Goal: Task Accomplishment & Management: Manage account settings

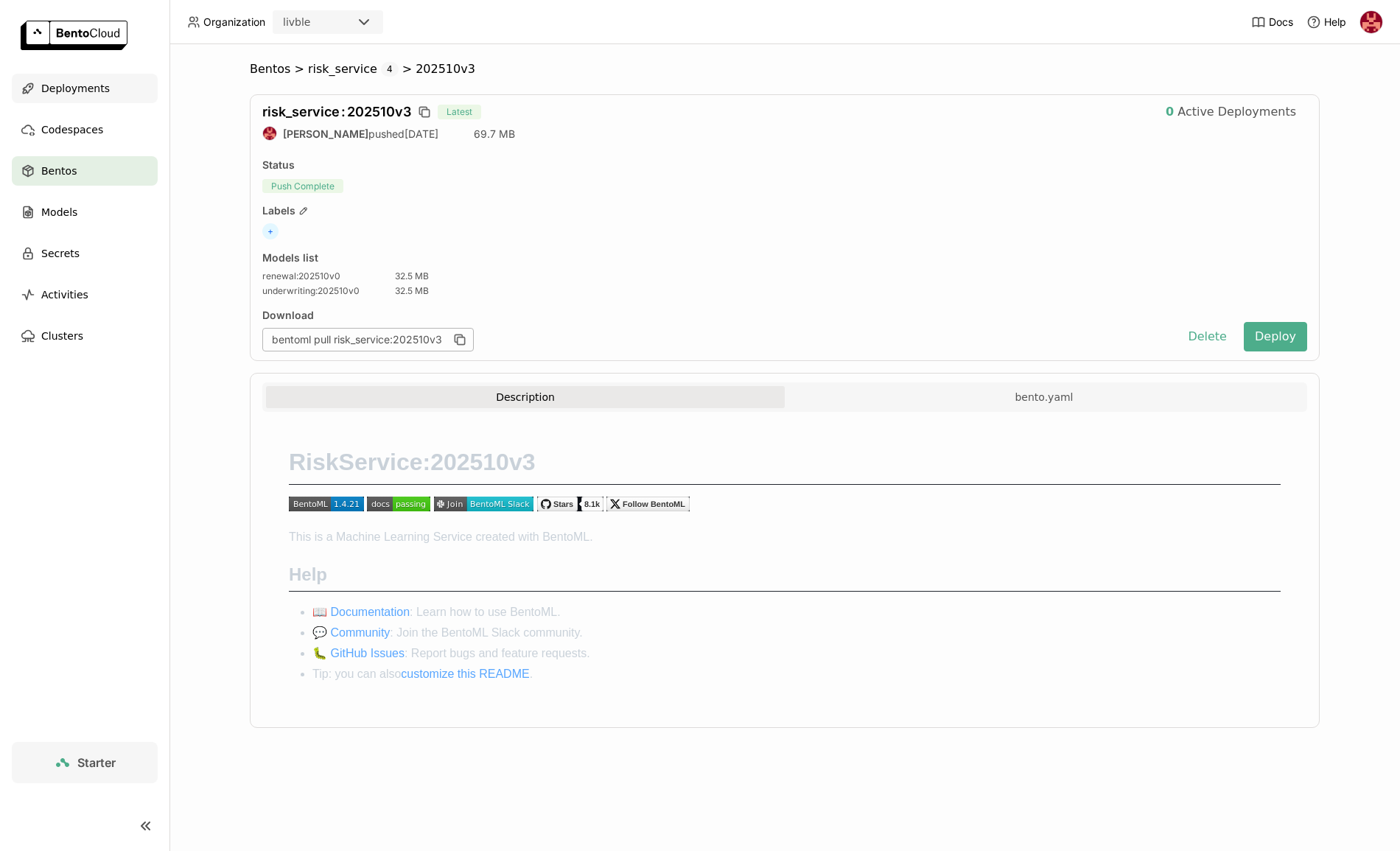
click at [51, 79] on span "Deployments" at bounding box center [76, 88] width 69 height 17
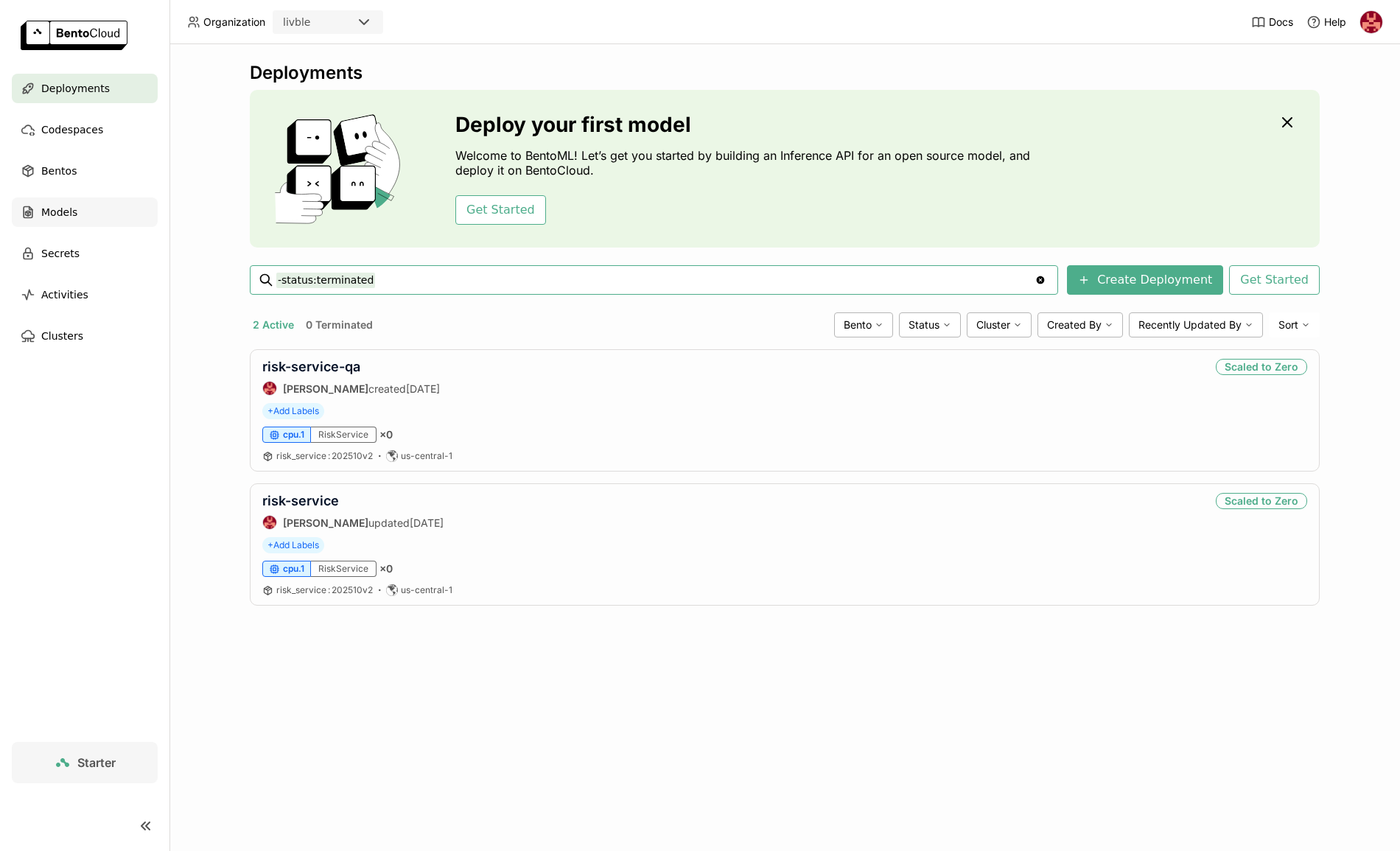
click at [68, 222] on div "Models" at bounding box center [85, 212] width 146 height 29
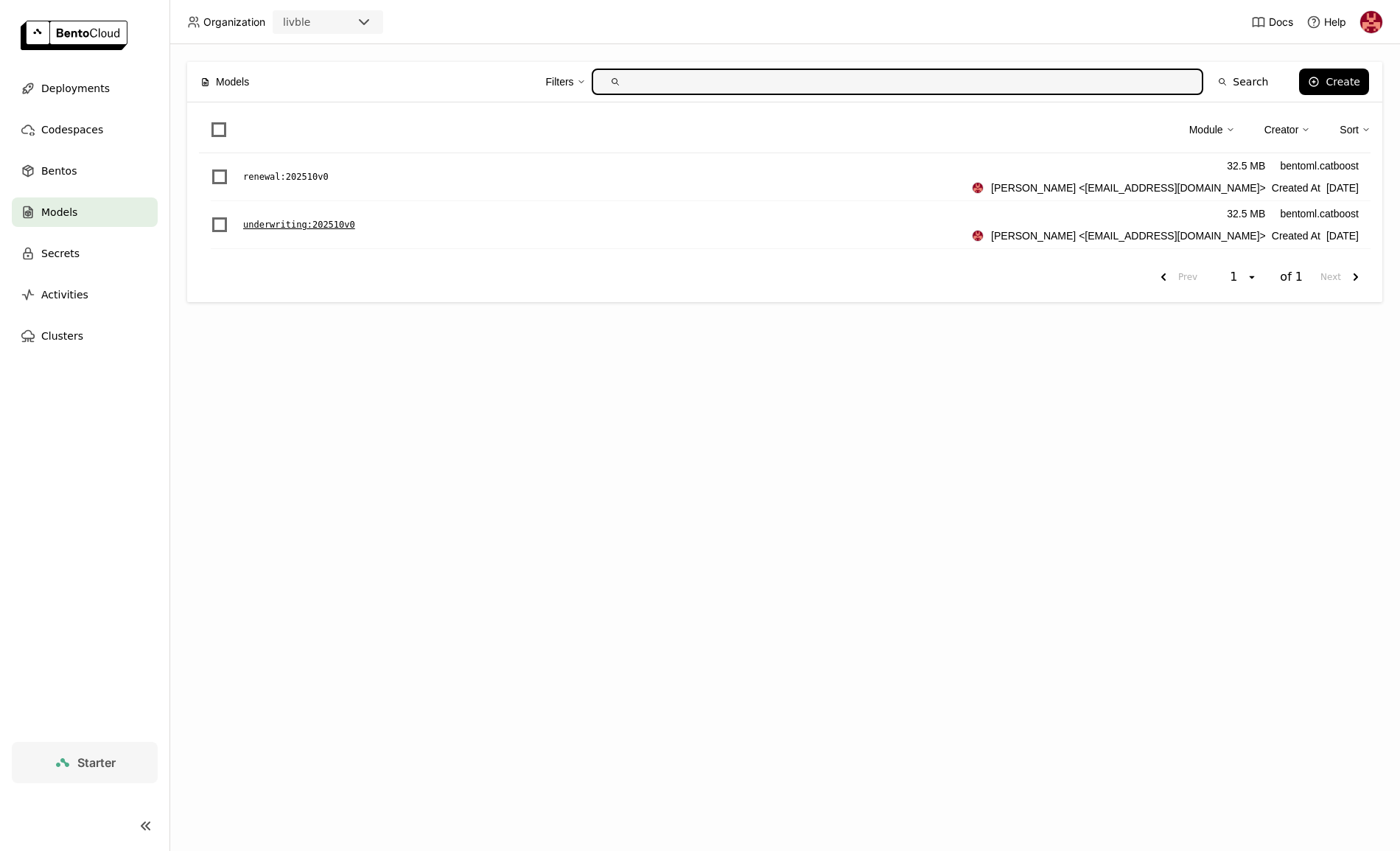
click at [308, 221] on p "underwriting : 202510v0" at bounding box center [299, 224] width 112 height 14
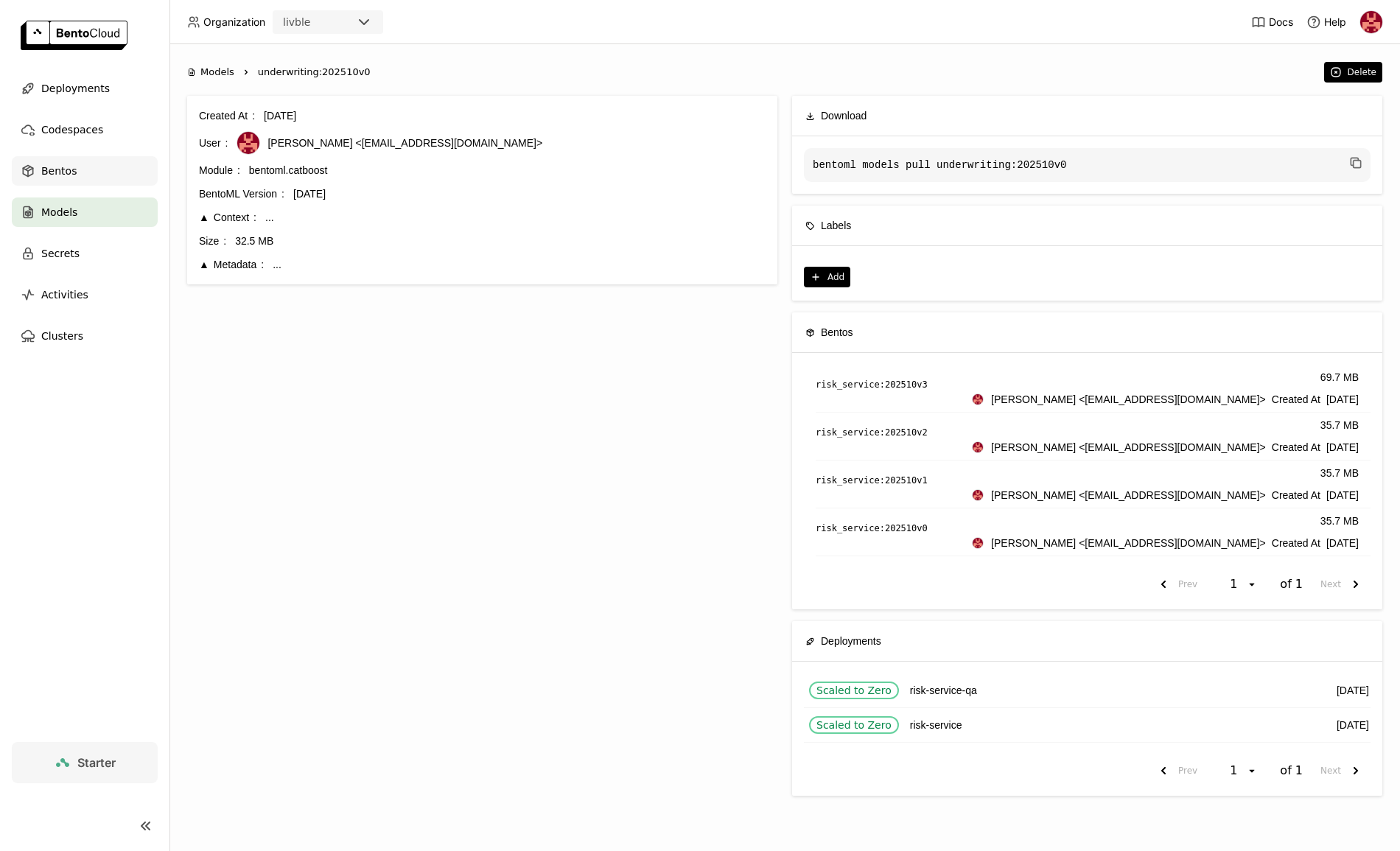
click at [48, 162] on span "Bentos" at bounding box center [59, 170] width 36 height 17
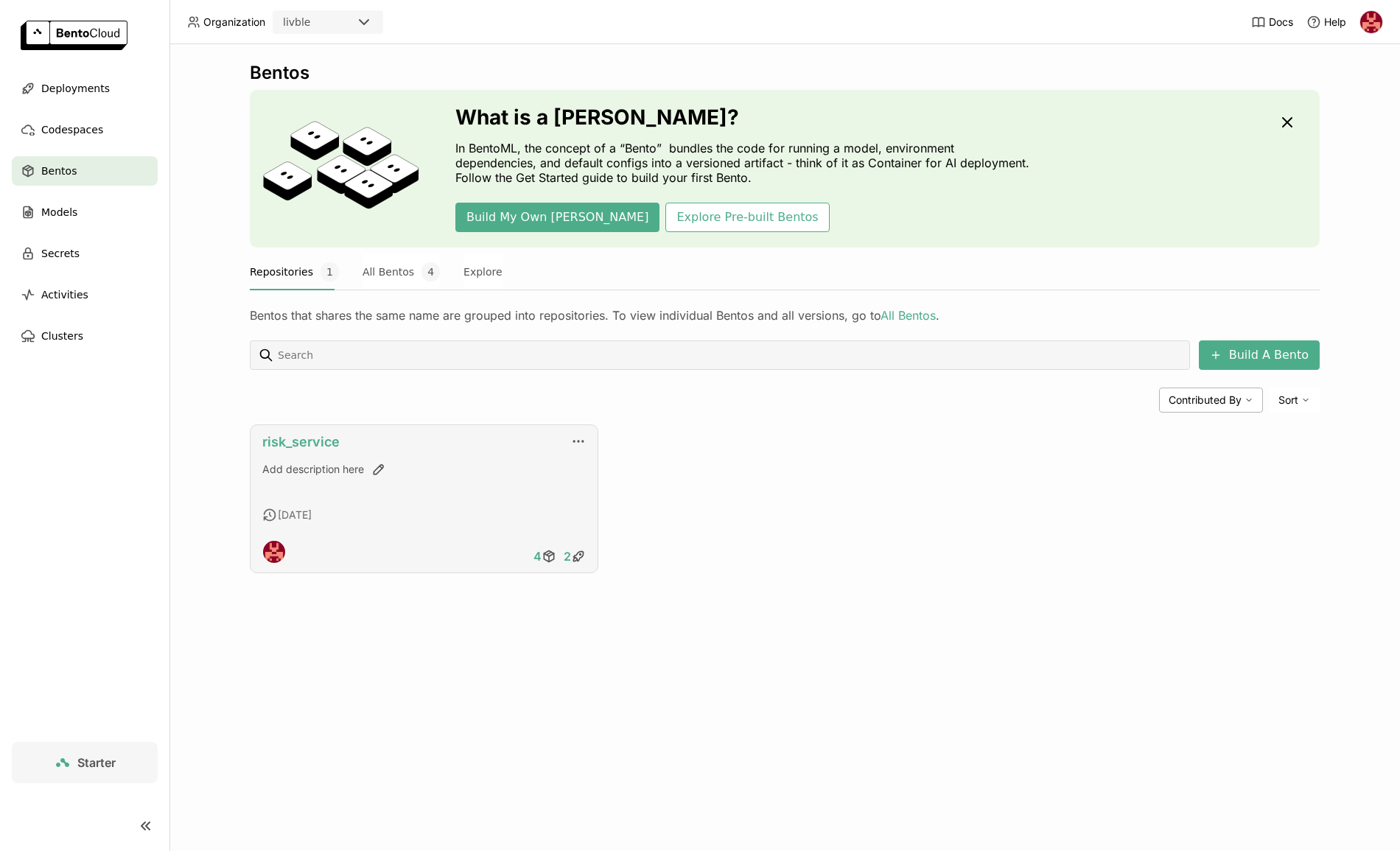
click at [309, 436] on link "risk_service" at bounding box center [301, 441] width 77 height 15
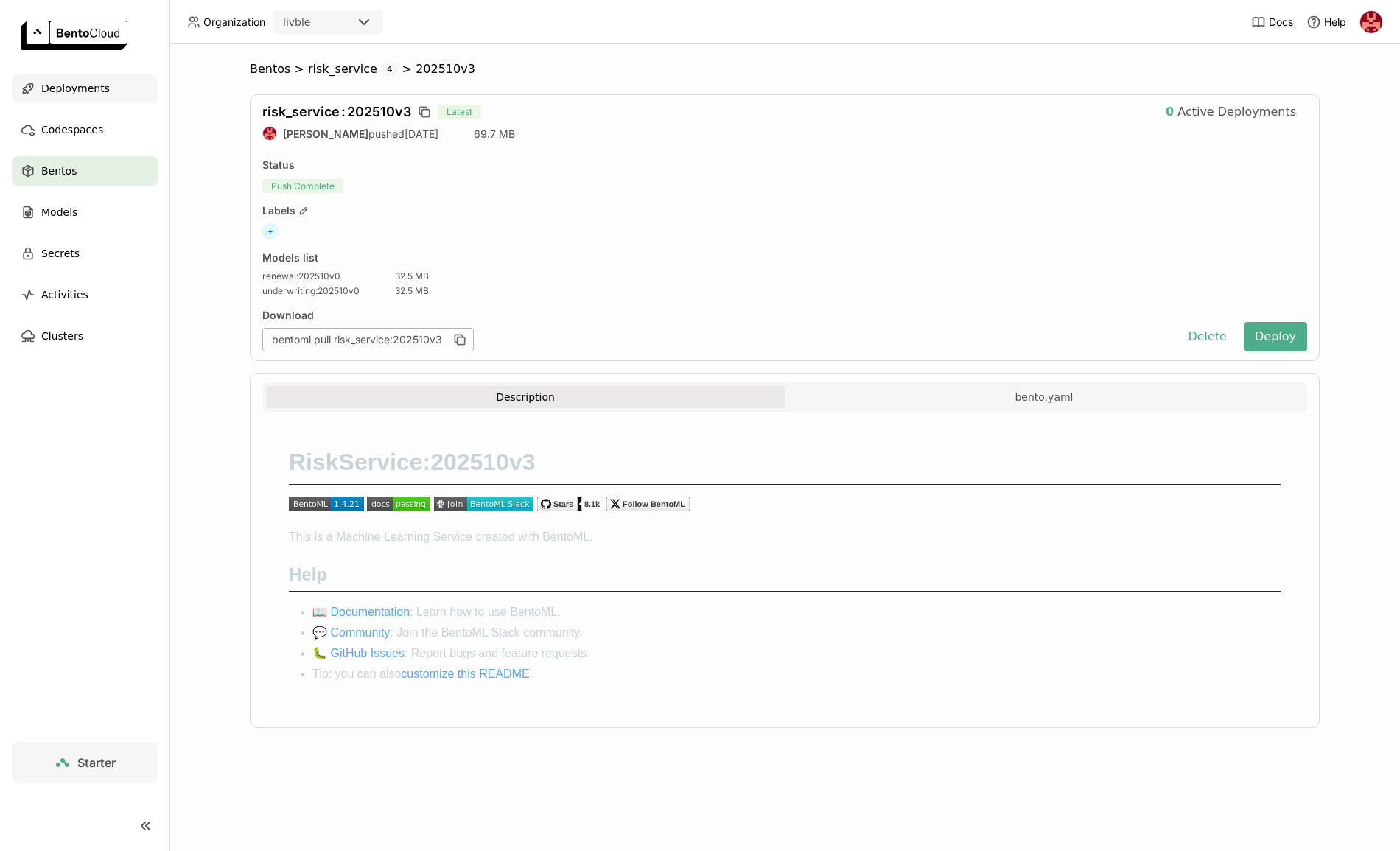
click at [70, 85] on span "Deployments" at bounding box center [76, 88] width 69 height 17
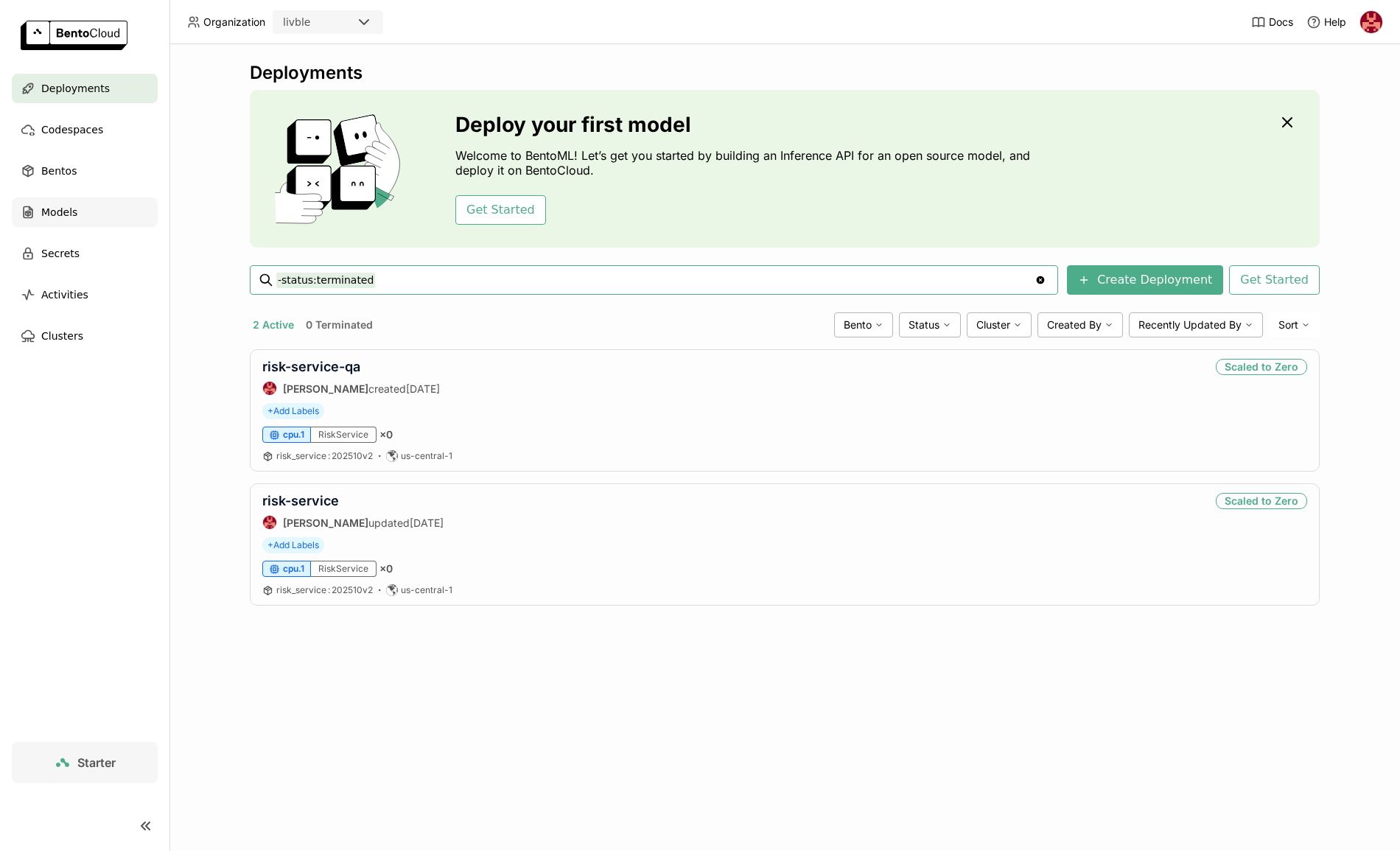
click at [49, 213] on span "Models" at bounding box center [60, 212] width 36 height 17
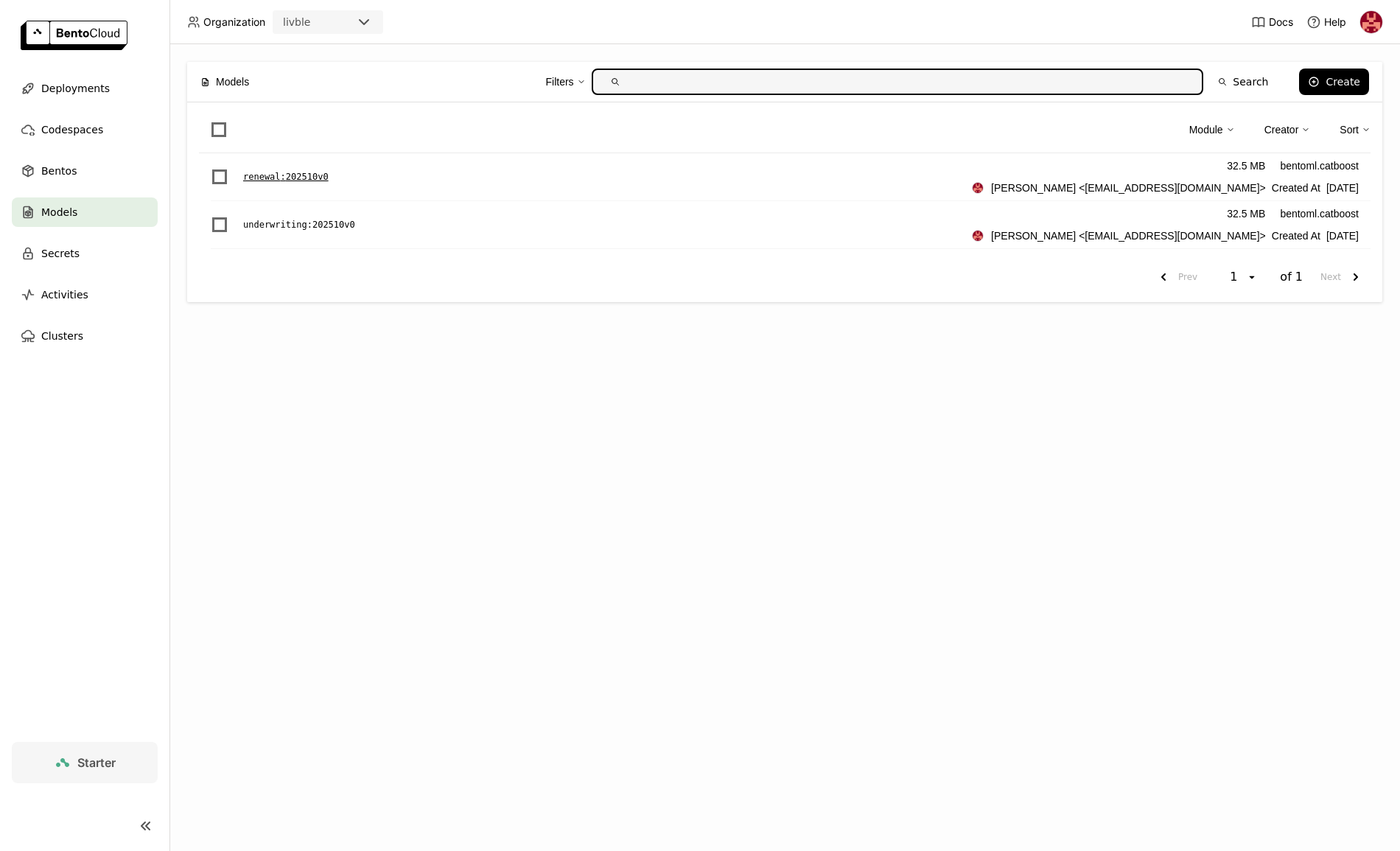
click at [278, 174] on p "renewal : 202510v0" at bounding box center [286, 176] width 85 height 14
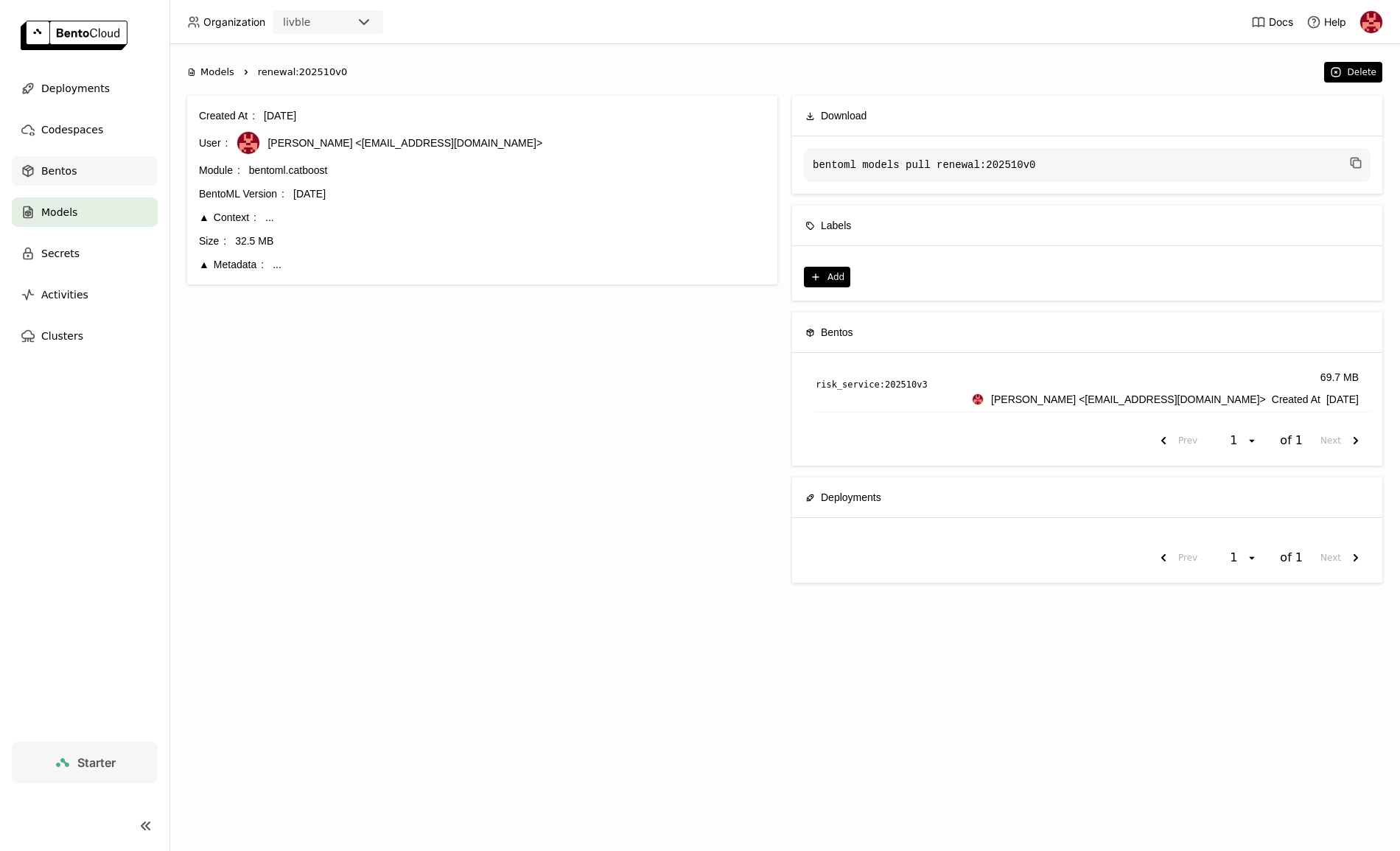
click at [82, 165] on div "Bentos" at bounding box center [85, 171] width 146 height 29
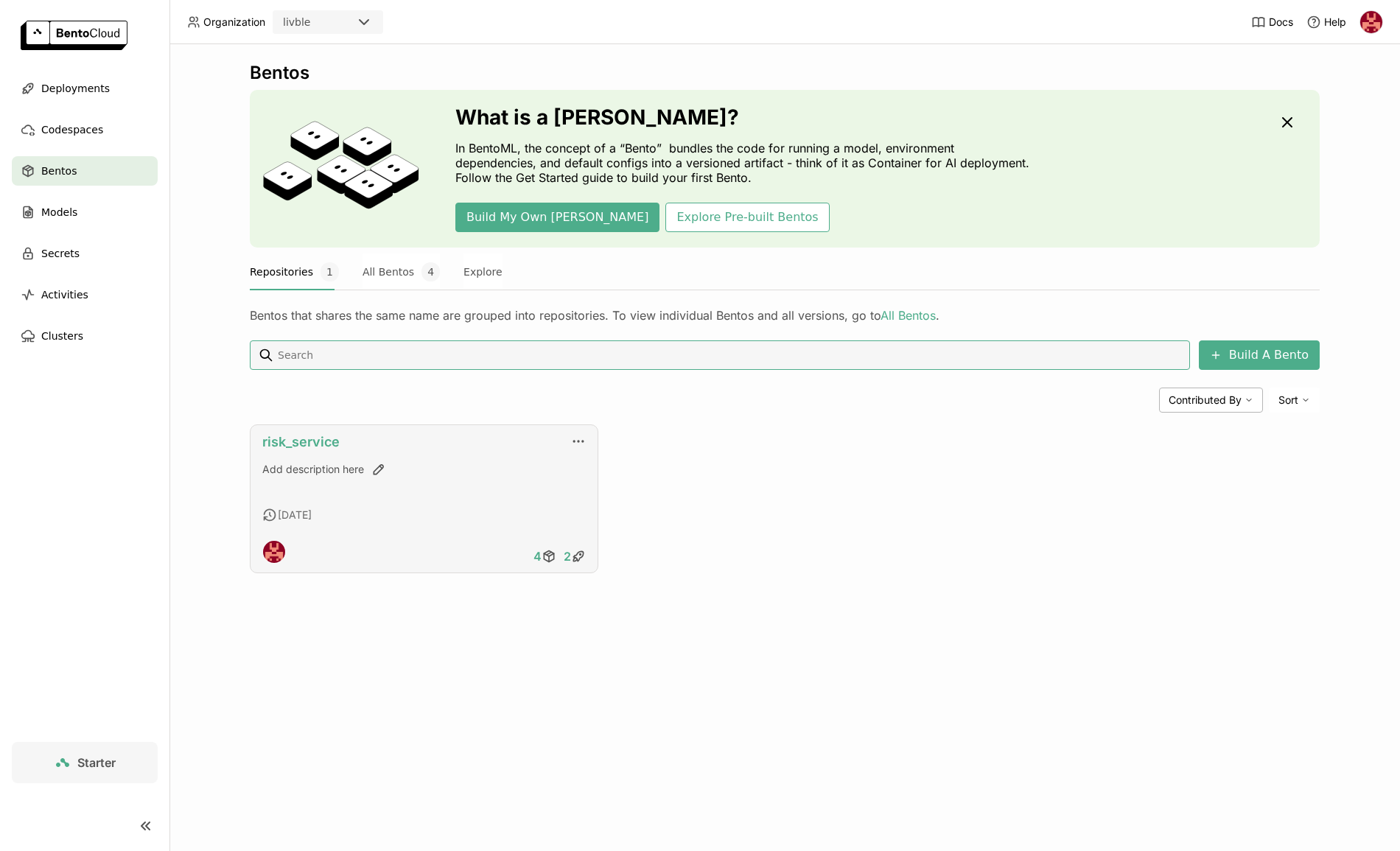
click at [318, 438] on link "risk_service" at bounding box center [301, 441] width 77 height 15
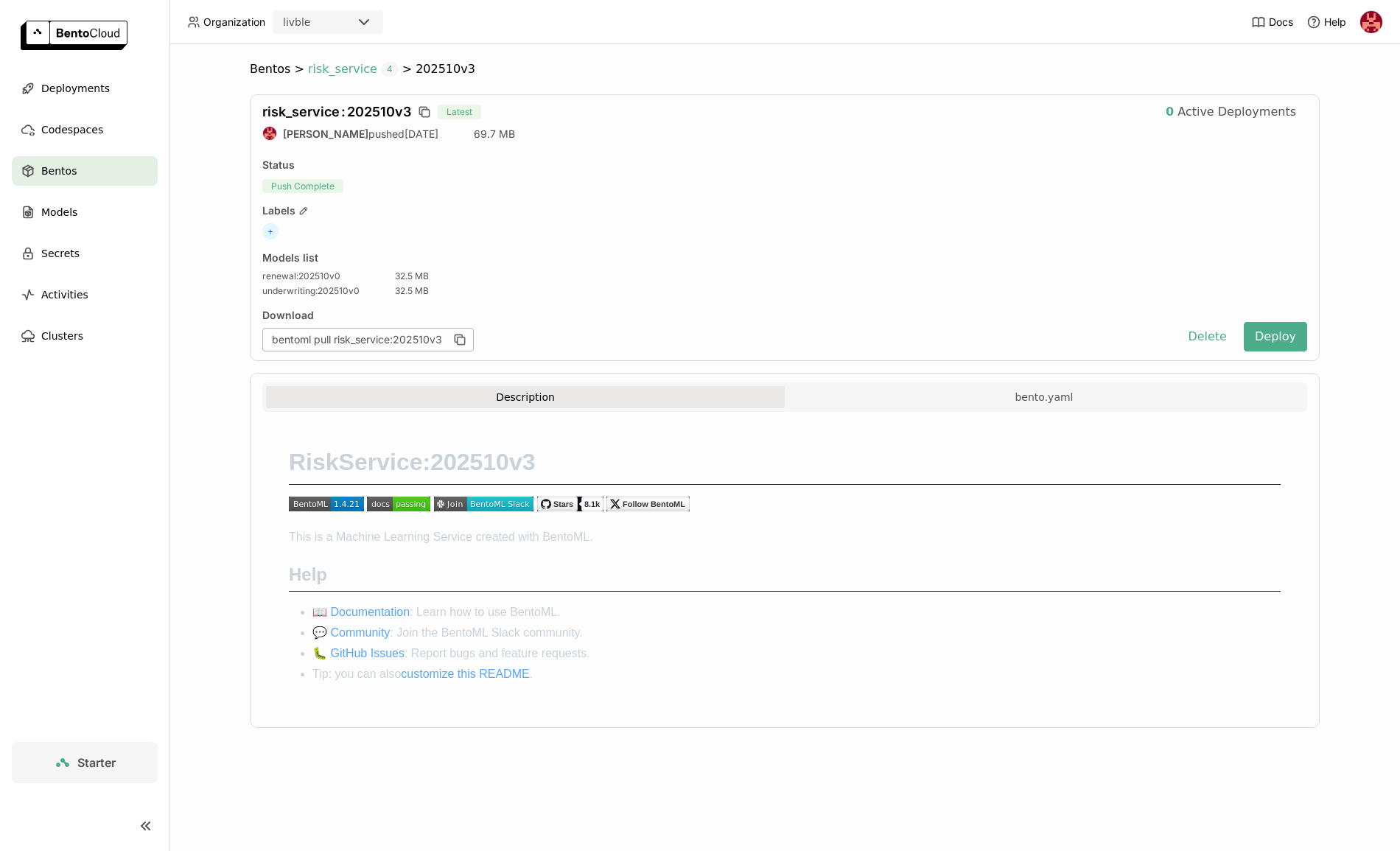
click at [362, 73] on span "risk_service" at bounding box center [342, 69] width 70 height 14
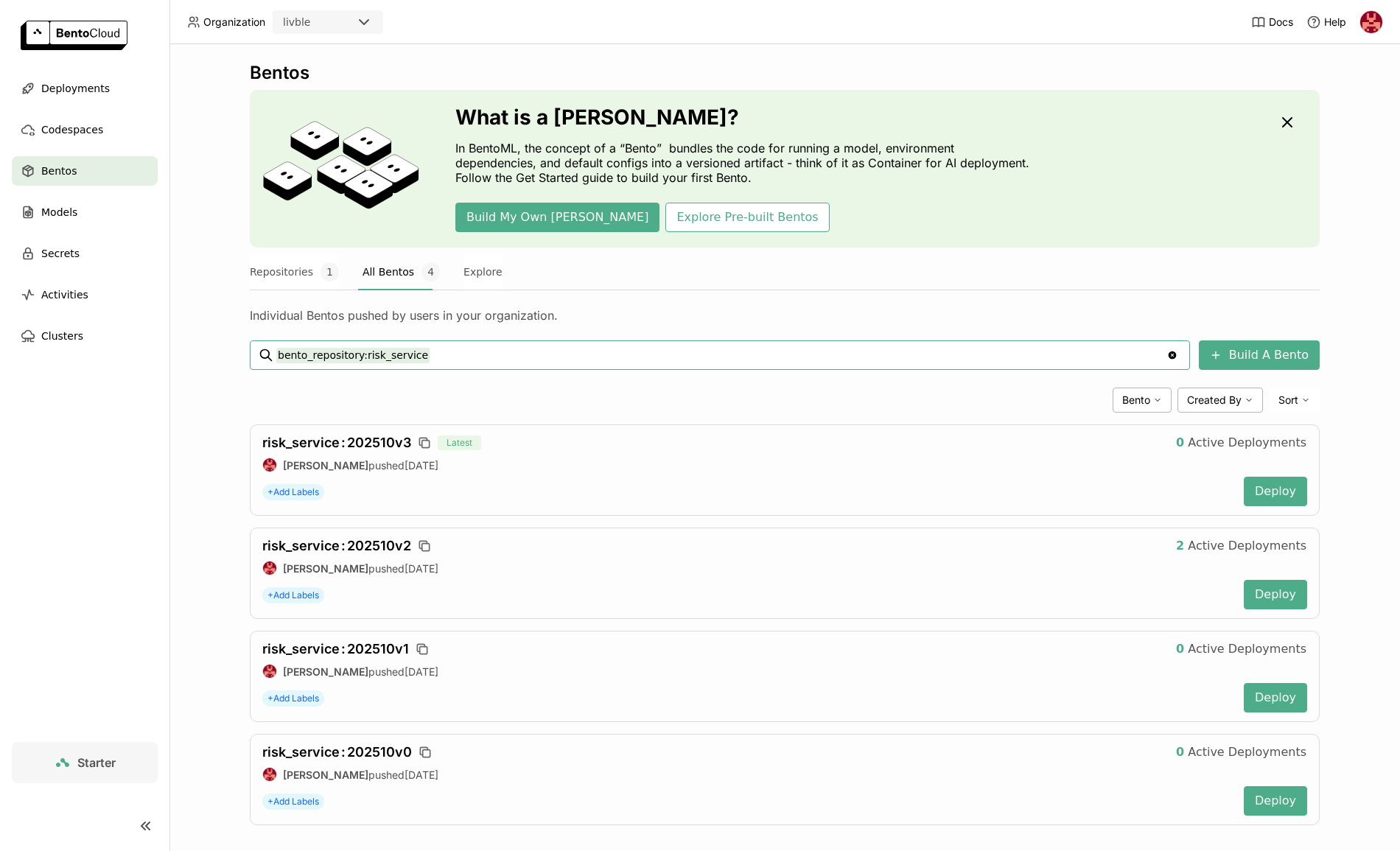
scroll to position [14, 0]
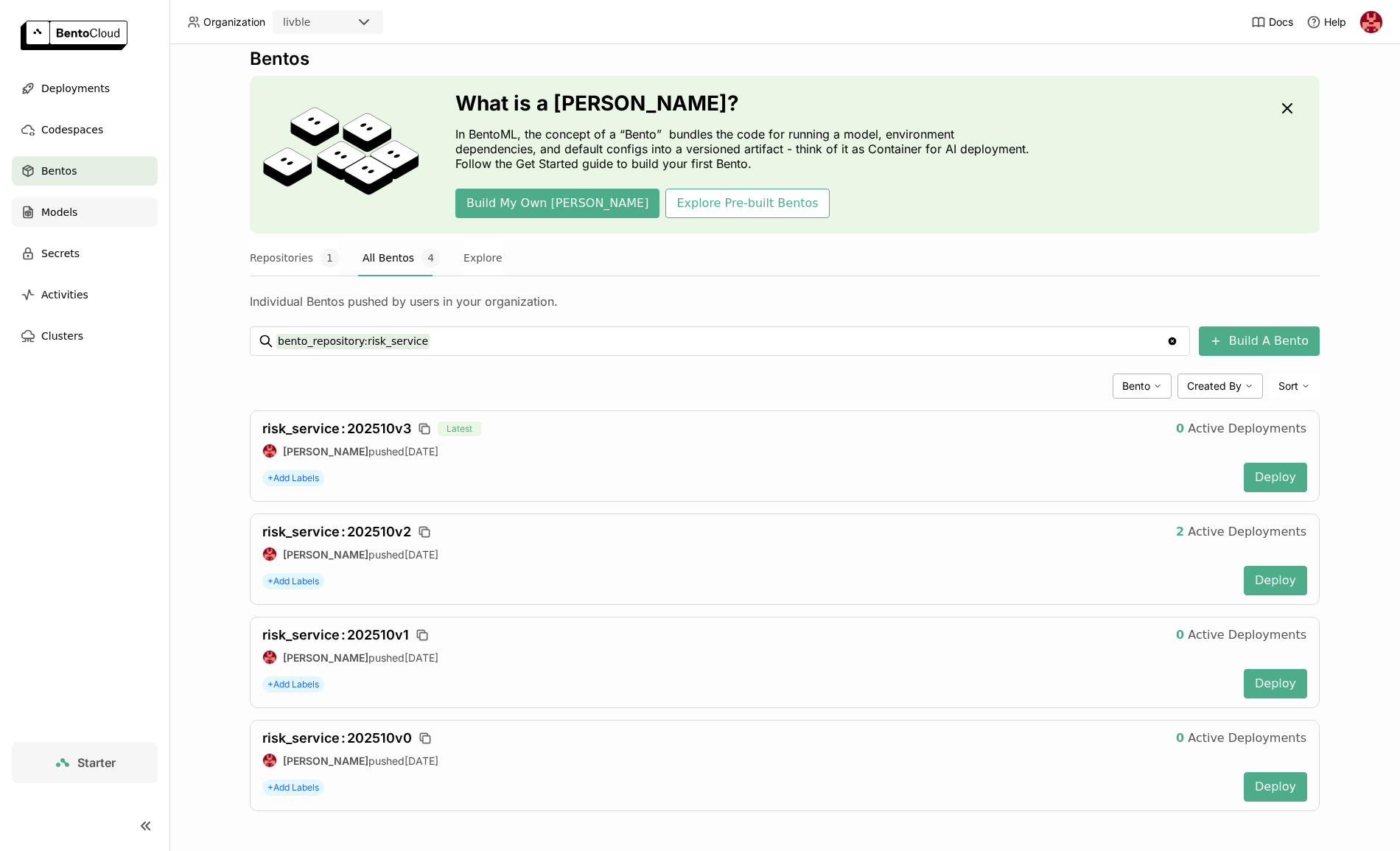
click at [90, 214] on div "Models" at bounding box center [85, 212] width 146 height 29
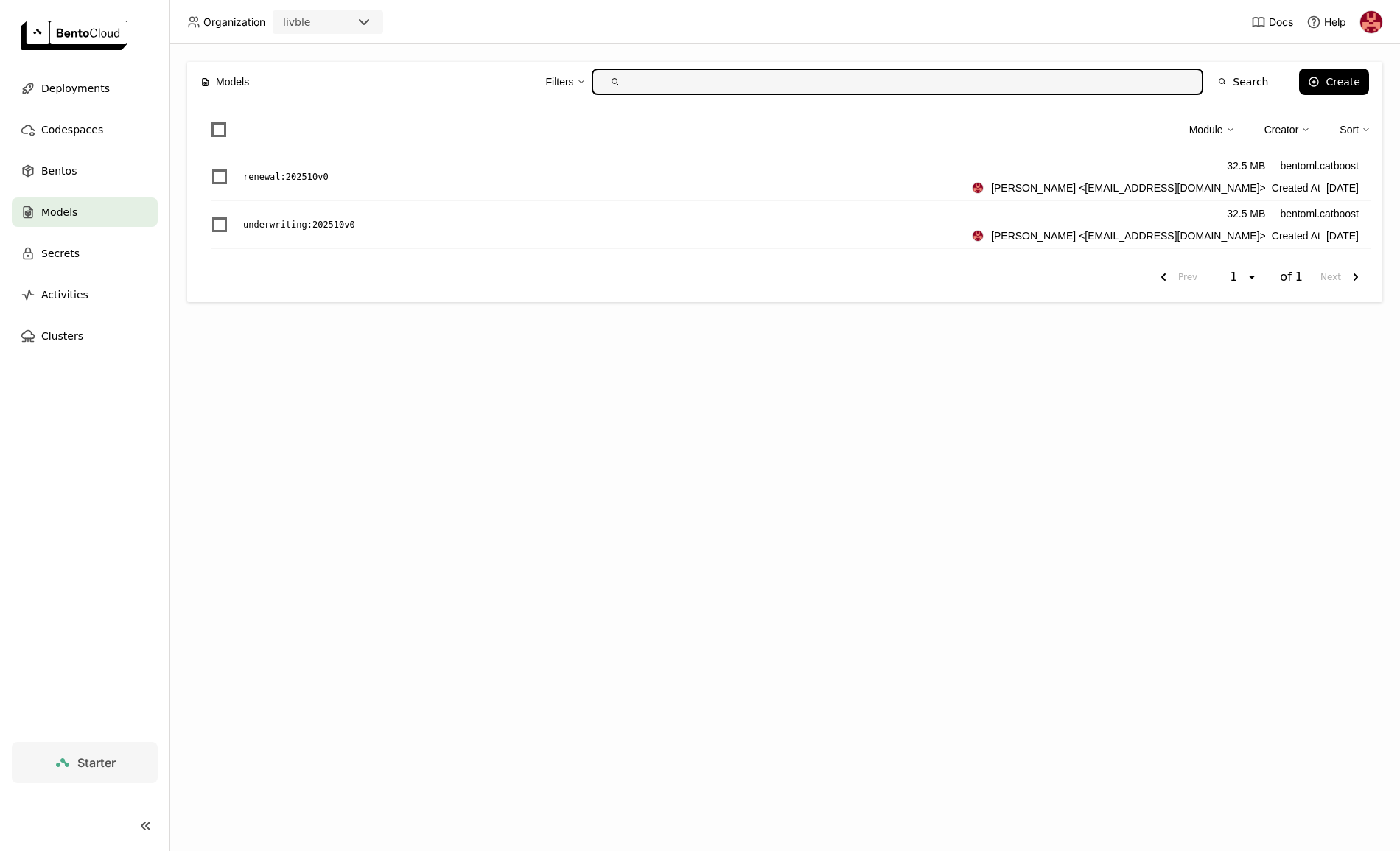
click at [305, 184] on div "renewal : 202510v0 32.5 MB bentoml.catboost [PERSON_NAME] <[EMAIL_ADDRESS][DOMA…" at bounding box center [791, 177] width 1160 height 48
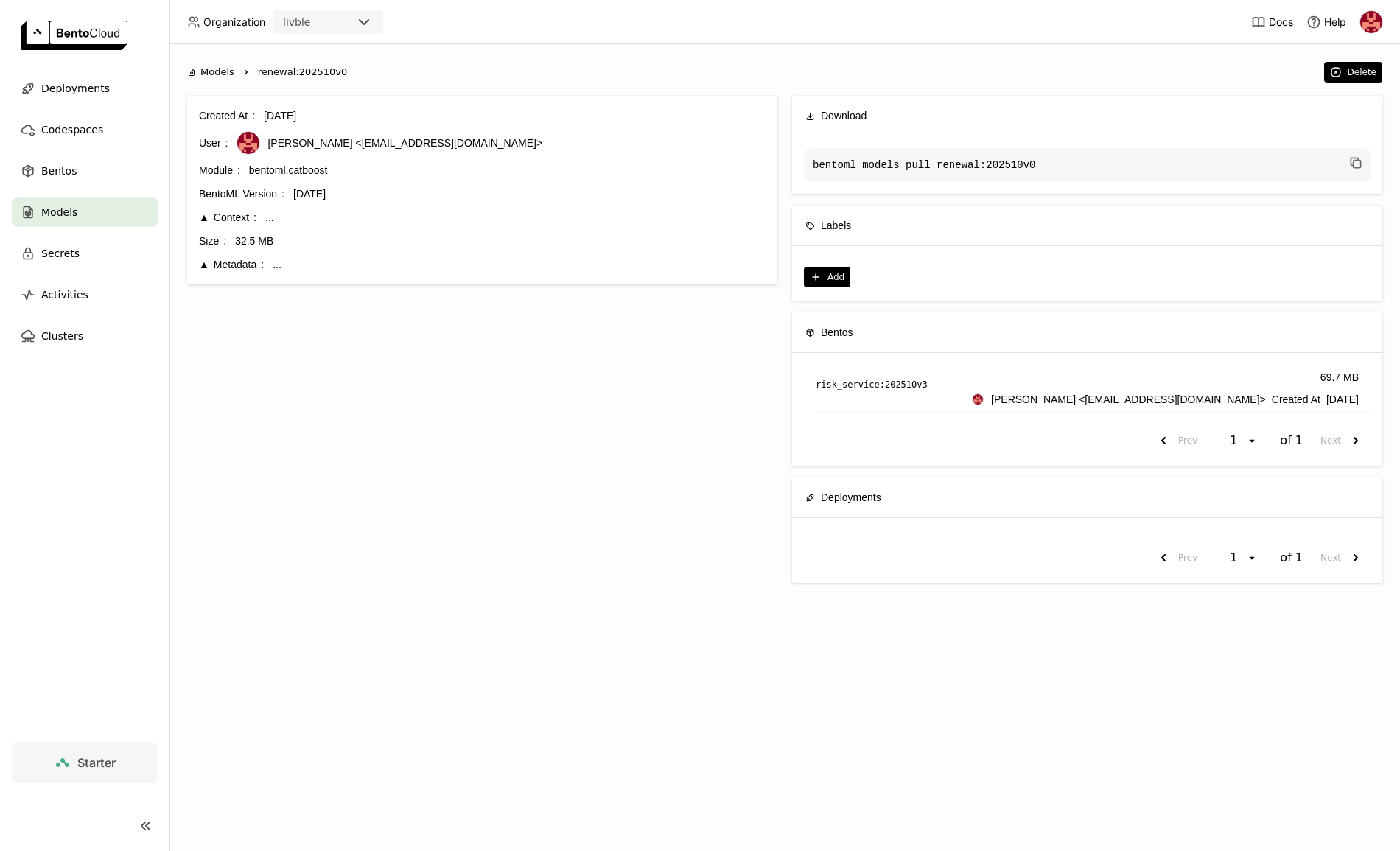
click at [199, 262] on div "Metadata" at bounding box center [231, 264] width 65 height 16
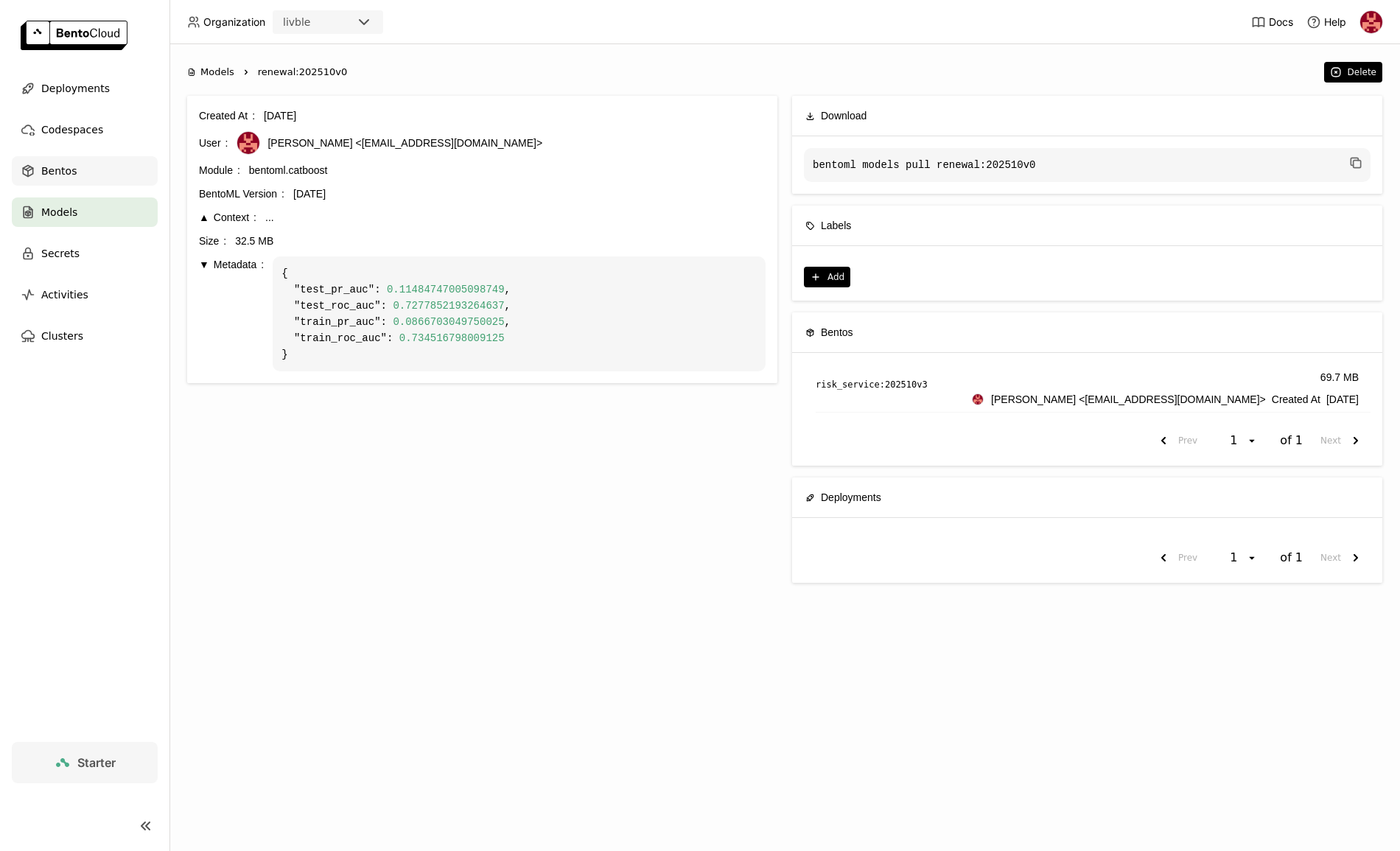
click at [63, 174] on span "Bentos" at bounding box center [59, 170] width 36 height 17
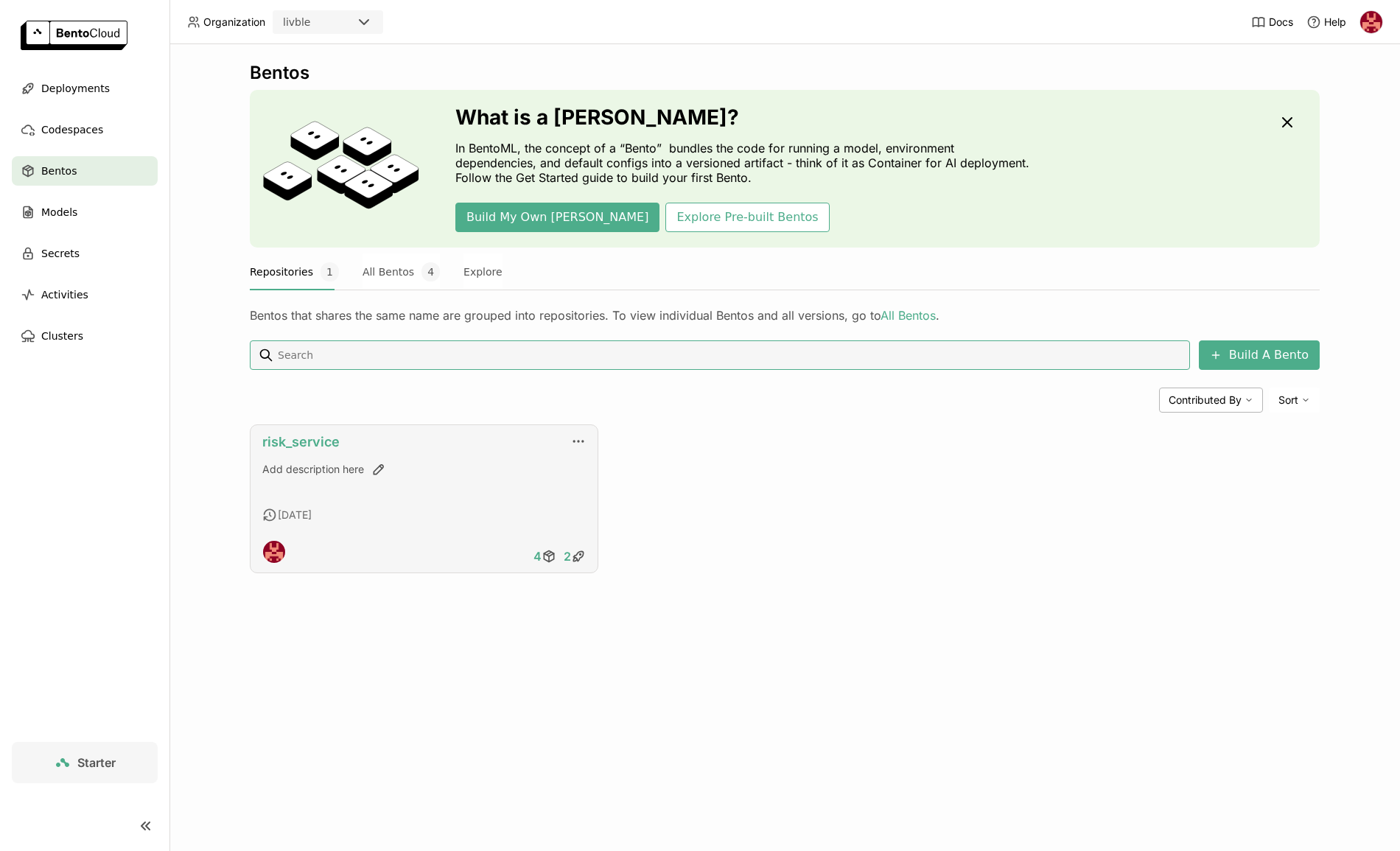
click at [308, 446] on link "risk_service" at bounding box center [301, 441] width 77 height 15
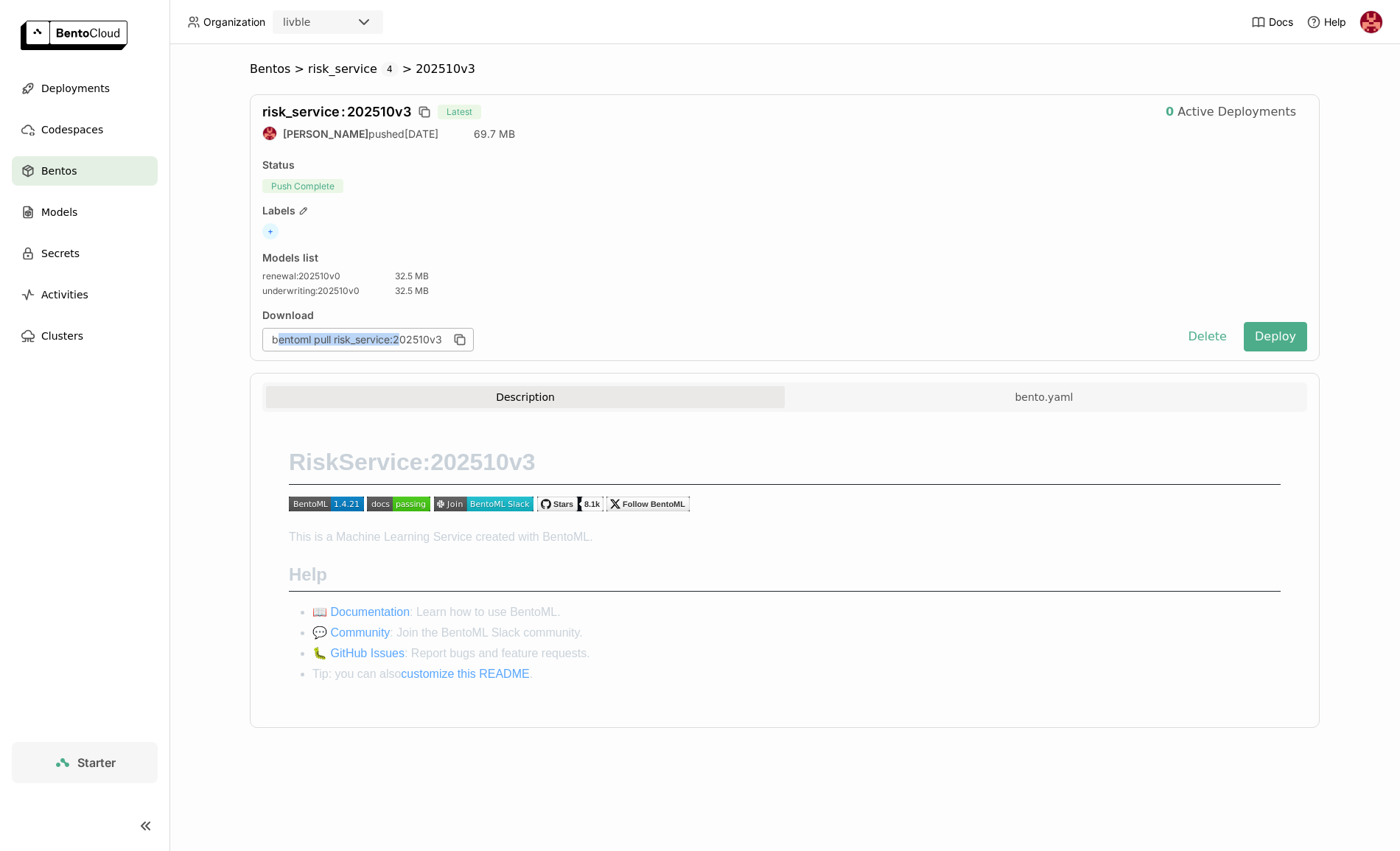
drag, startPoint x: 279, startPoint y: 337, endPoint x: 400, endPoint y: 341, distance: 121.1
click at [400, 341] on div "bentoml pull risk_service:202510v3" at bounding box center [368, 339] width 212 height 23
click at [295, 330] on div "bentoml pull risk_service:202510v3" at bounding box center [368, 339] width 212 height 23
drag, startPoint x: 273, startPoint y: 337, endPoint x: 443, endPoint y: 336, distance: 170.0
click at [443, 336] on div "bentoml pull risk_service:202510v3" at bounding box center [368, 339] width 212 height 23
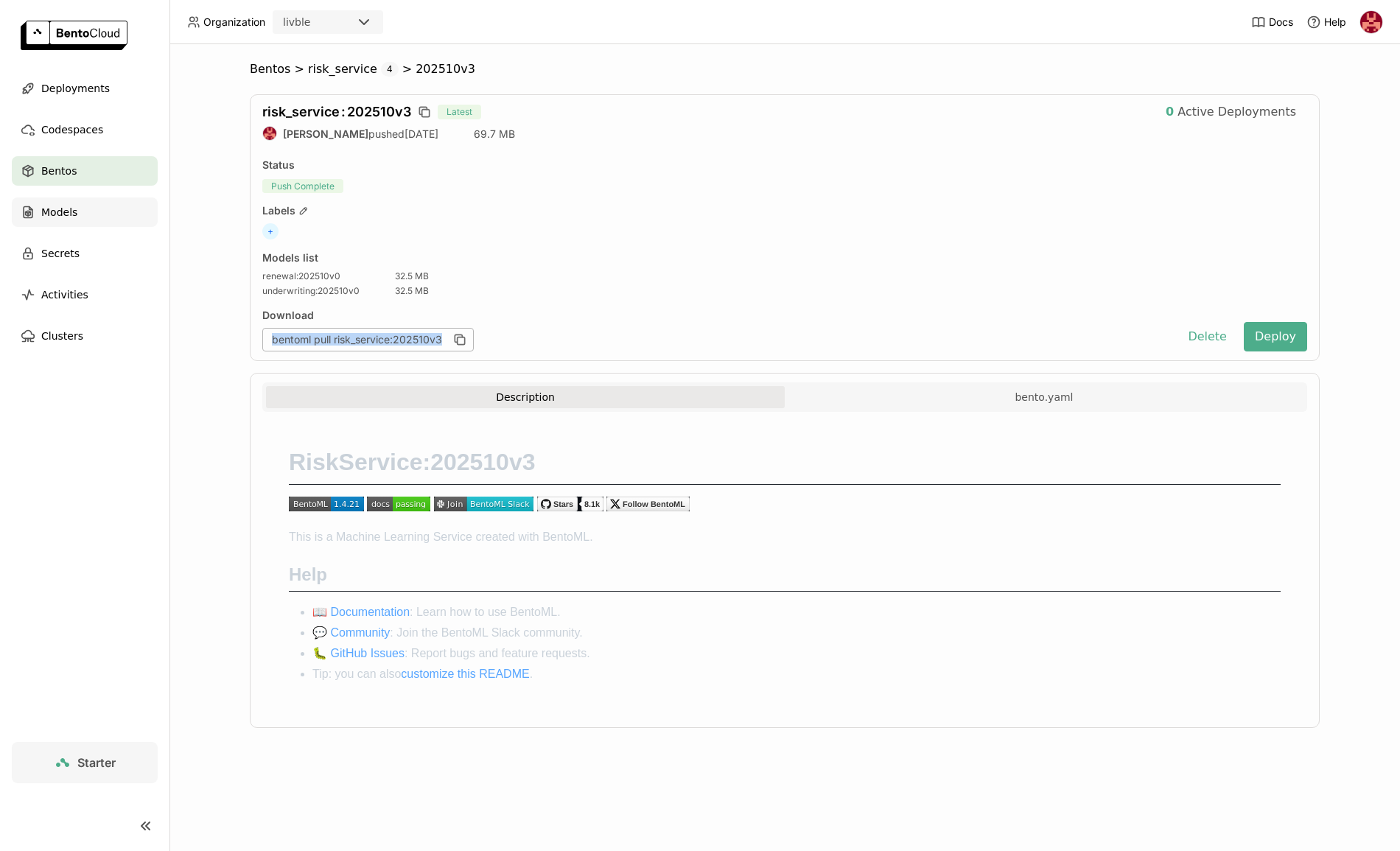
click at [62, 207] on span "Models" at bounding box center [60, 212] width 36 height 17
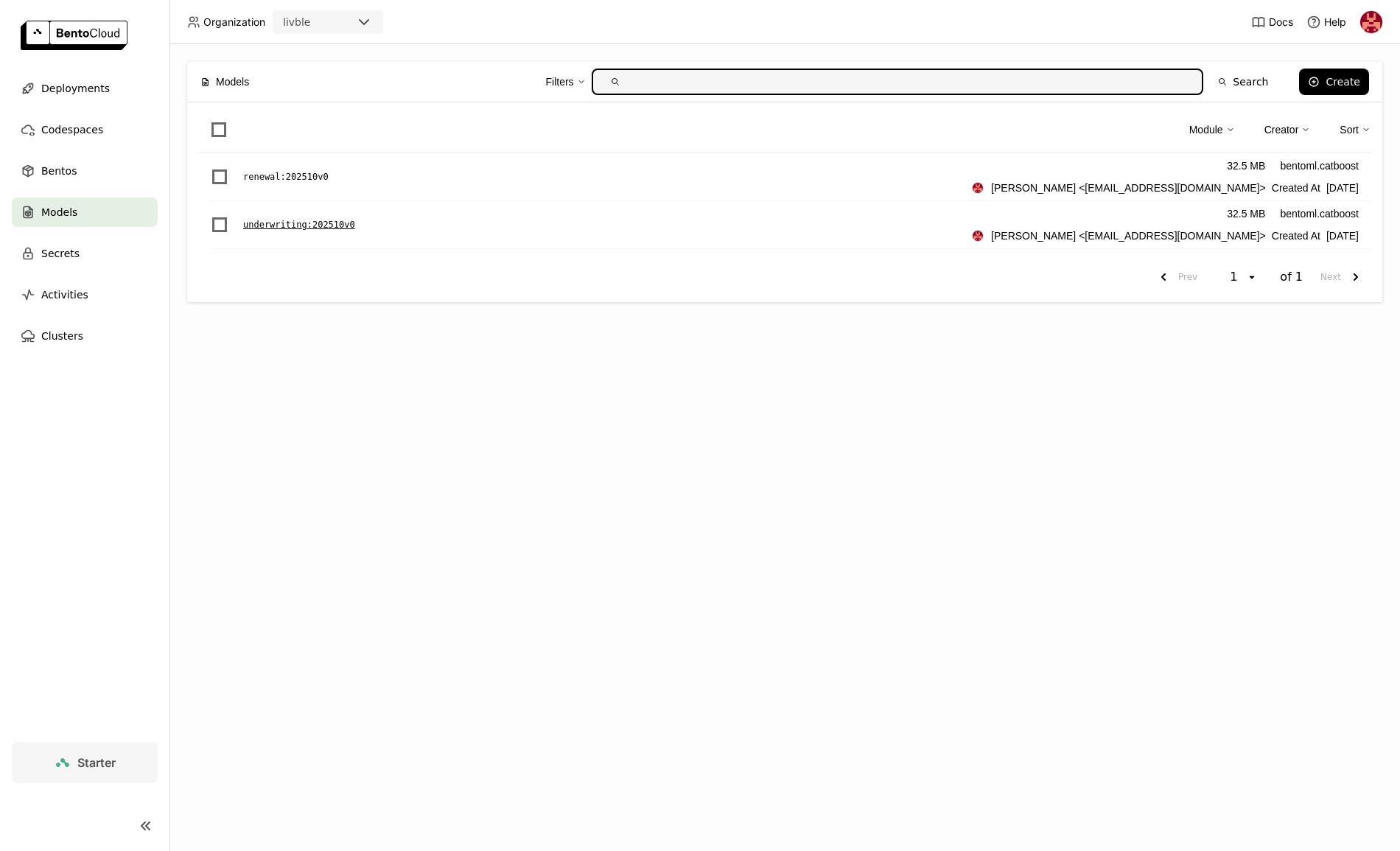
click at [287, 228] on p "underwriting : 202510v0" at bounding box center [299, 224] width 112 height 14
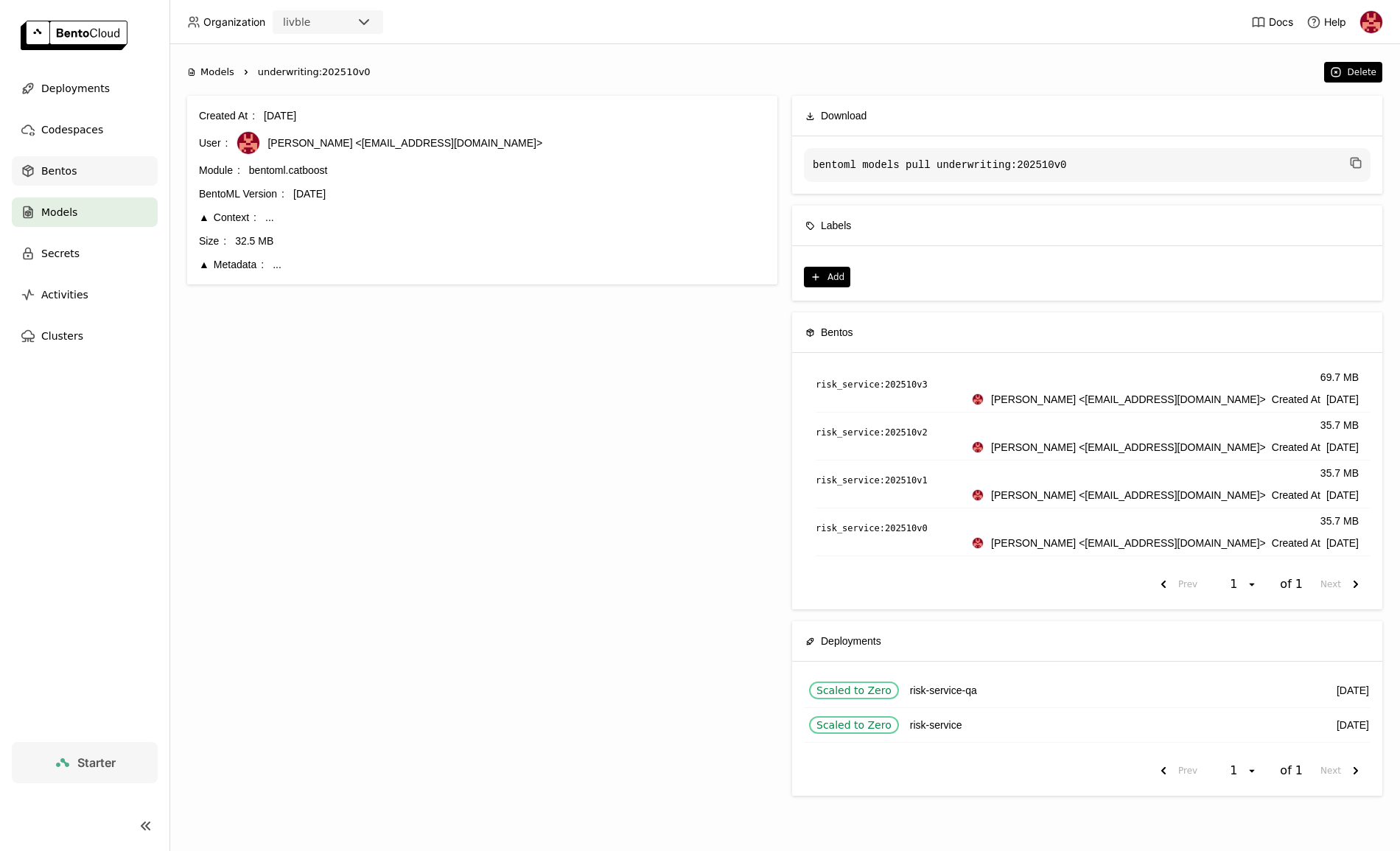
click at [82, 184] on div "Bentos" at bounding box center [85, 171] width 146 height 29
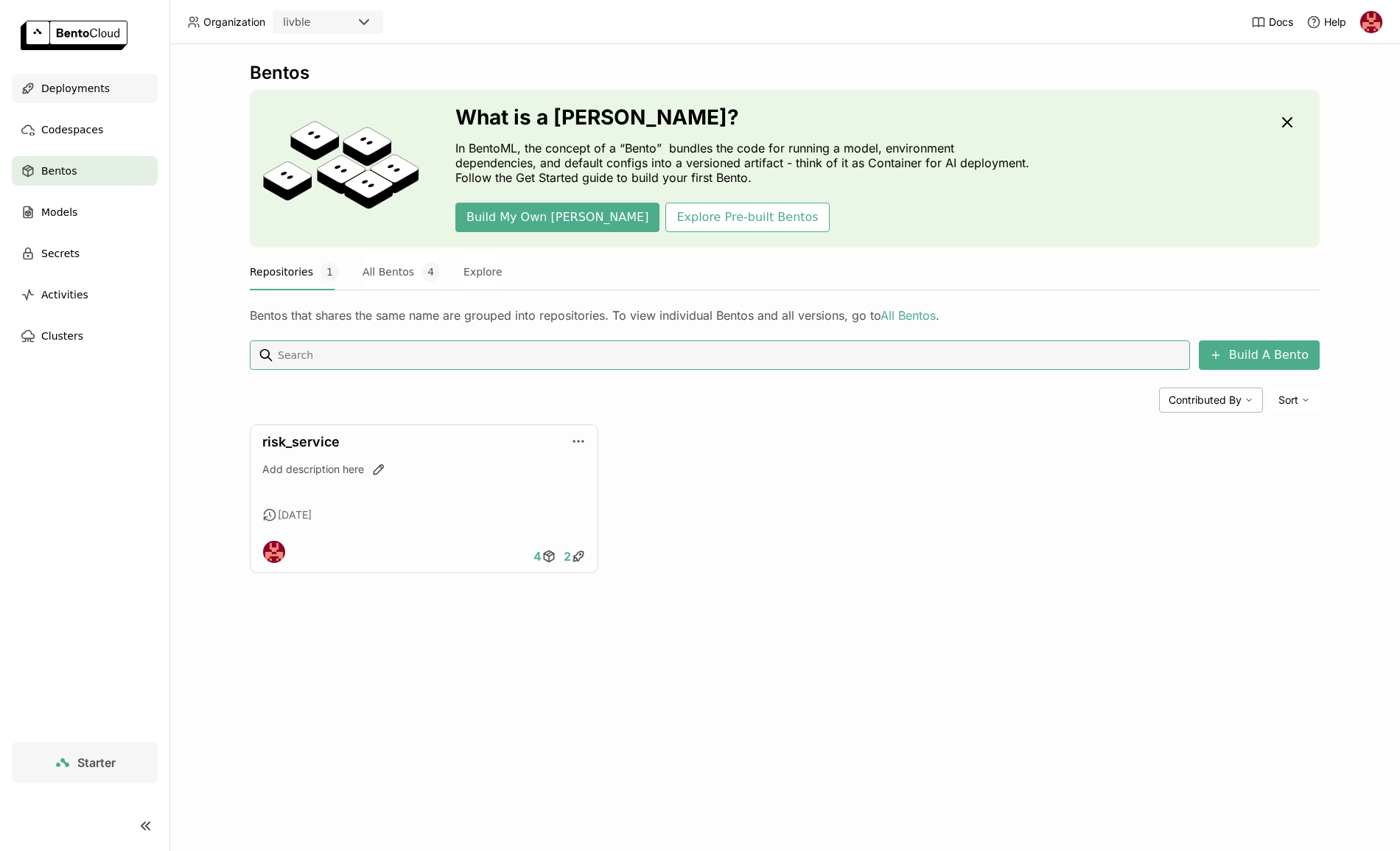
click at [62, 85] on span "Deployments" at bounding box center [76, 88] width 69 height 17
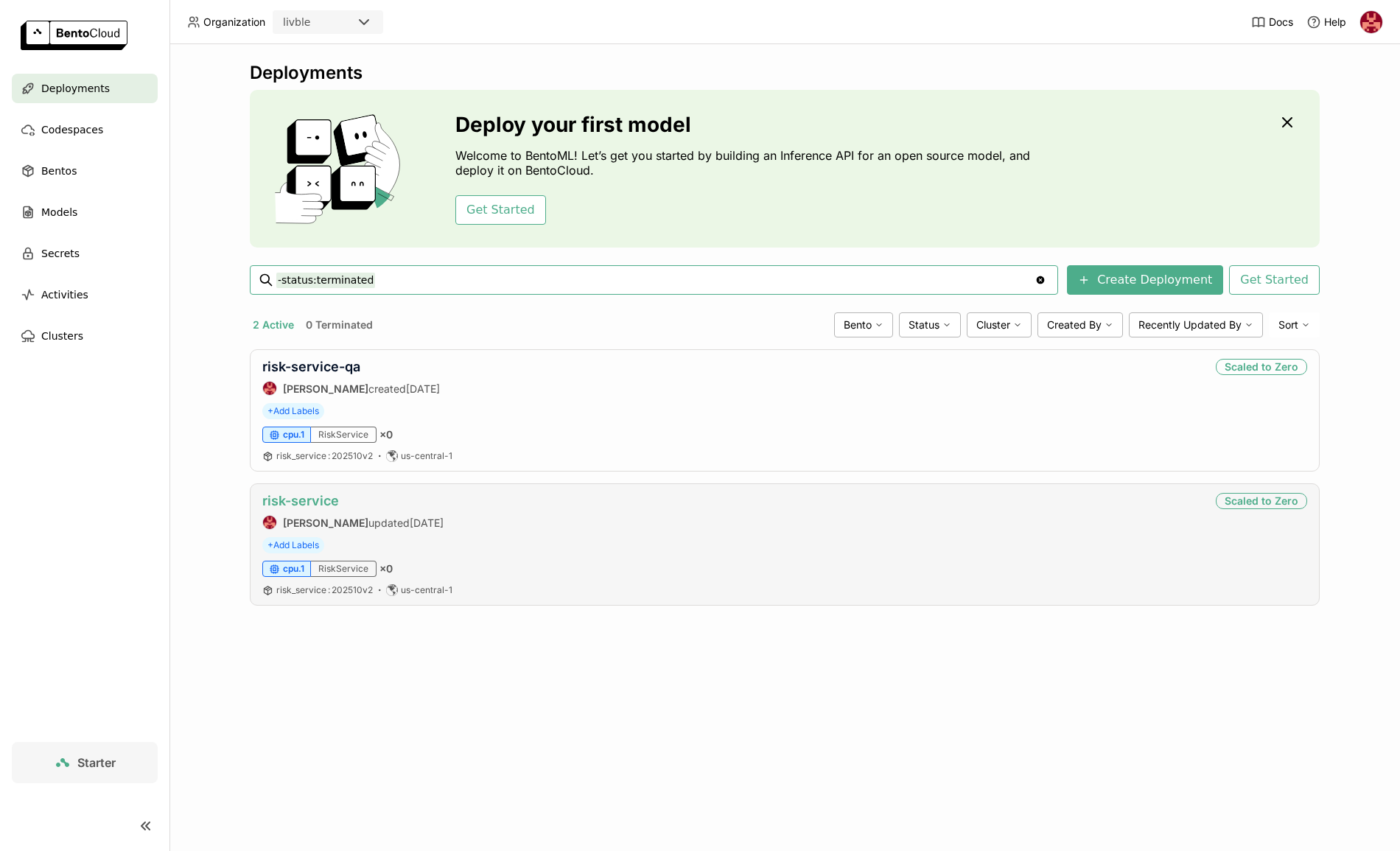
click at [310, 500] on link "risk-service" at bounding box center [300, 500] width 76 height 15
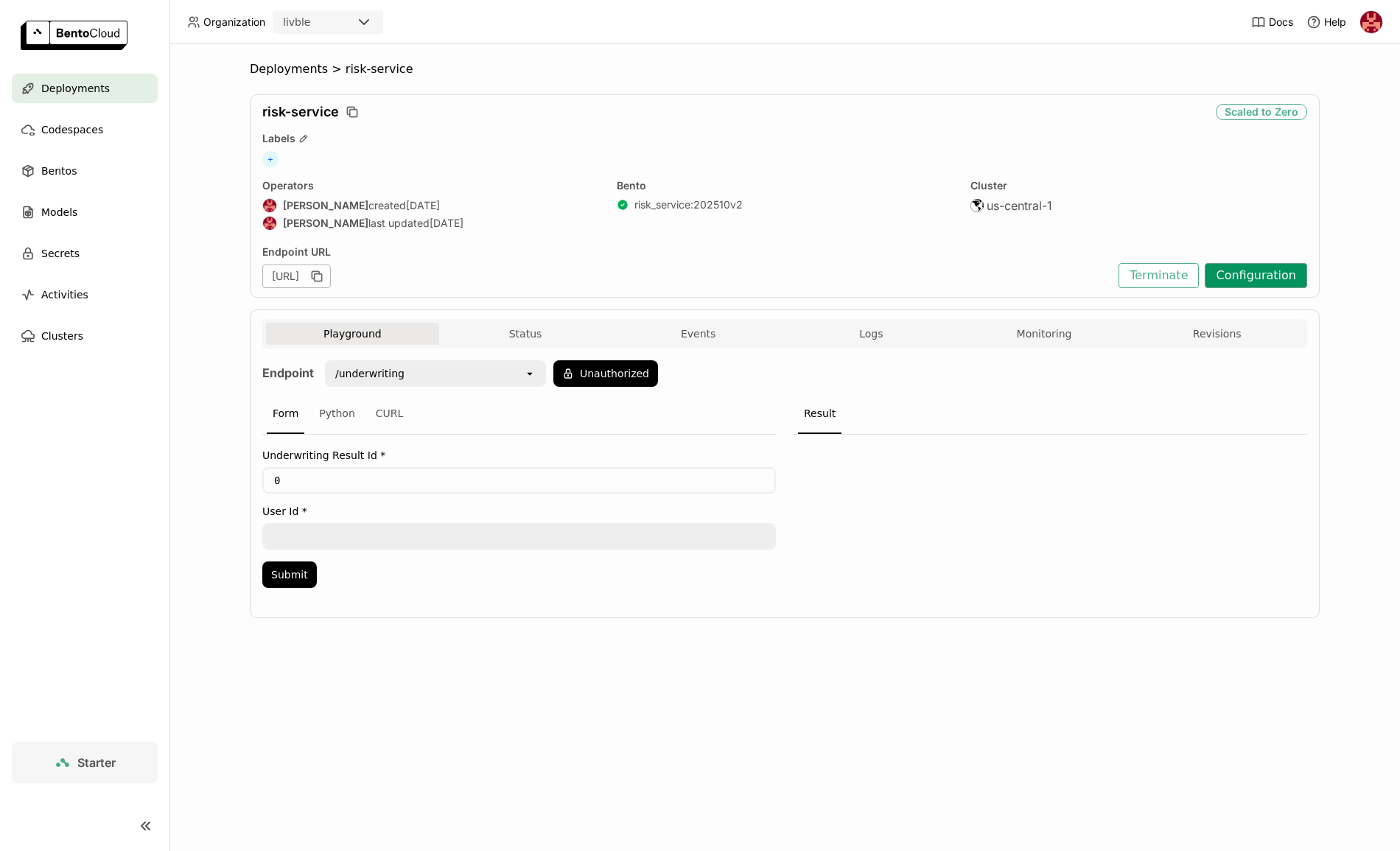
click at [1268, 278] on button "Configuration" at bounding box center [1256, 275] width 103 height 25
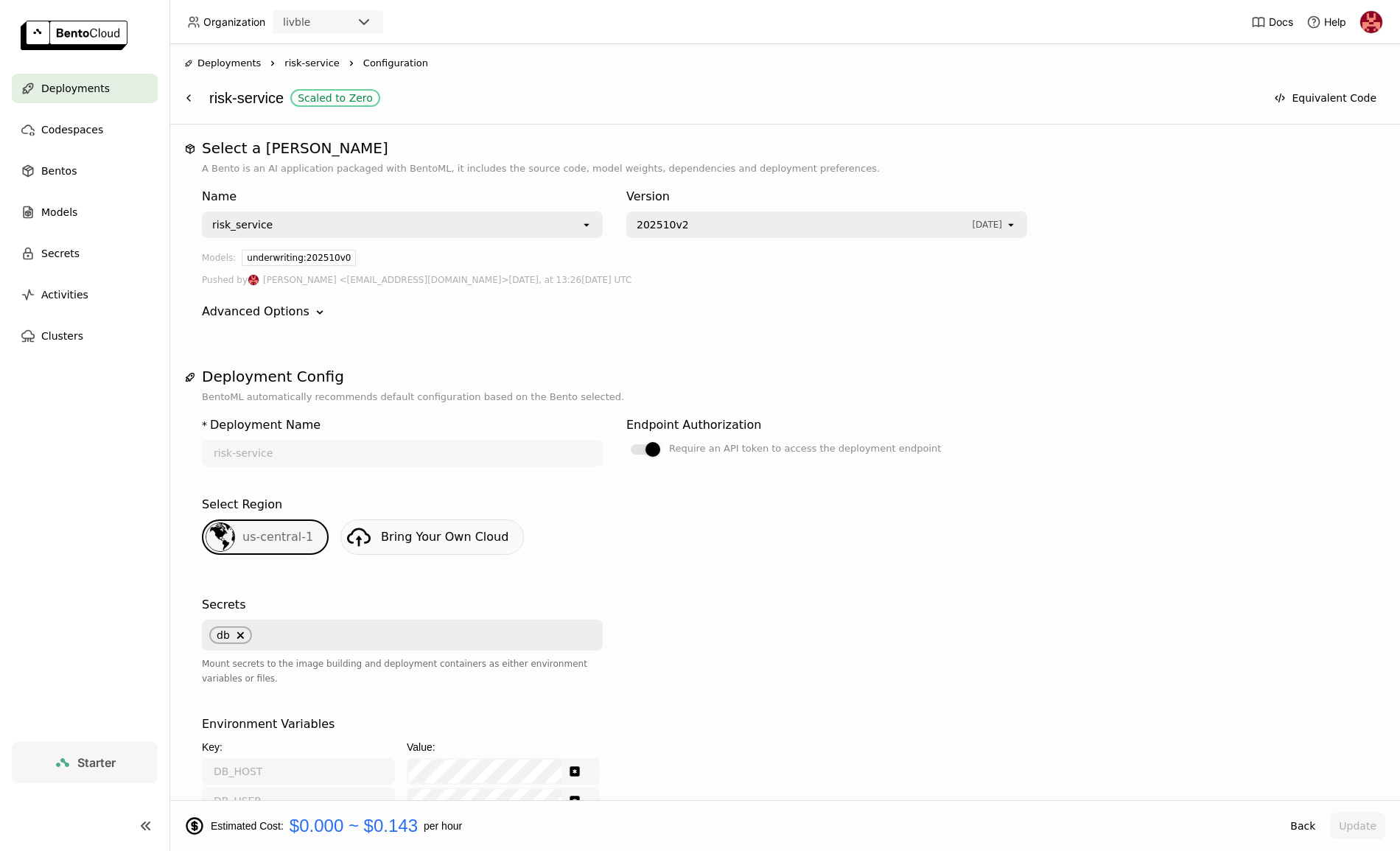
click at [713, 225] on span "202510v2" at bounding box center [801, 224] width 328 height 14
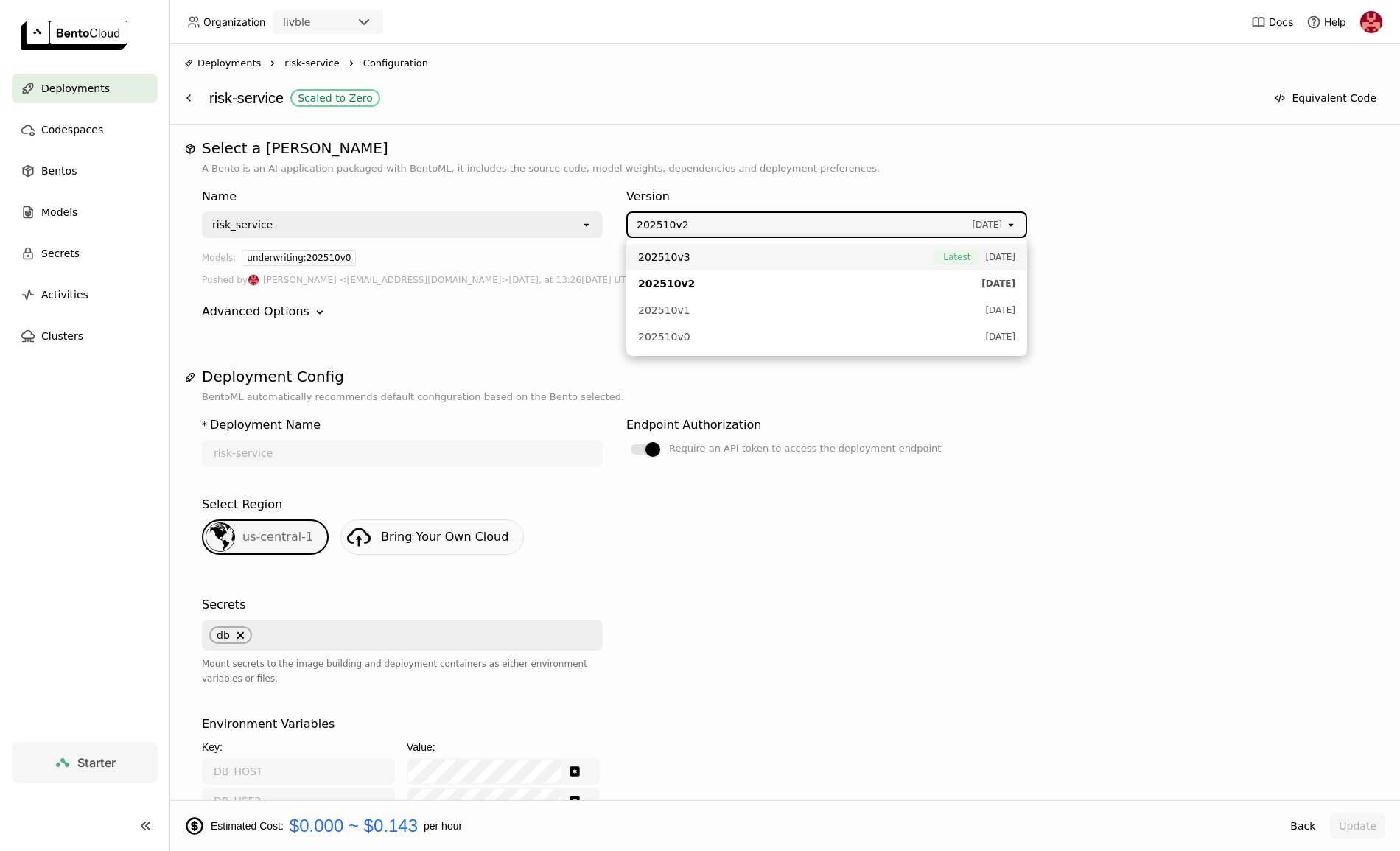
click at [677, 255] on span "202510v3" at bounding box center [664, 256] width 52 height 14
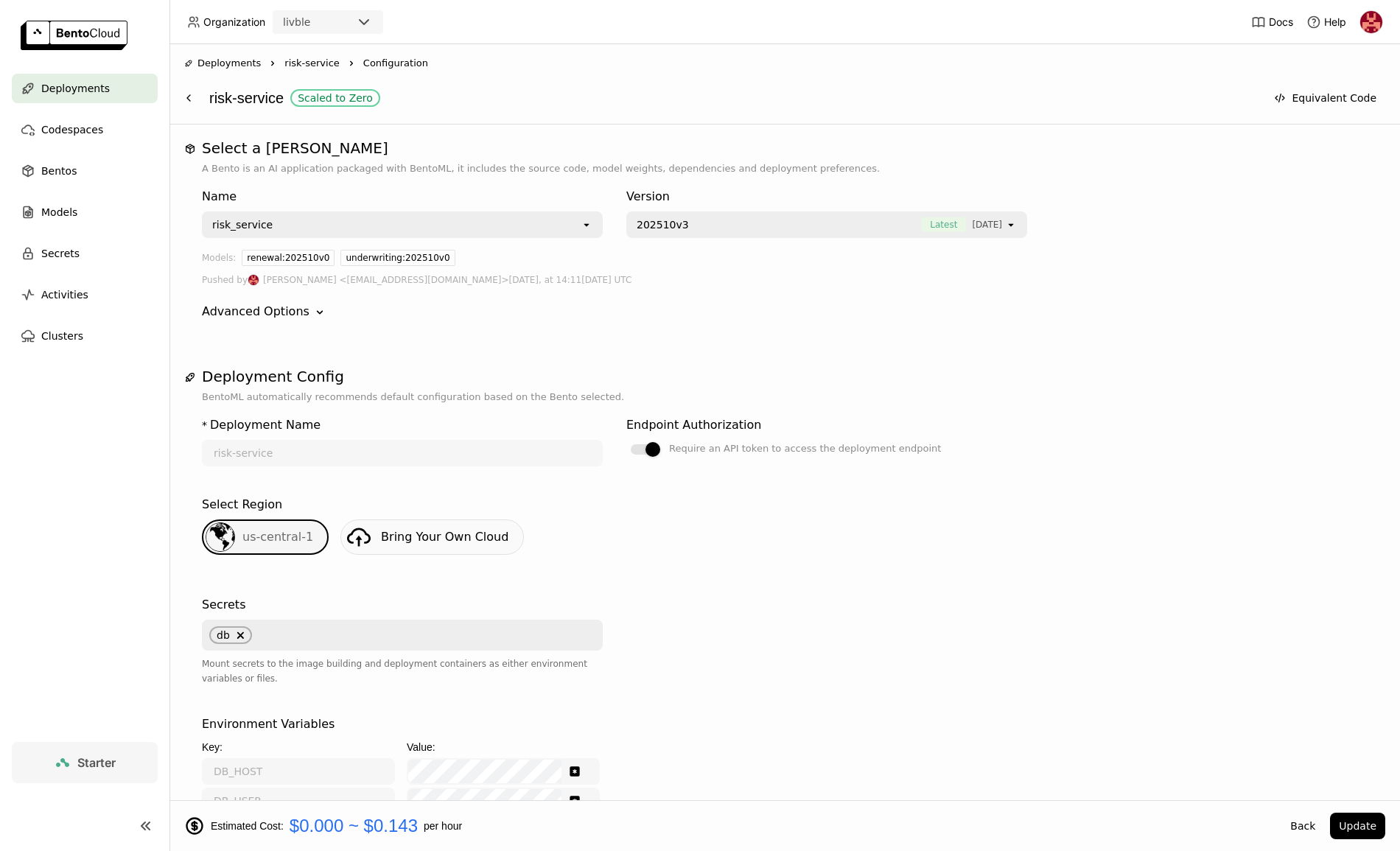
click at [296, 312] on div "Advanced Options" at bounding box center [256, 311] width 107 height 17
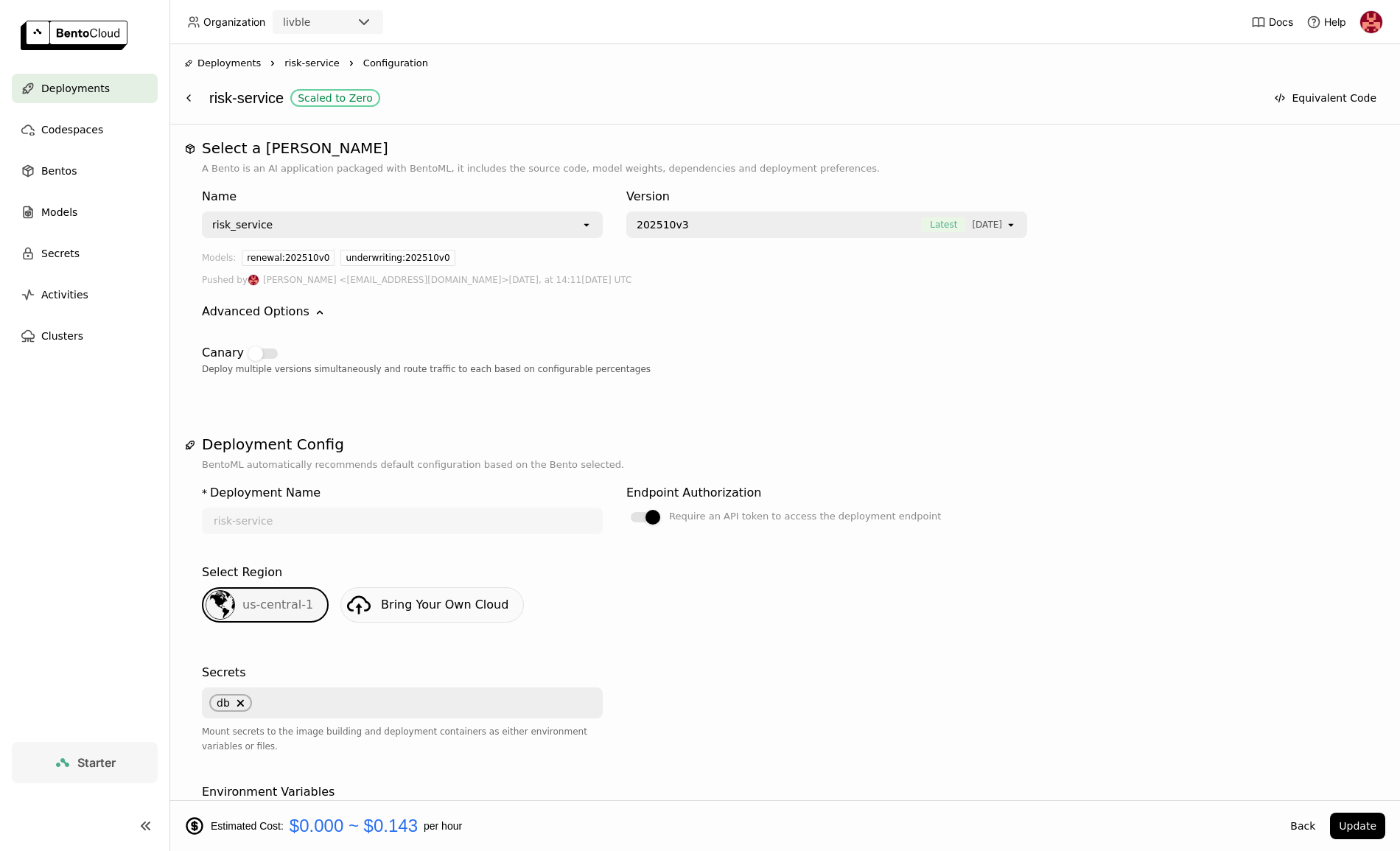
click at [296, 311] on div "Advanced Options" at bounding box center [256, 311] width 107 height 17
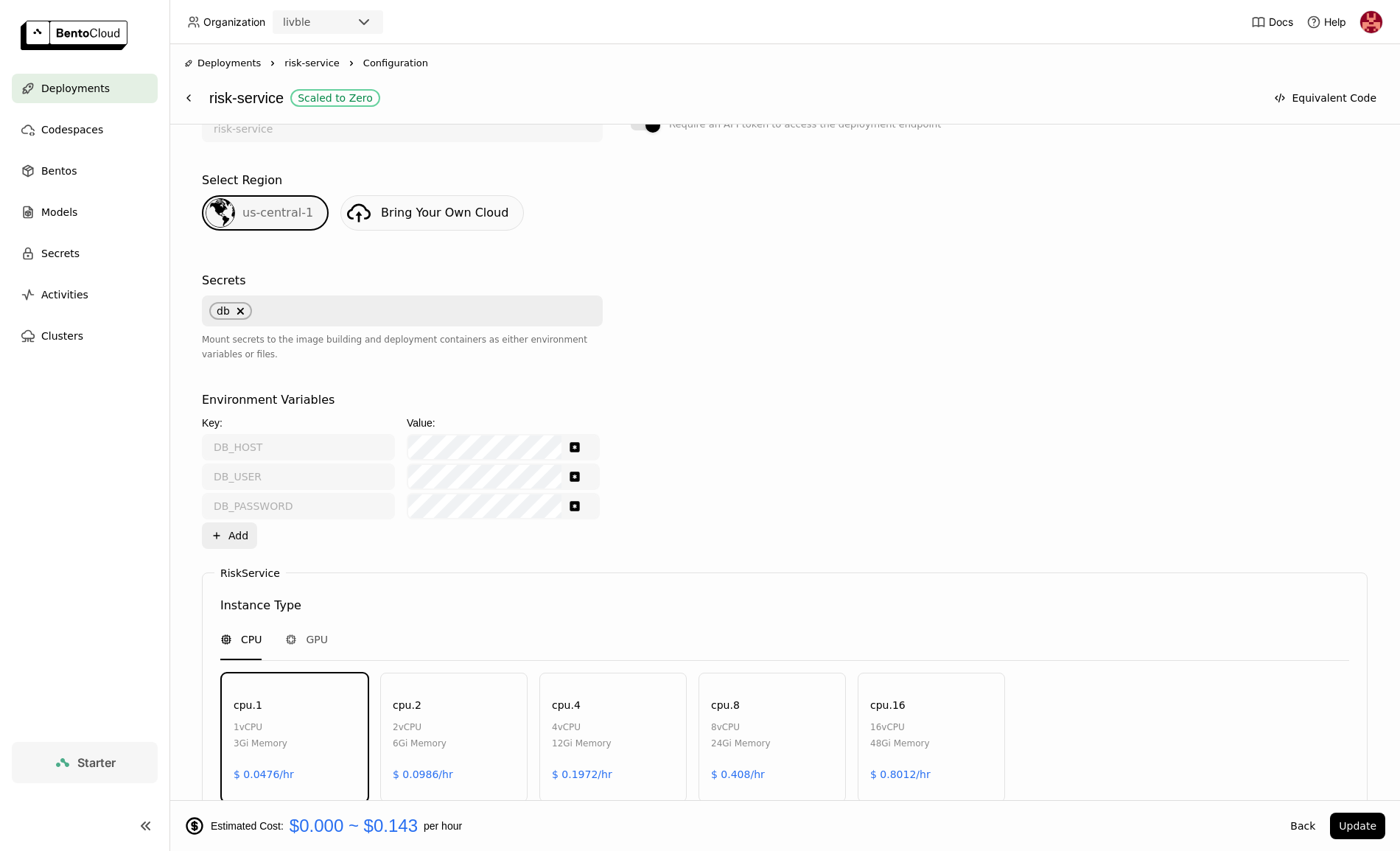
scroll to position [413, 0]
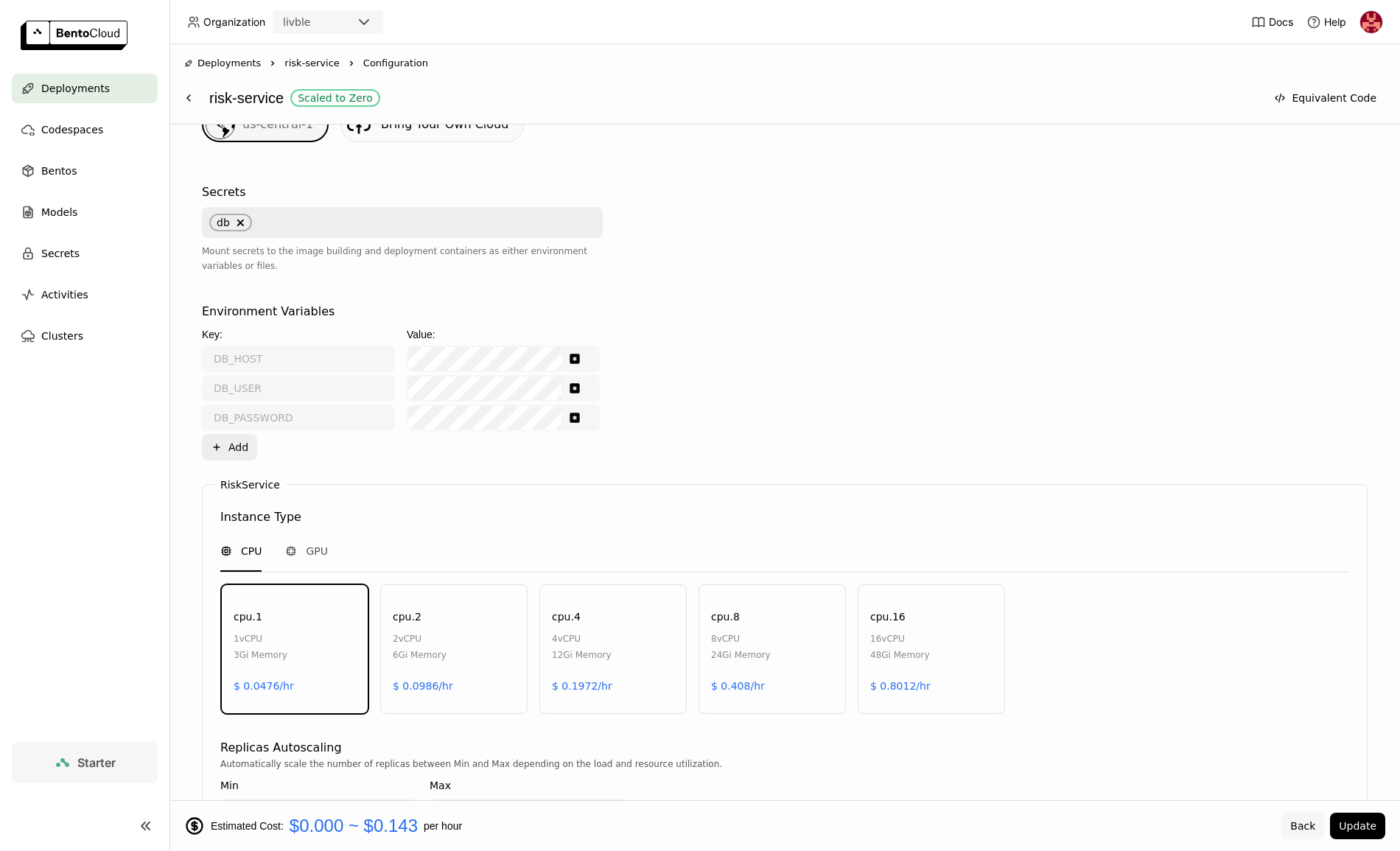
click at [1297, 825] on button "Back" at bounding box center [1302, 825] width 43 height 26
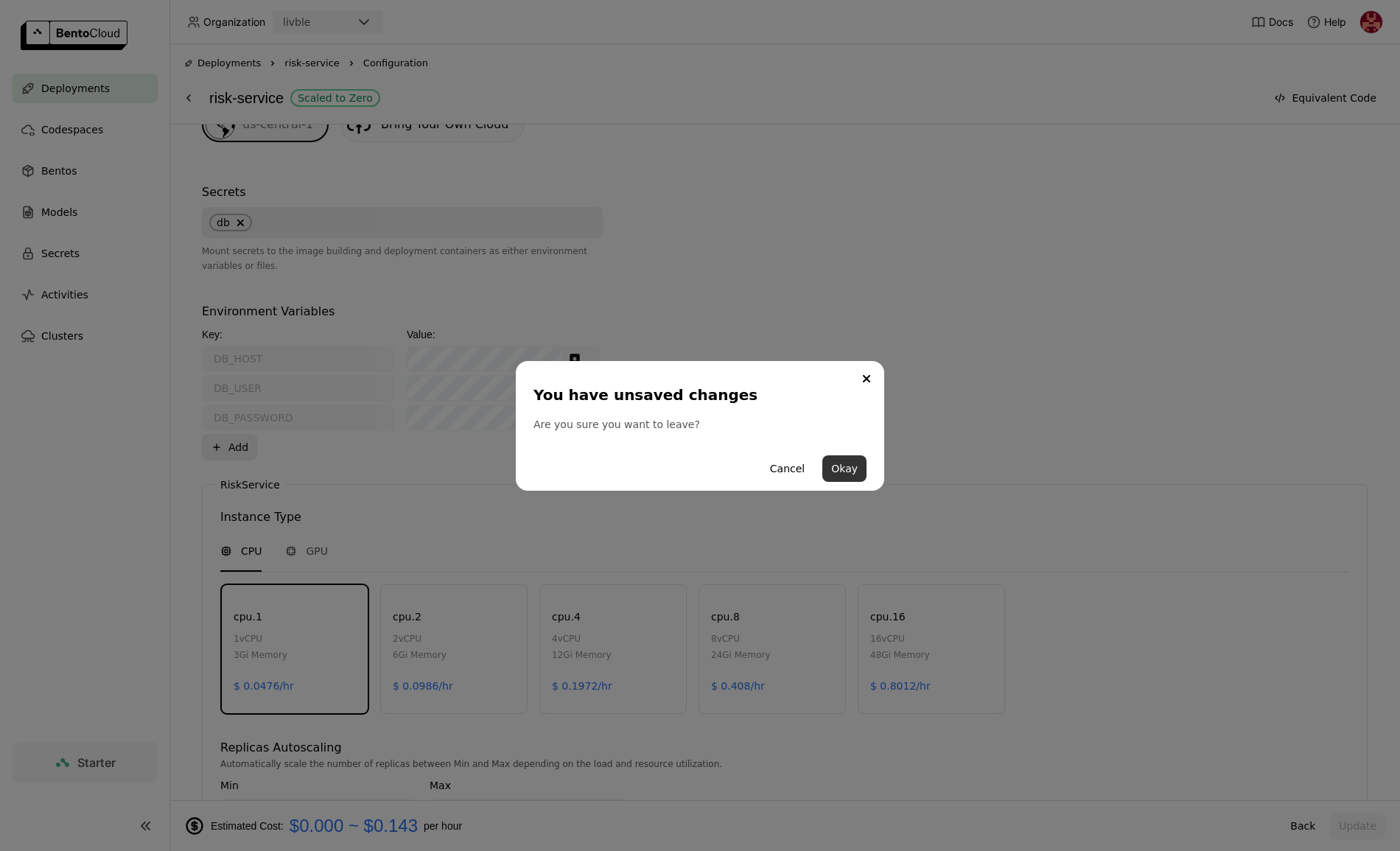
click at [859, 466] on button "Okay" at bounding box center [844, 468] width 44 height 26
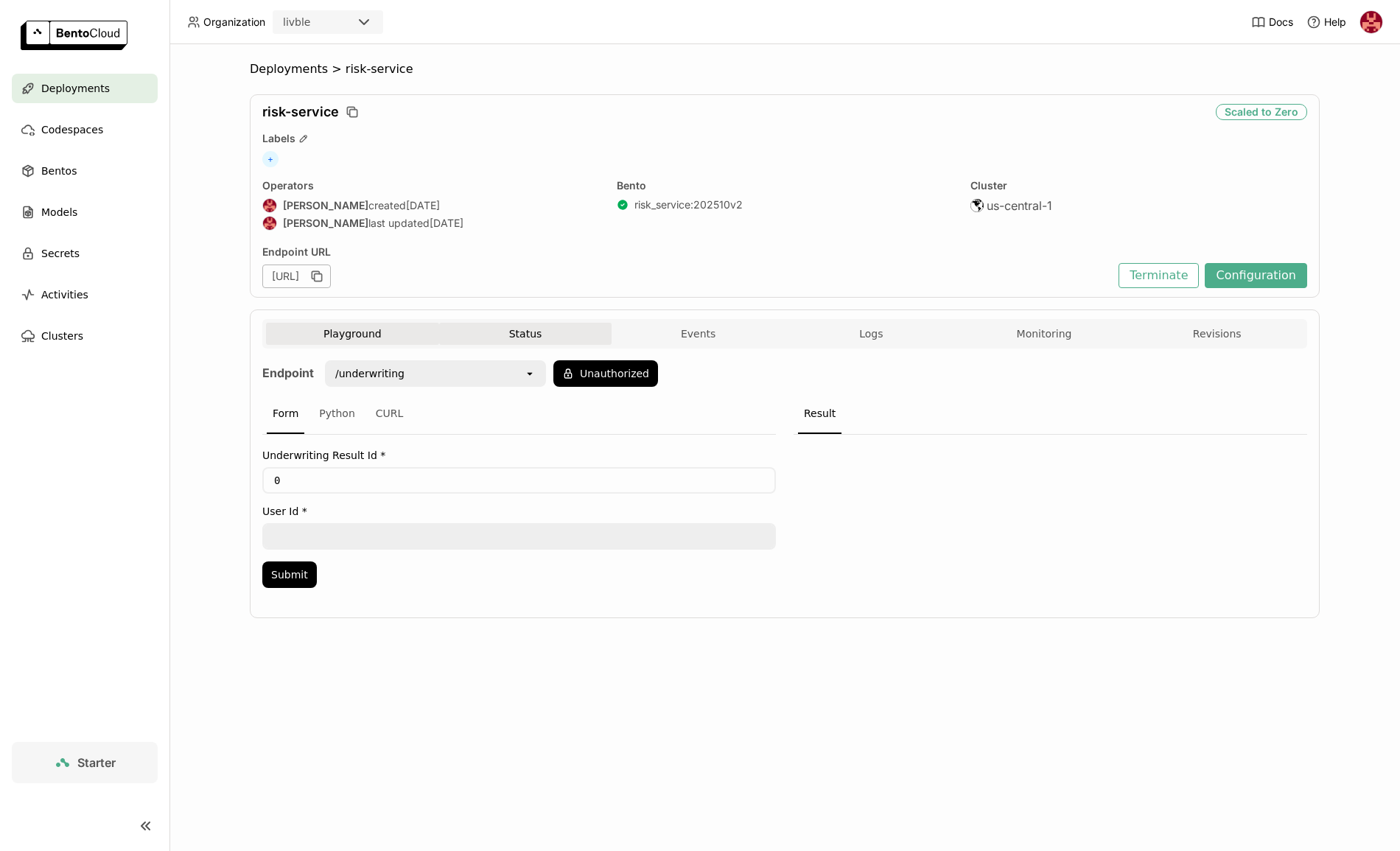
click at [513, 337] on button "Status" at bounding box center [525, 333] width 173 height 22
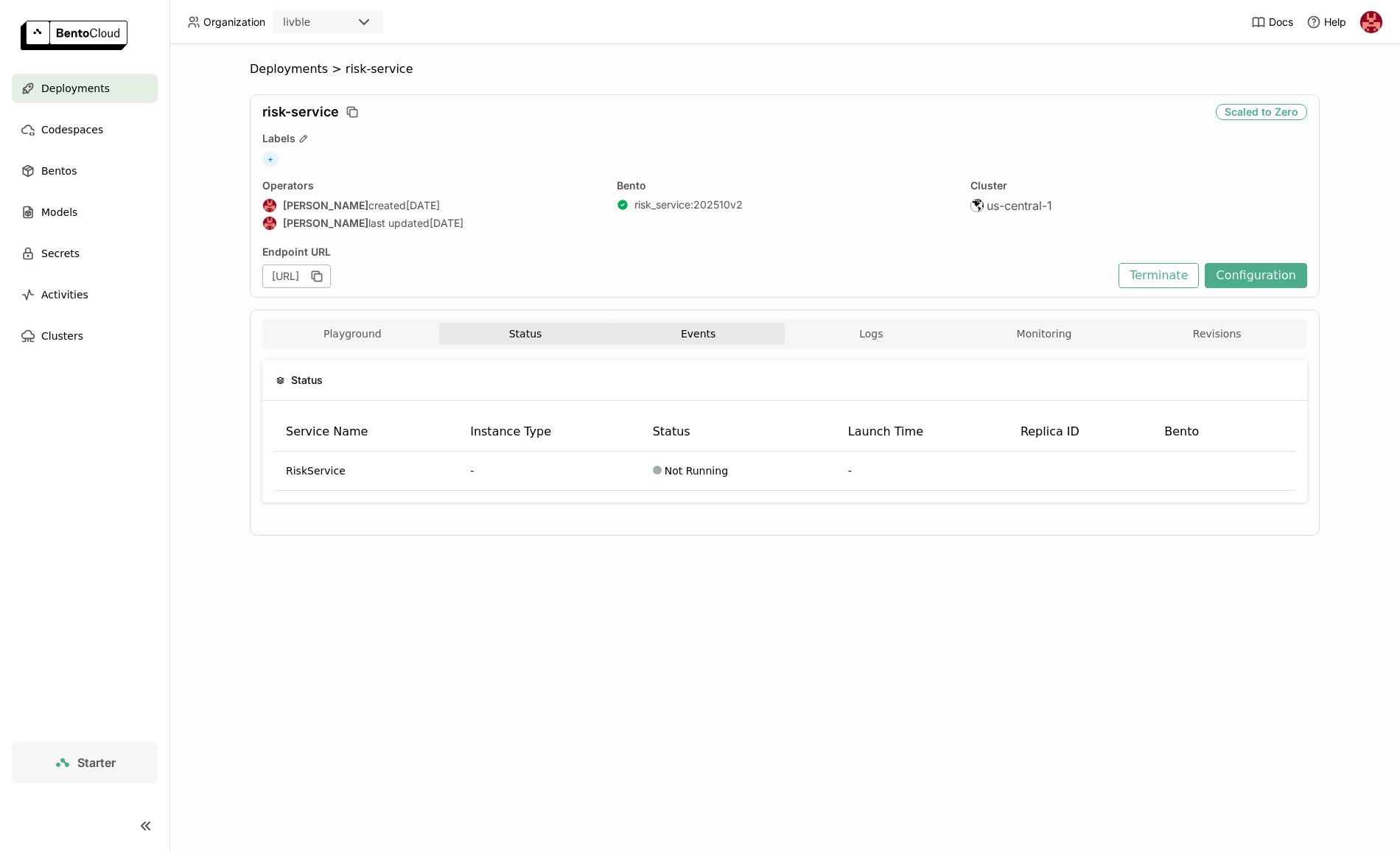
click at [723, 330] on button "Events" at bounding box center [698, 333] width 173 height 22
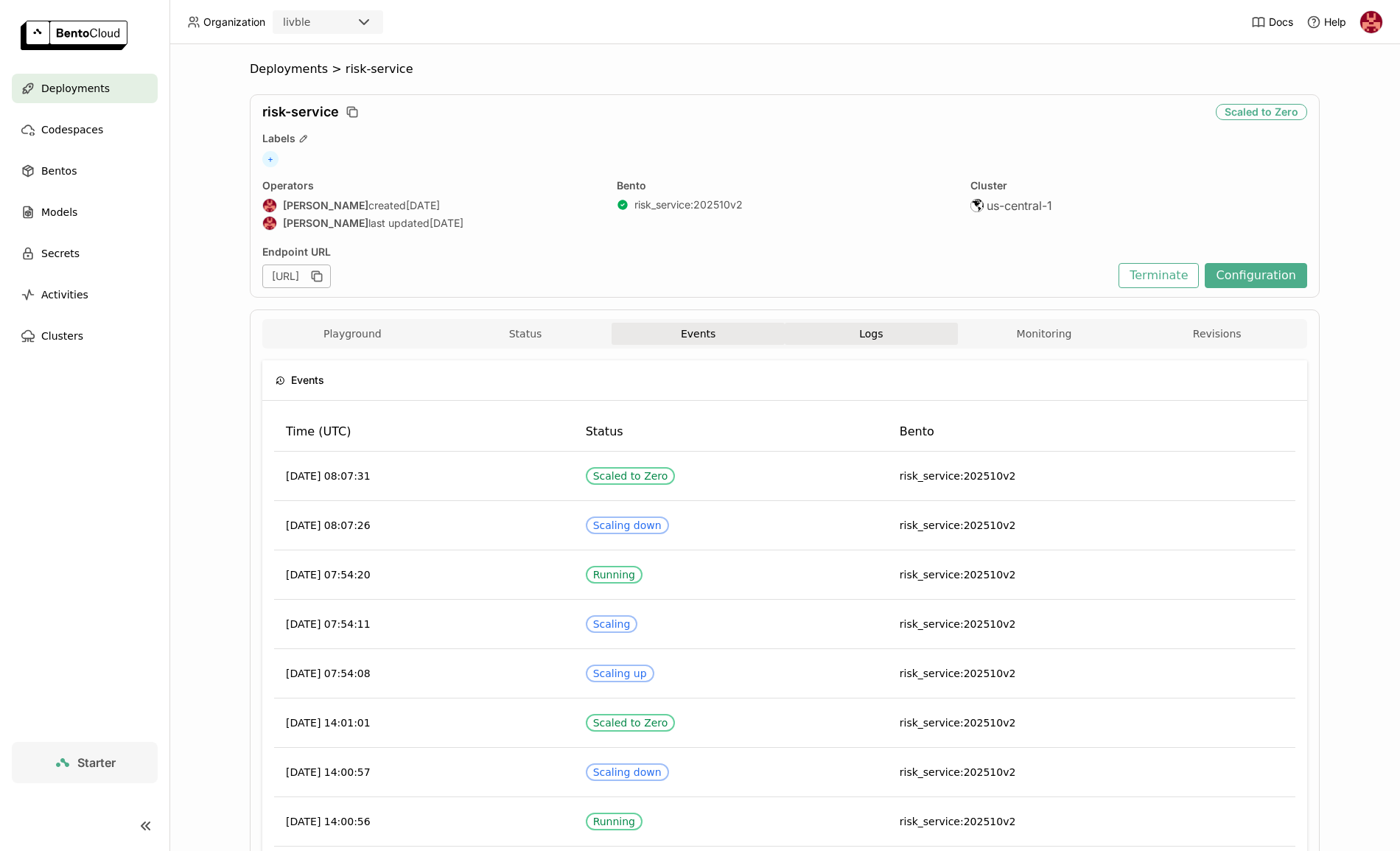
click at [892, 328] on button "Logs" at bounding box center [871, 333] width 173 height 22
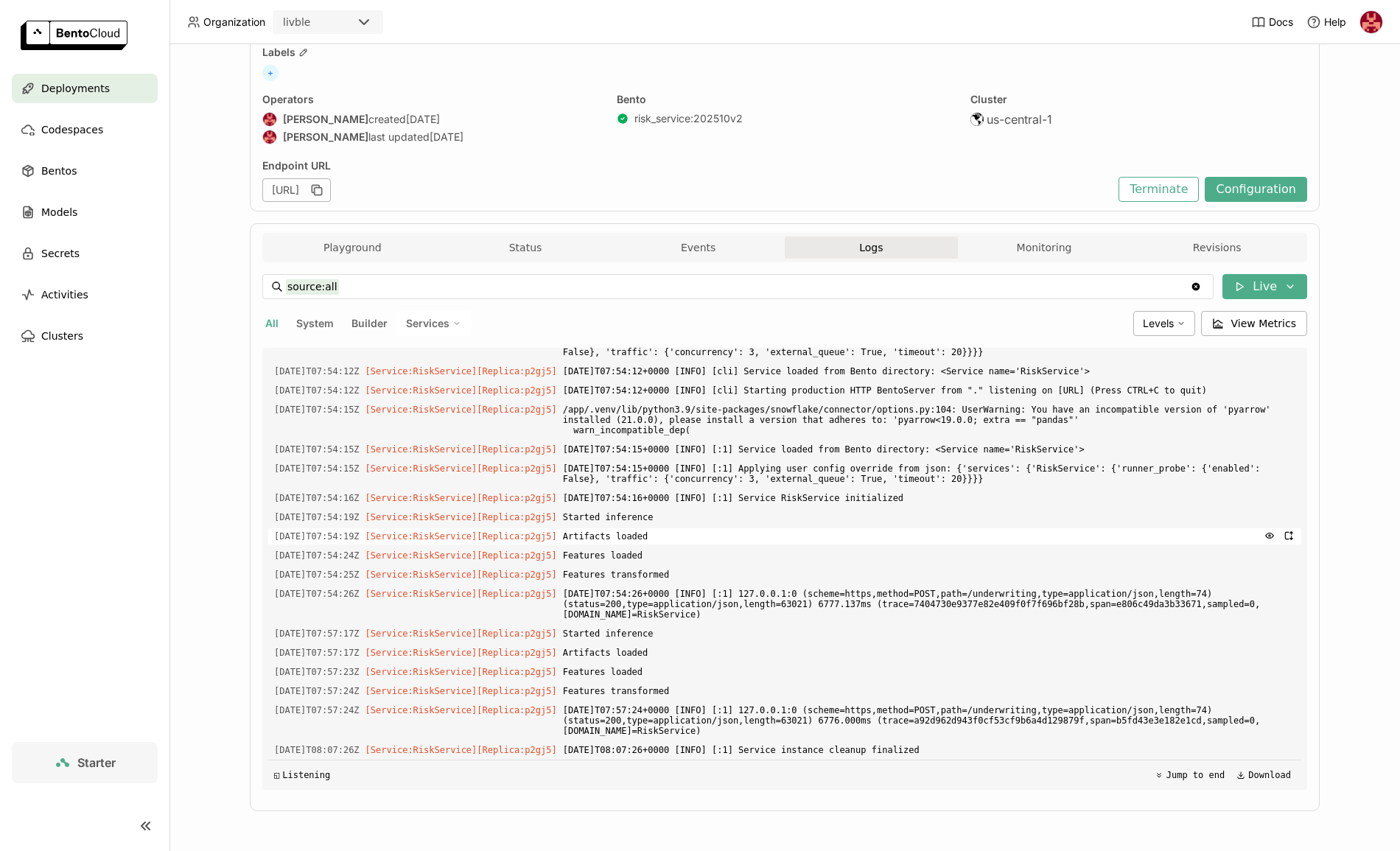
scroll to position [4368, 0]
click at [437, 320] on span "Services" at bounding box center [428, 323] width 44 height 14
click at [438, 320] on span "Services" at bounding box center [428, 323] width 44 height 14
click at [305, 327] on span "System" at bounding box center [315, 323] width 38 height 13
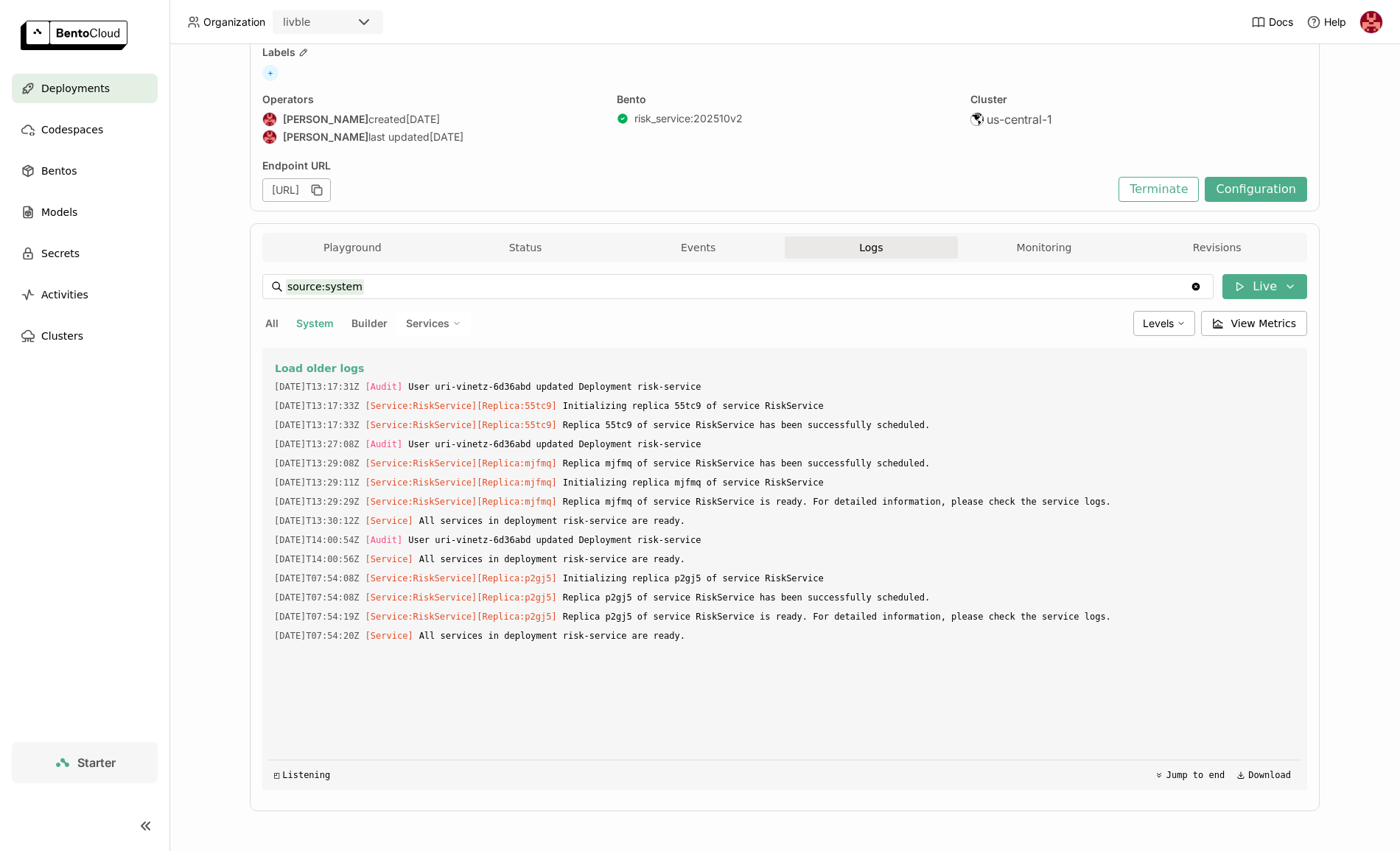
click at [271, 327] on span "All" at bounding box center [272, 323] width 14 height 13
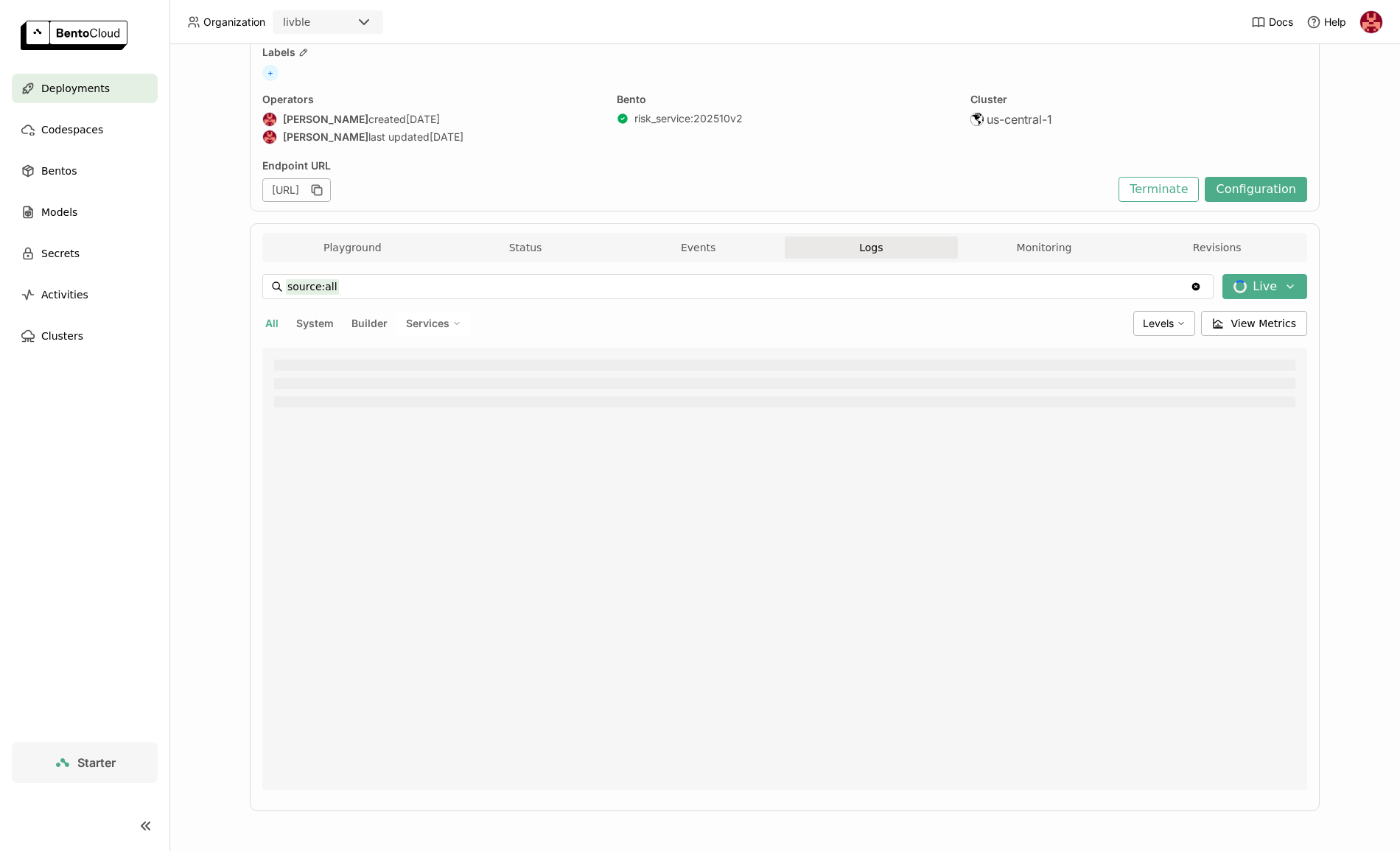
click at [373, 328] on span "Builder" at bounding box center [370, 323] width 36 height 13
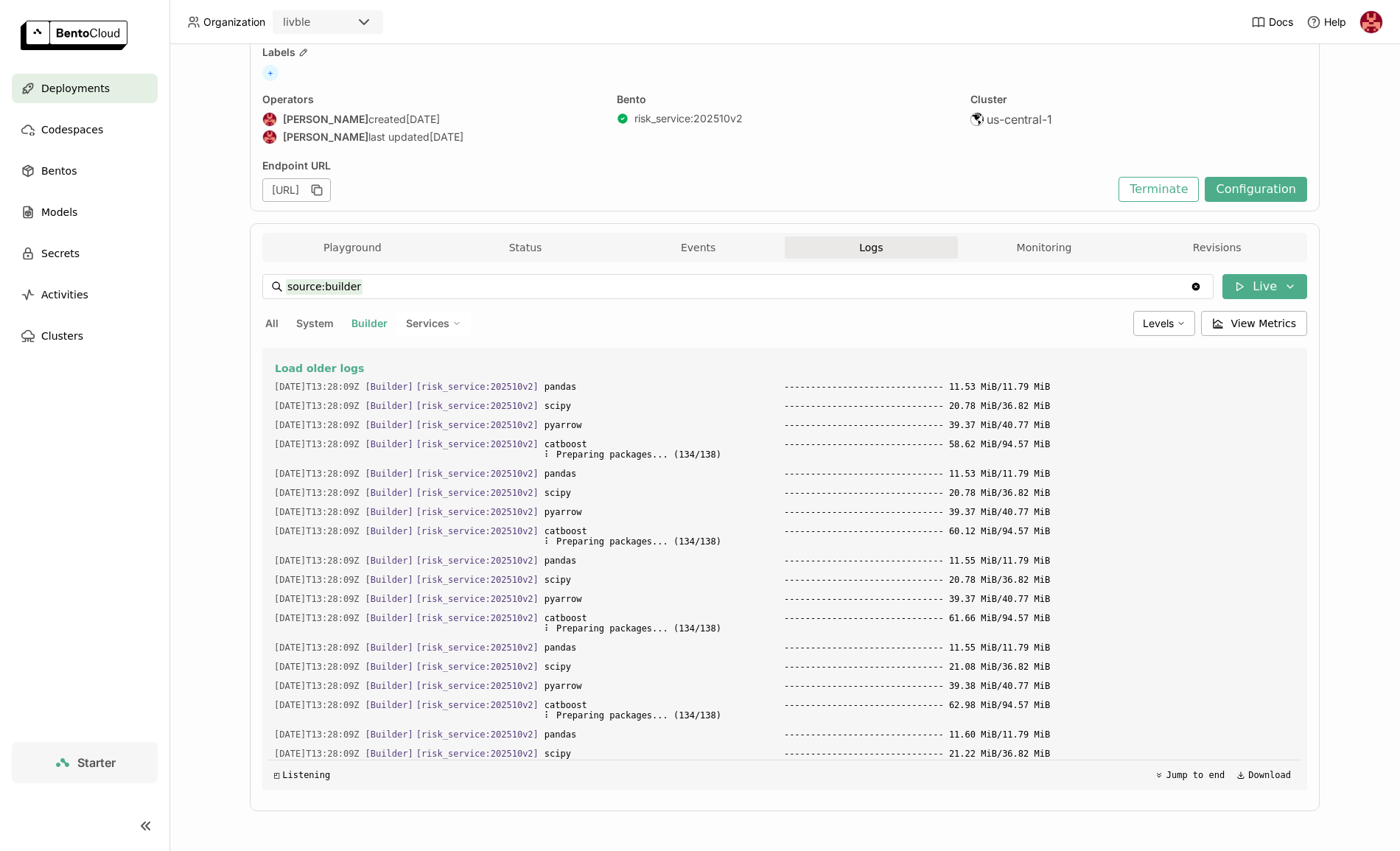
scroll to position [1216, 0]
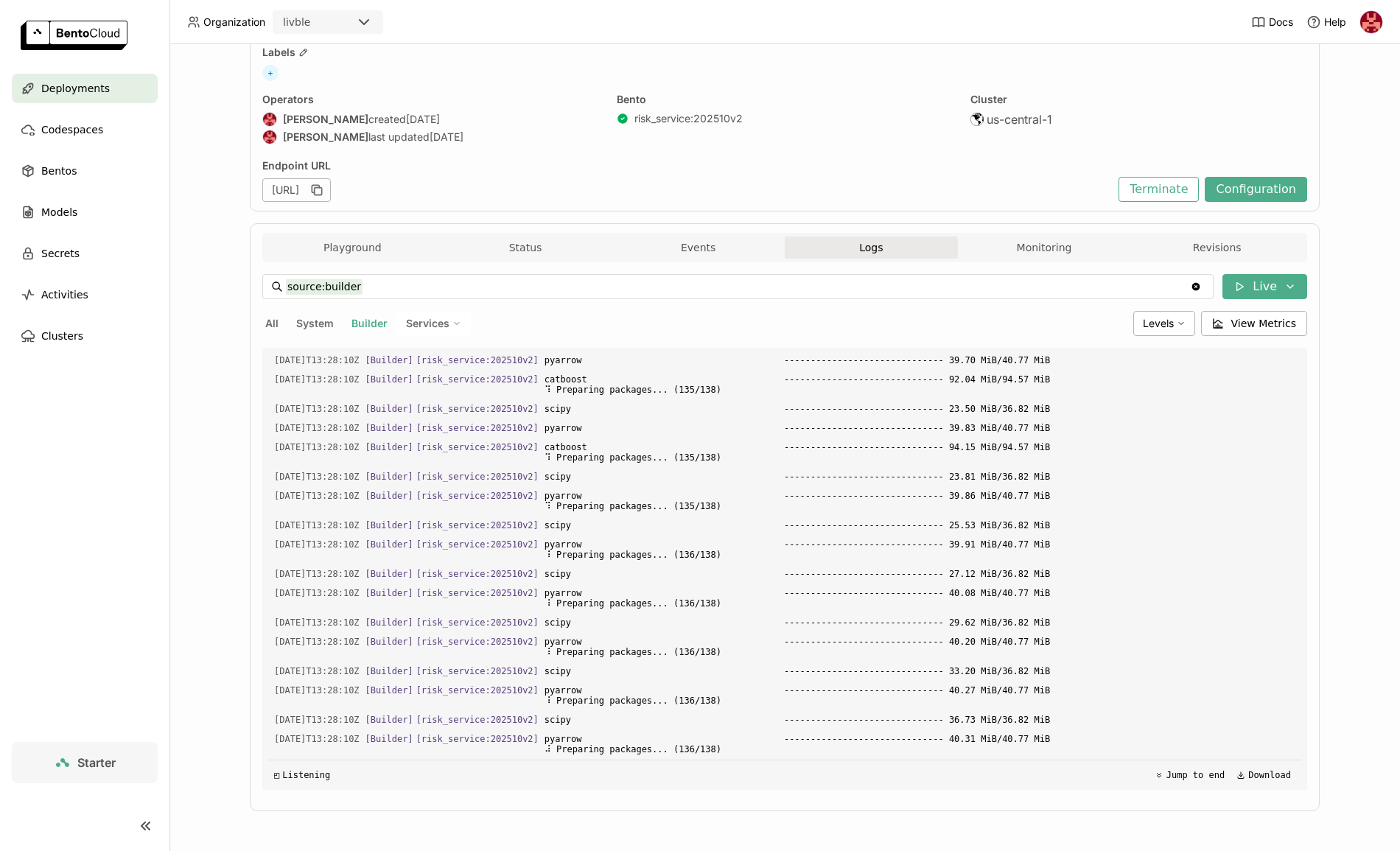
click at [265, 321] on span "All" at bounding box center [272, 323] width 14 height 13
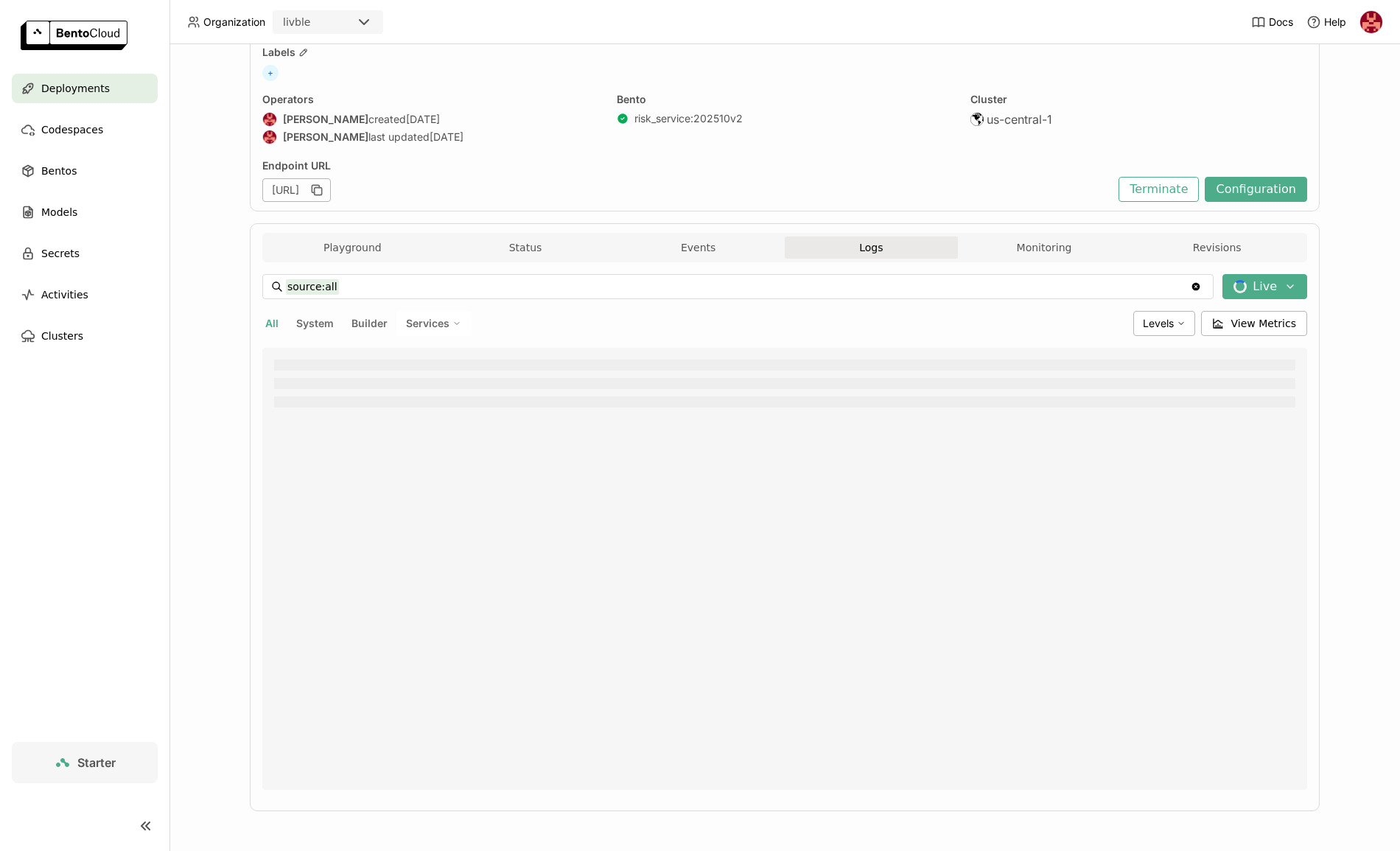
click at [354, 323] on span "Builder" at bounding box center [370, 323] width 36 height 13
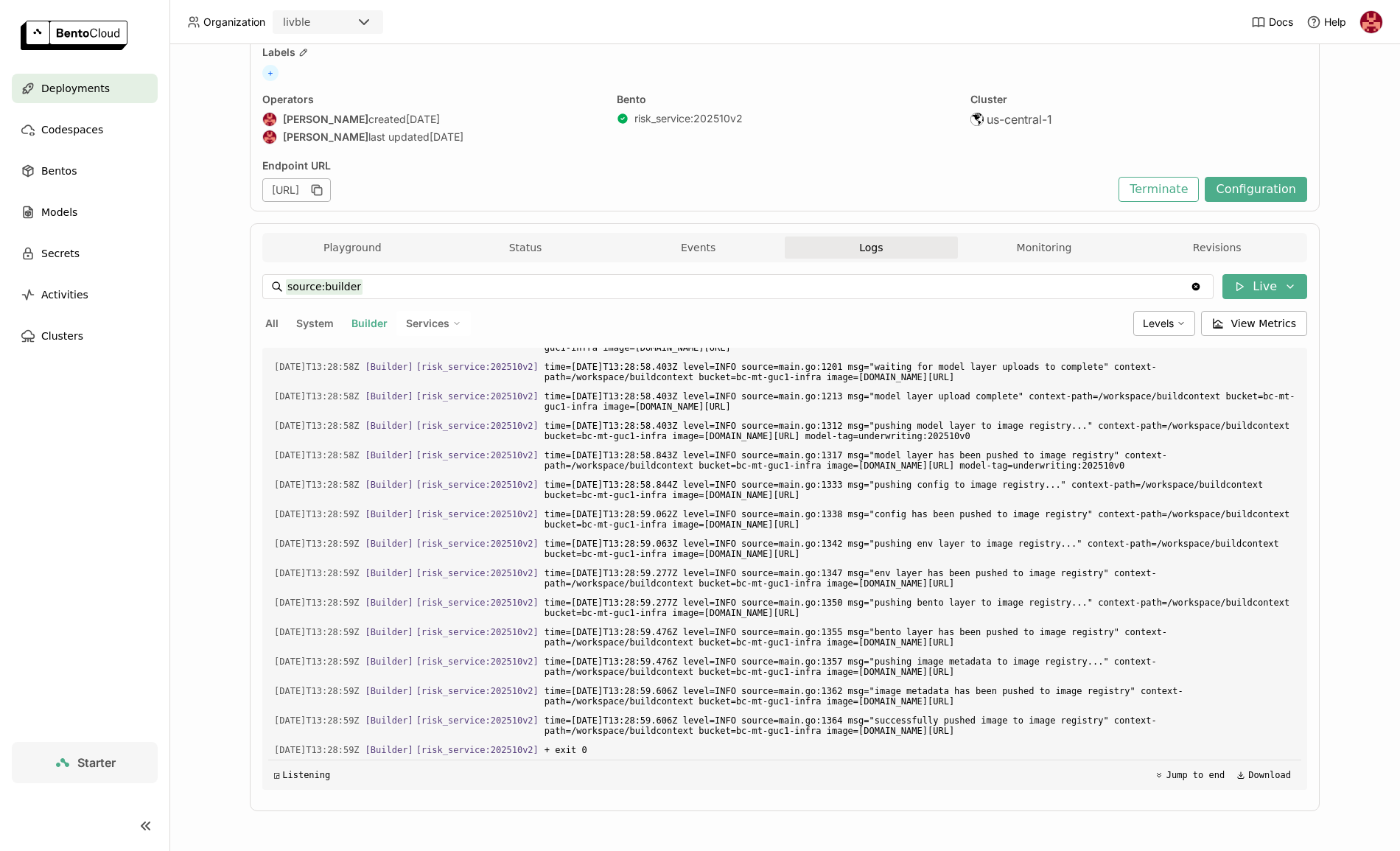
scroll to position [3820, 0]
click at [274, 320] on button "All" at bounding box center [271, 323] width 19 height 19
type input "source:all"
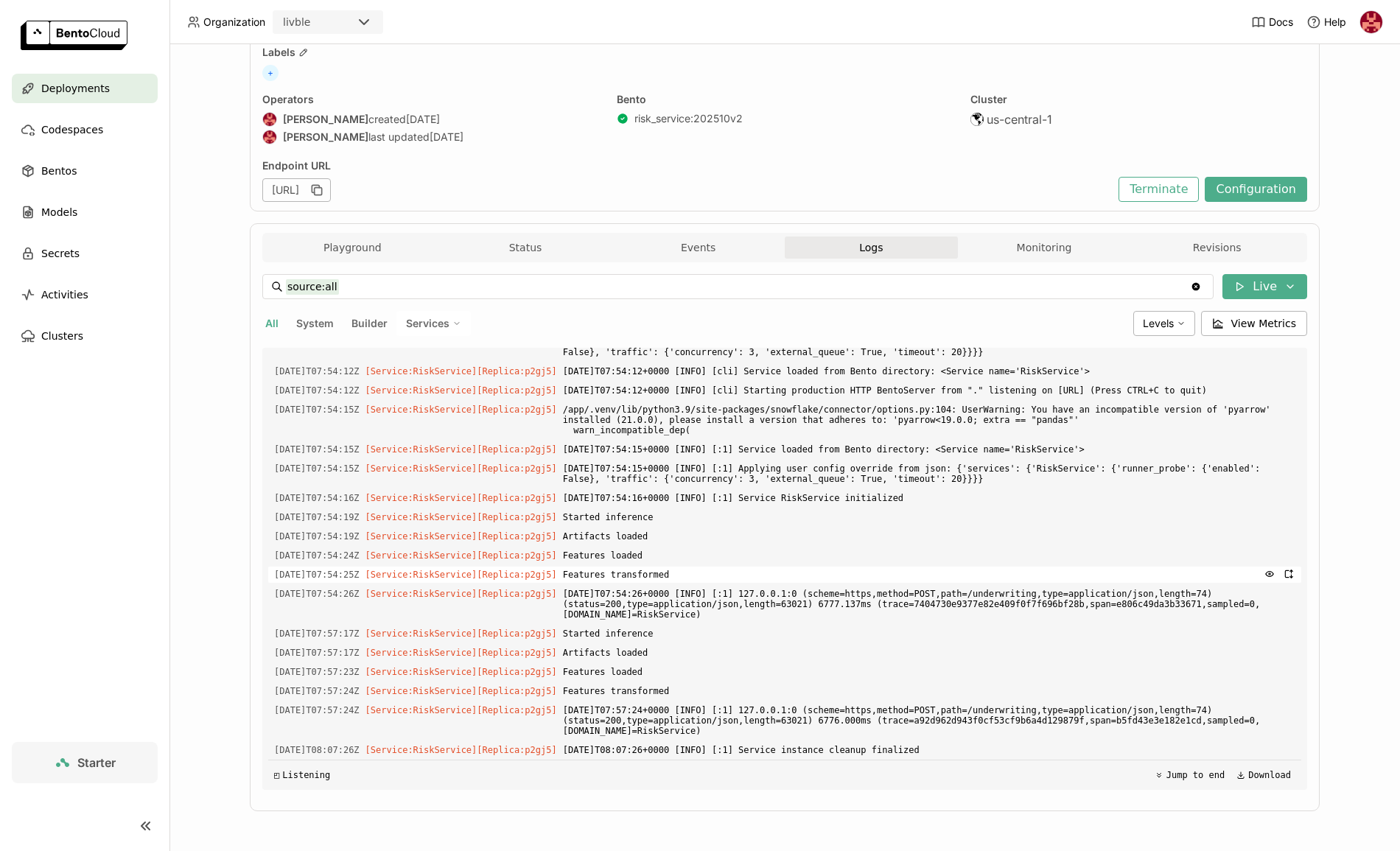
scroll to position [4368, 0]
click at [647, 536] on span "Artifacts loaded" at bounding box center [929, 536] width 733 height 16
click at [647, 554] on span "Features loaded" at bounding box center [929, 555] width 733 height 16
click at [656, 581] on span "Features transformed" at bounding box center [929, 574] width 733 height 16
click at [656, 576] on span "Features transformed" at bounding box center [929, 574] width 733 height 16
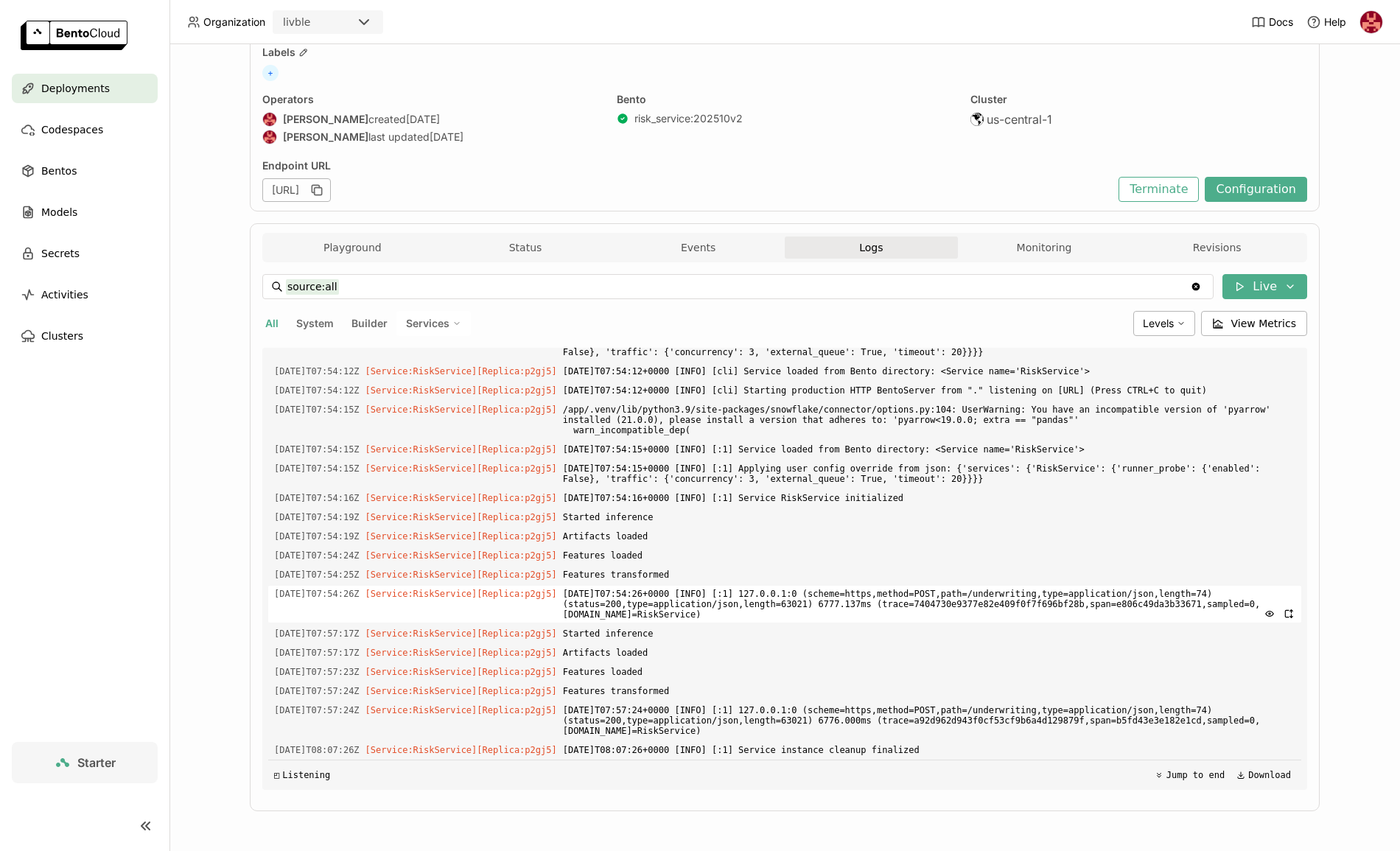
click at [750, 601] on span "[DATE]T07:54:26+0000 [INFO] [:1] 127.0.0.1:0 (scheme=https,method=POST,path=/un…" at bounding box center [929, 604] width 733 height 37
drag, startPoint x: 1098, startPoint y: 610, endPoint x: 571, endPoint y: 592, distance: 527.3
click at [571, 592] on div "[DATE]T07:54:26Z [Service:RiskService] [Replica: p2gj5 ] [DATE]T07:54:26+0000 […" at bounding box center [785, 604] width 1033 height 37
click at [841, 600] on span "[DATE]T07:54:26+0000 [INFO] [:1] 127.0.0.1:0 (scheme=https,method=POST,path=/un…" at bounding box center [929, 604] width 733 height 37
drag, startPoint x: 835, startPoint y: 599, endPoint x: 899, endPoint y: 602, distance: 64.1
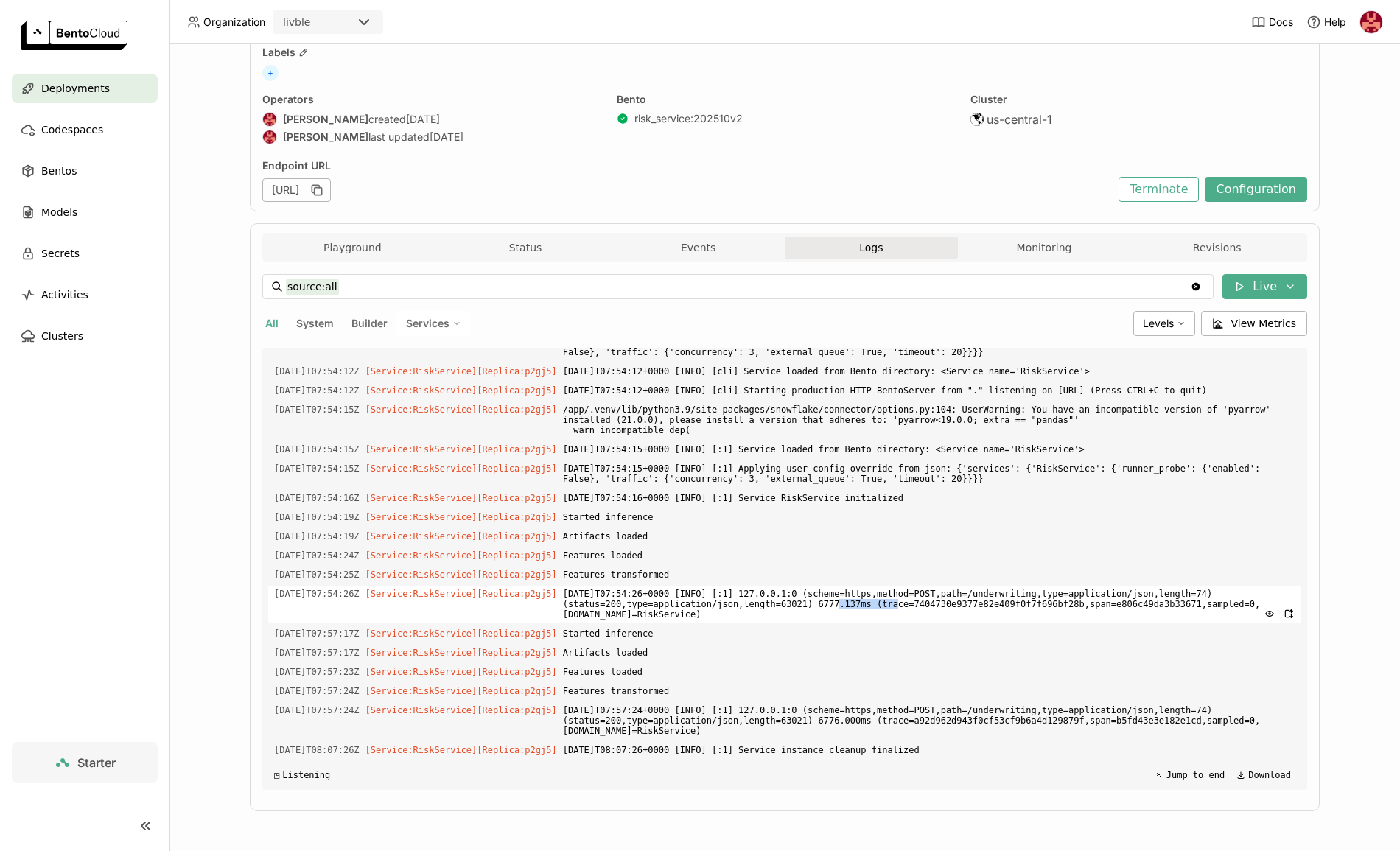
click at [899, 602] on span "[DATE]T07:54:26+0000 [INFO] [:1] 127.0.0.1:0 (scheme=https,method=POST,path=/un…" at bounding box center [929, 604] width 733 height 37
click at [1038, 254] on button "Monitoring" at bounding box center [1044, 247] width 173 height 22
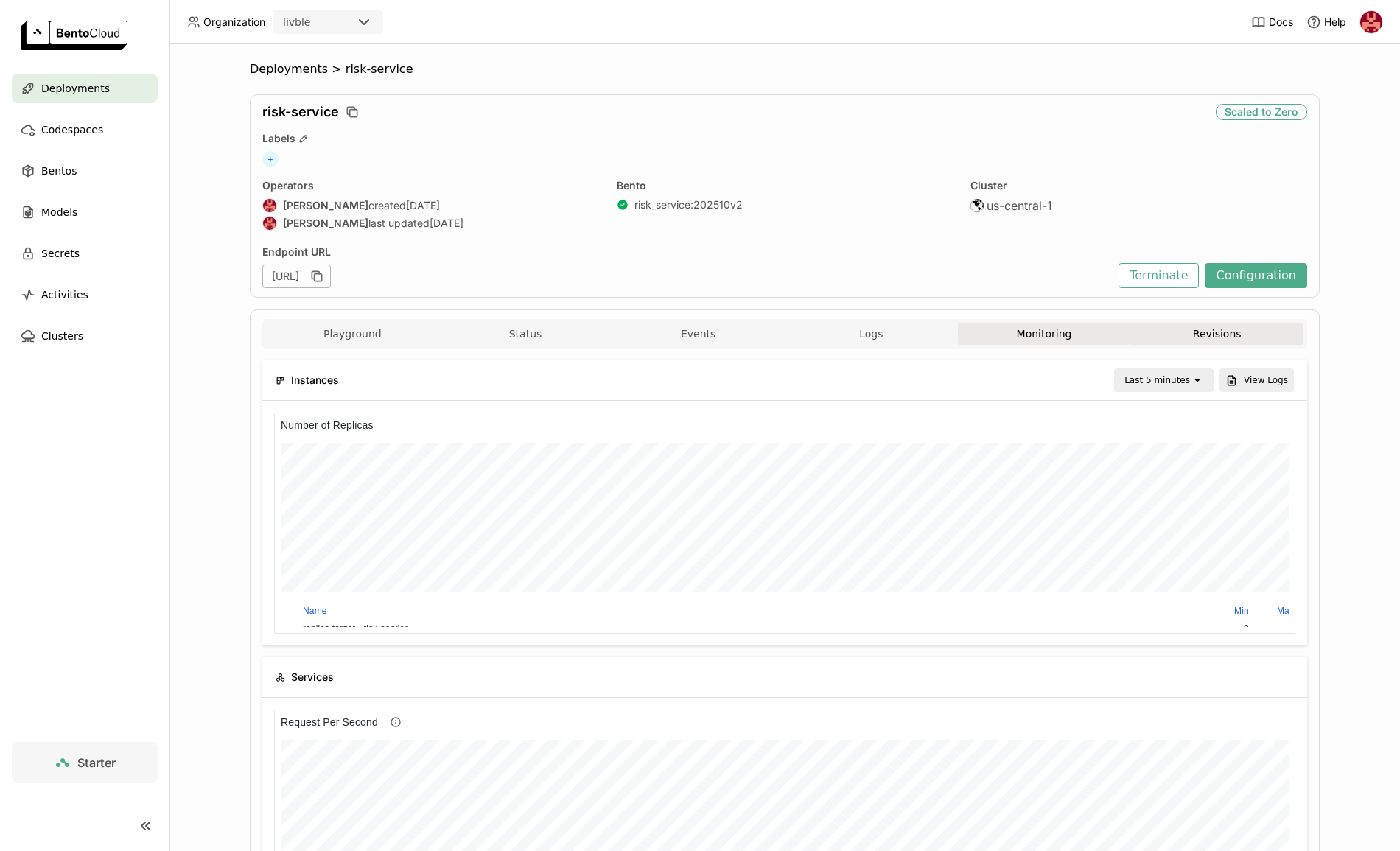
click at [1182, 337] on button "Revisions" at bounding box center [1216, 333] width 173 height 22
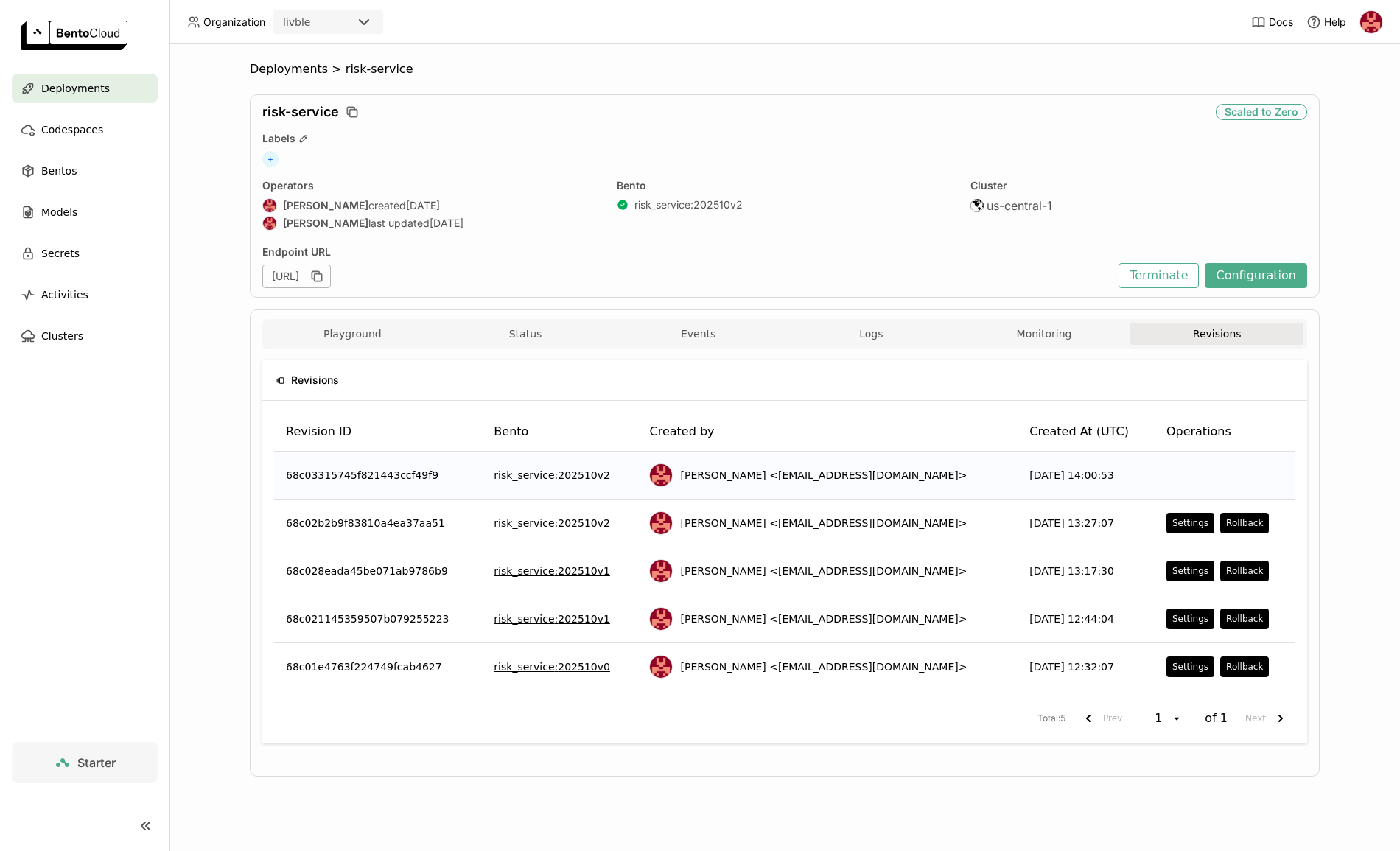
click at [355, 475] on span "68c03315745f821443ccf49f9" at bounding box center [362, 475] width 153 height 14
click at [339, 528] on span "68c02b2b9f83810a4ea37aa51" at bounding box center [365, 522] width 160 height 14
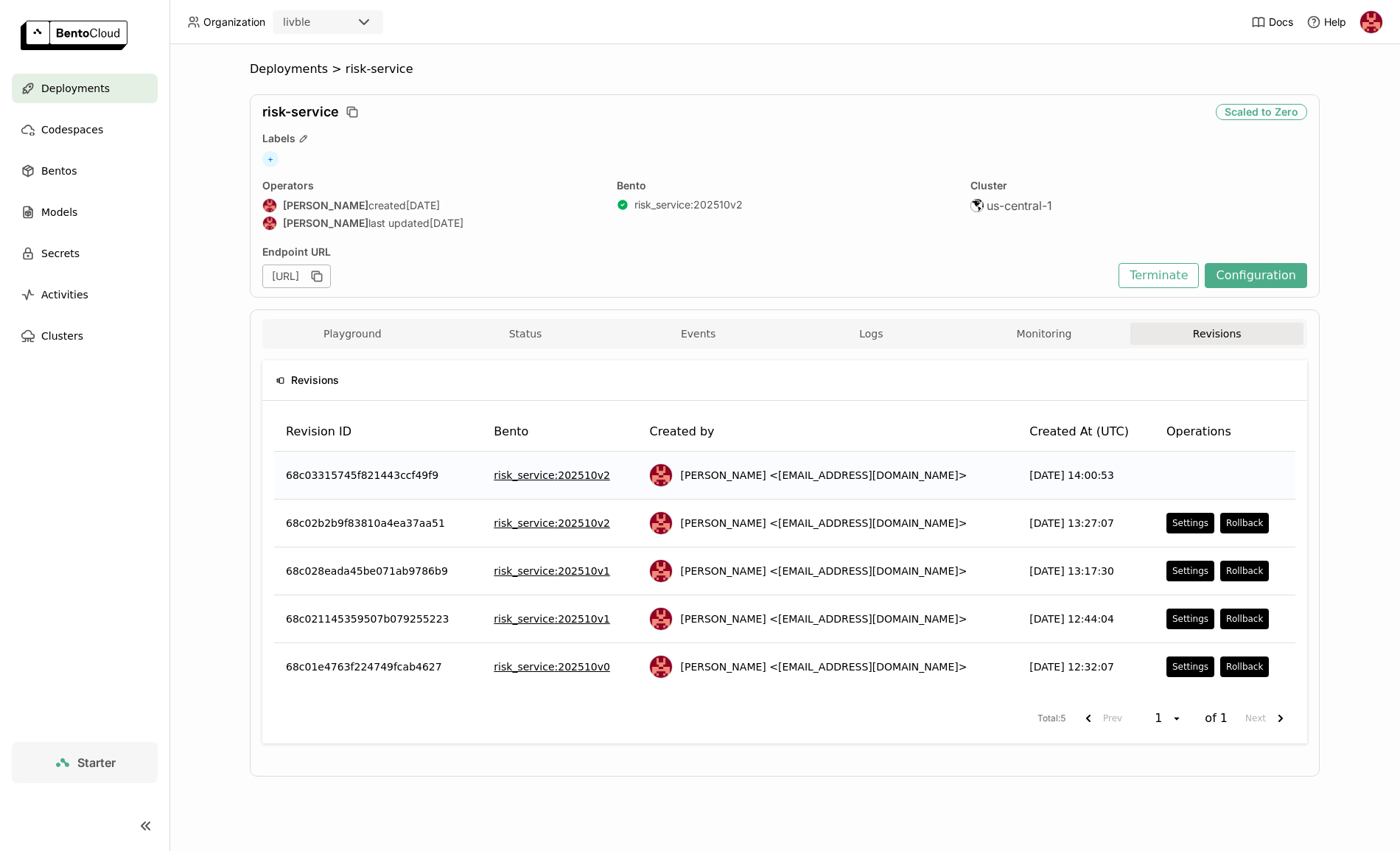
click at [438, 479] on div "68c03315745f821443ccf49f9" at bounding box center [378, 475] width 184 height 14
drag, startPoint x: 284, startPoint y: 474, endPoint x: 449, endPoint y: 471, distance: 165.0
click at [449, 471] on td "68c03315745f821443ccf49f9" at bounding box center [378, 475] width 208 height 48
click at [320, 459] on td "68c03315745f821443ccf49f9" at bounding box center [378, 475] width 208 height 48
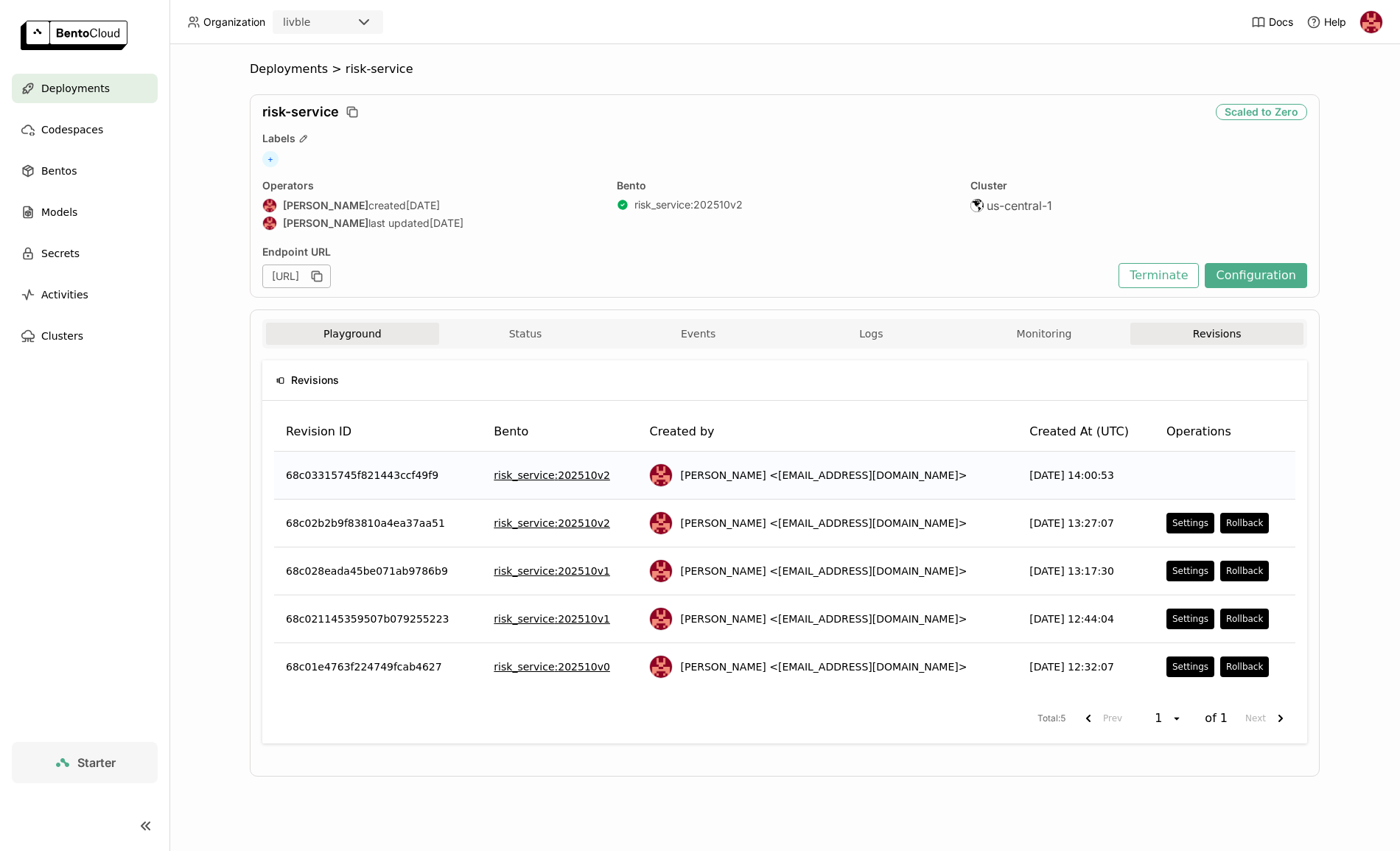
click at [358, 340] on button "Playground" at bounding box center [352, 333] width 173 height 22
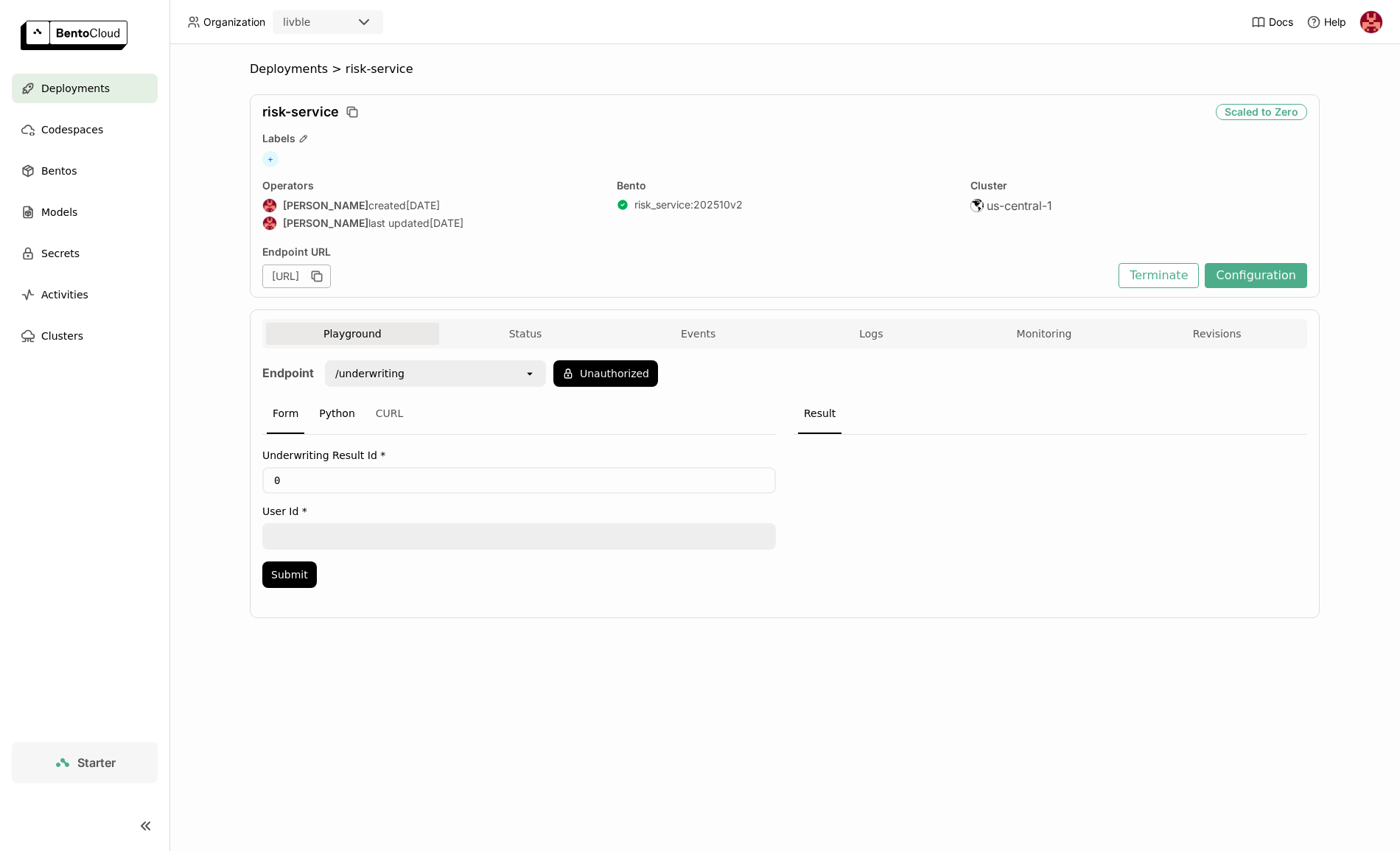
click at [321, 423] on div "Python" at bounding box center [336, 414] width 48 height 40
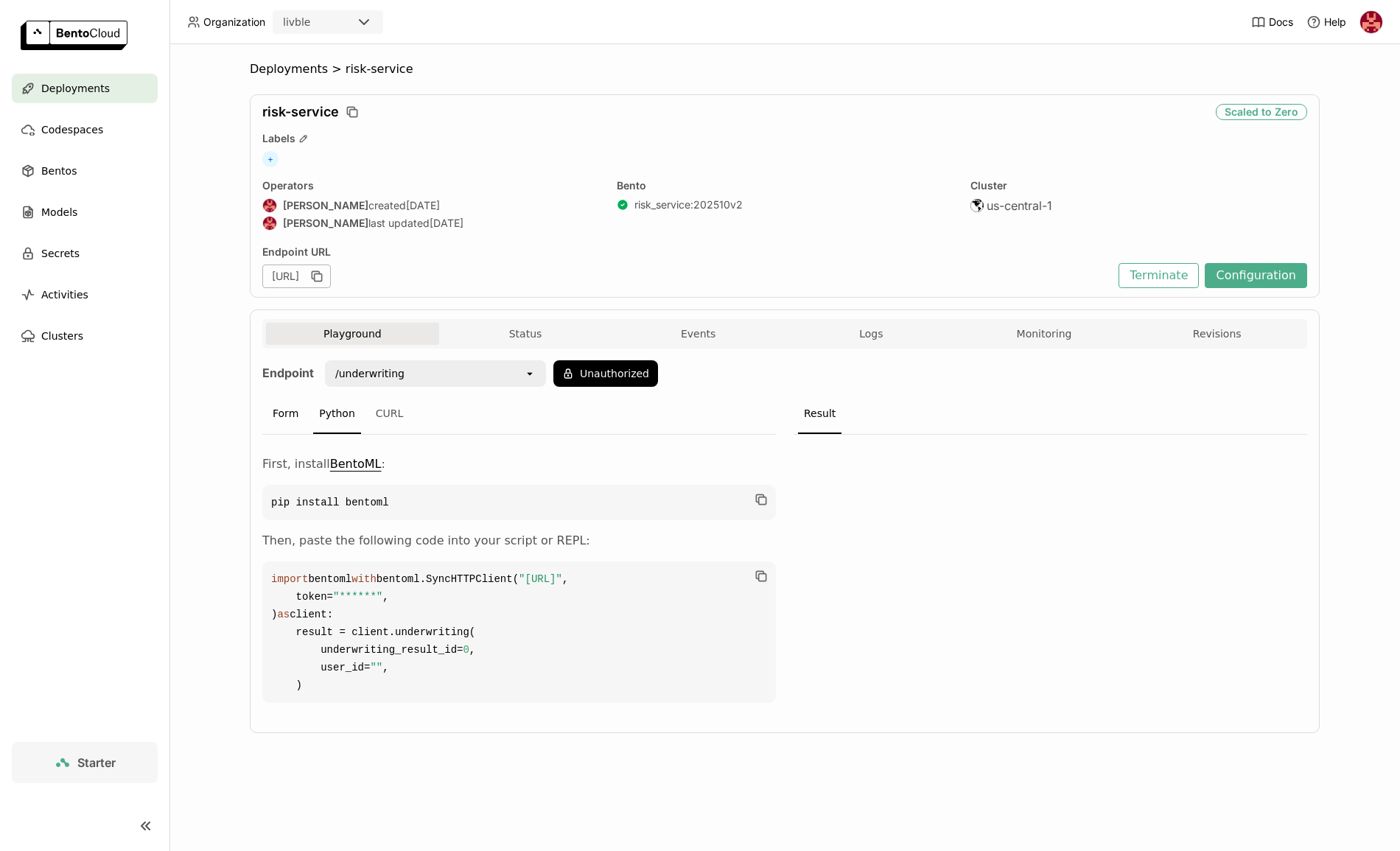
click at [296, 420] on div "Form" at bounding box center [286, 414] width 38 height 40
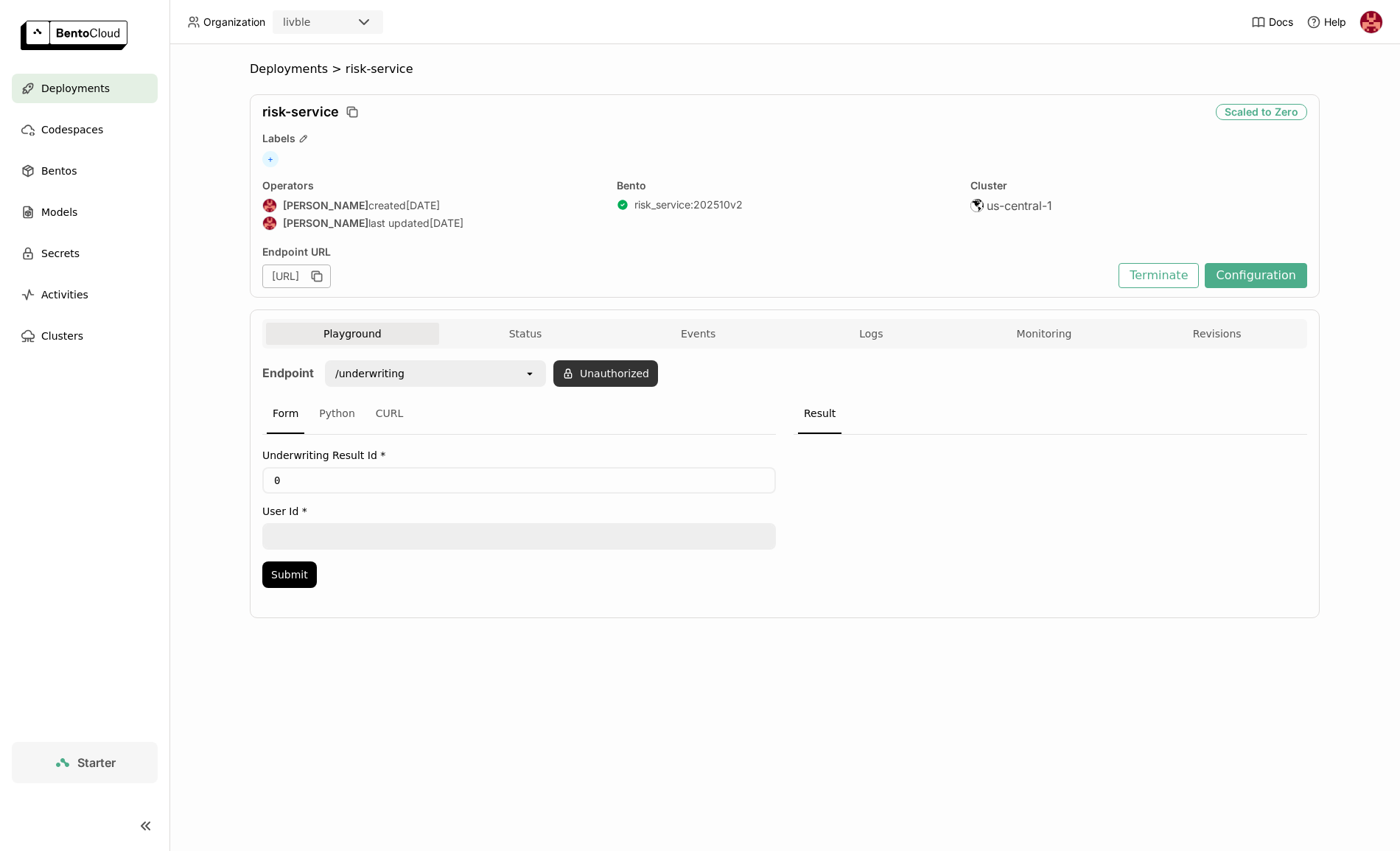
click at [558, 377] on button "Unauthorized" at bounding box center [606, 373] width 104 height 26
click at [581, 412] on div "Input Token" at bounding box center [569, 413] width 124 height 23
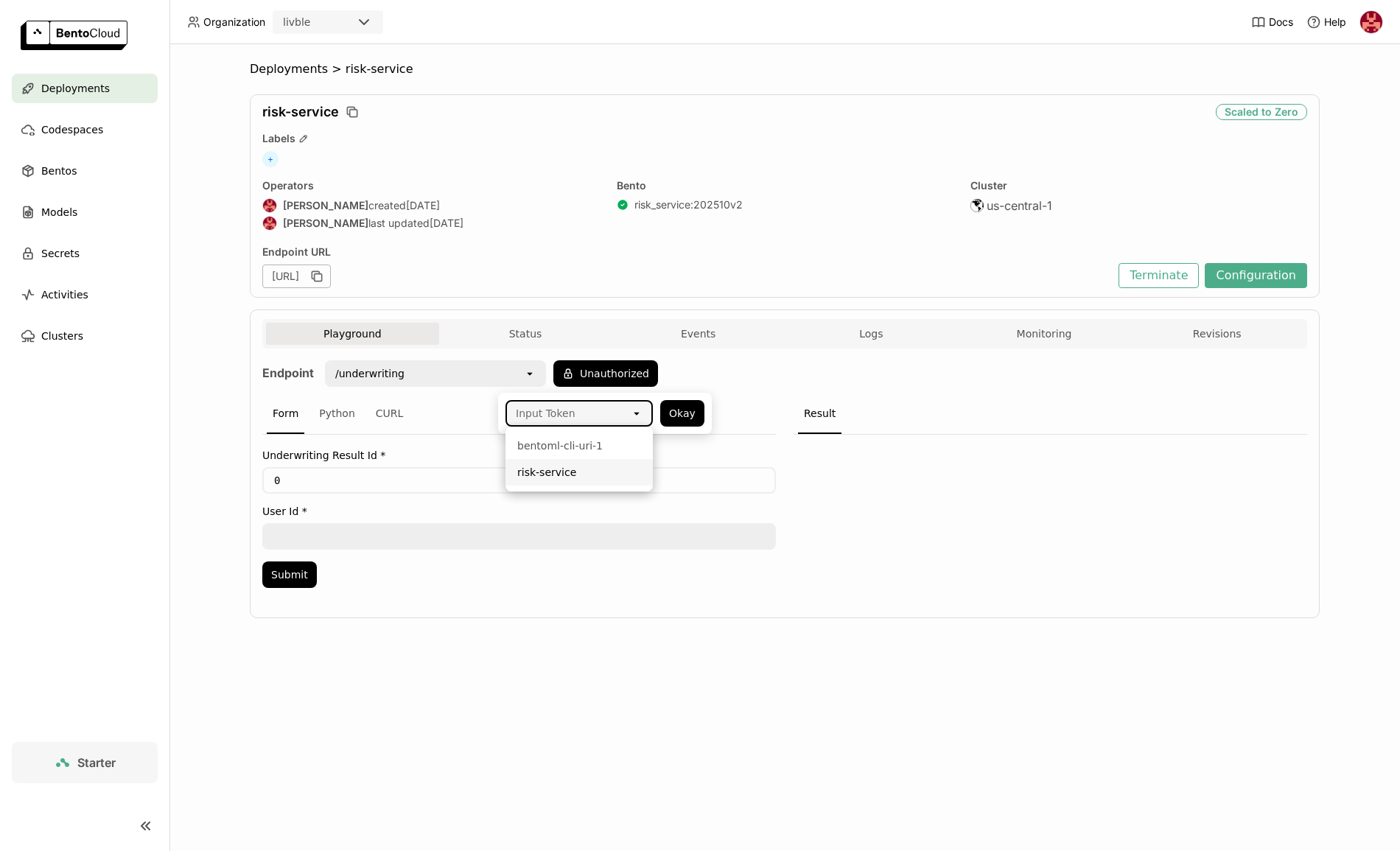
click at [560, 466] on div "risk-service" at bounding box center [579, 472] width 124 height 14
click at [678, 410] on button "Okay" at bounding box center [682, 413] width 44 height 26
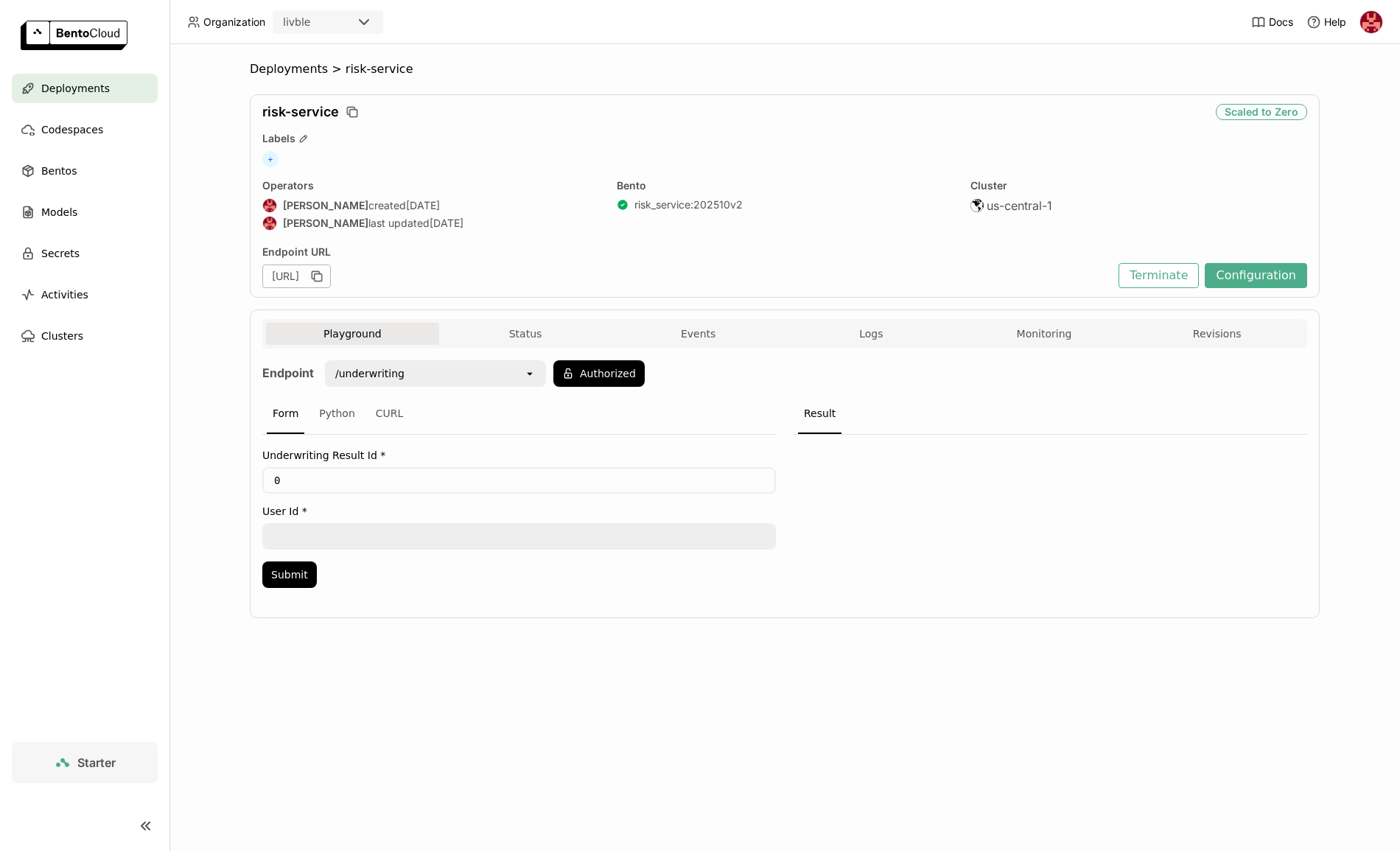
click at [1369, 19] on img at bounding box center [1371, 22] width 22 height 22
click at [1336, 54] on span "Members" at bounding box center [1343, 57] width 43 height 14
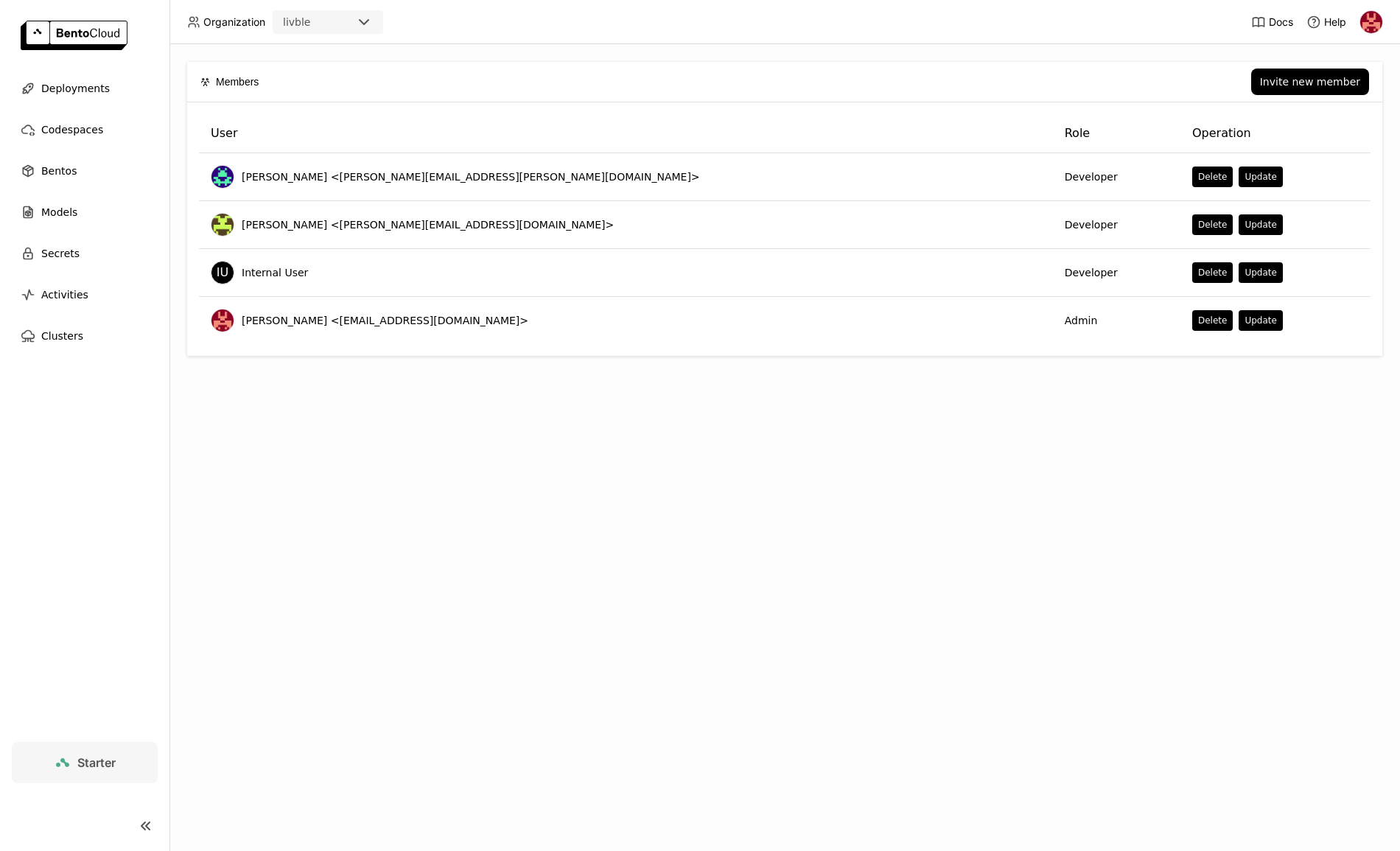
click at [1050, 485] on div "Members Invite new member User Role Operation [PERSON_NAME] <[PERSON_NAME][EMAI…" at bounding box center [785, 447] width 1231 height 806
click at [1276, 81] on div "Invite new member" at bounding box center [1310, 82] width 101 height 12
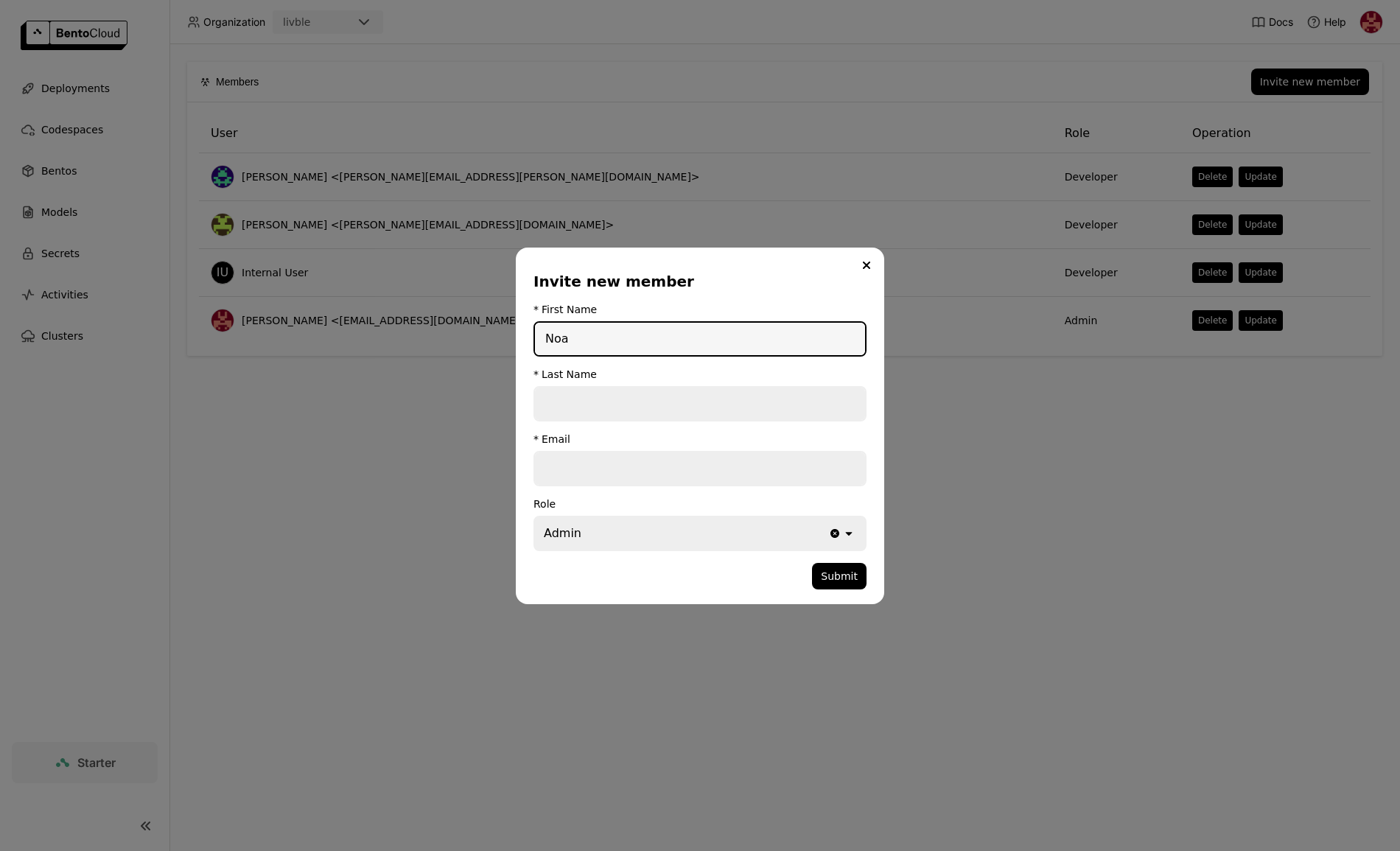
type input "Noa"
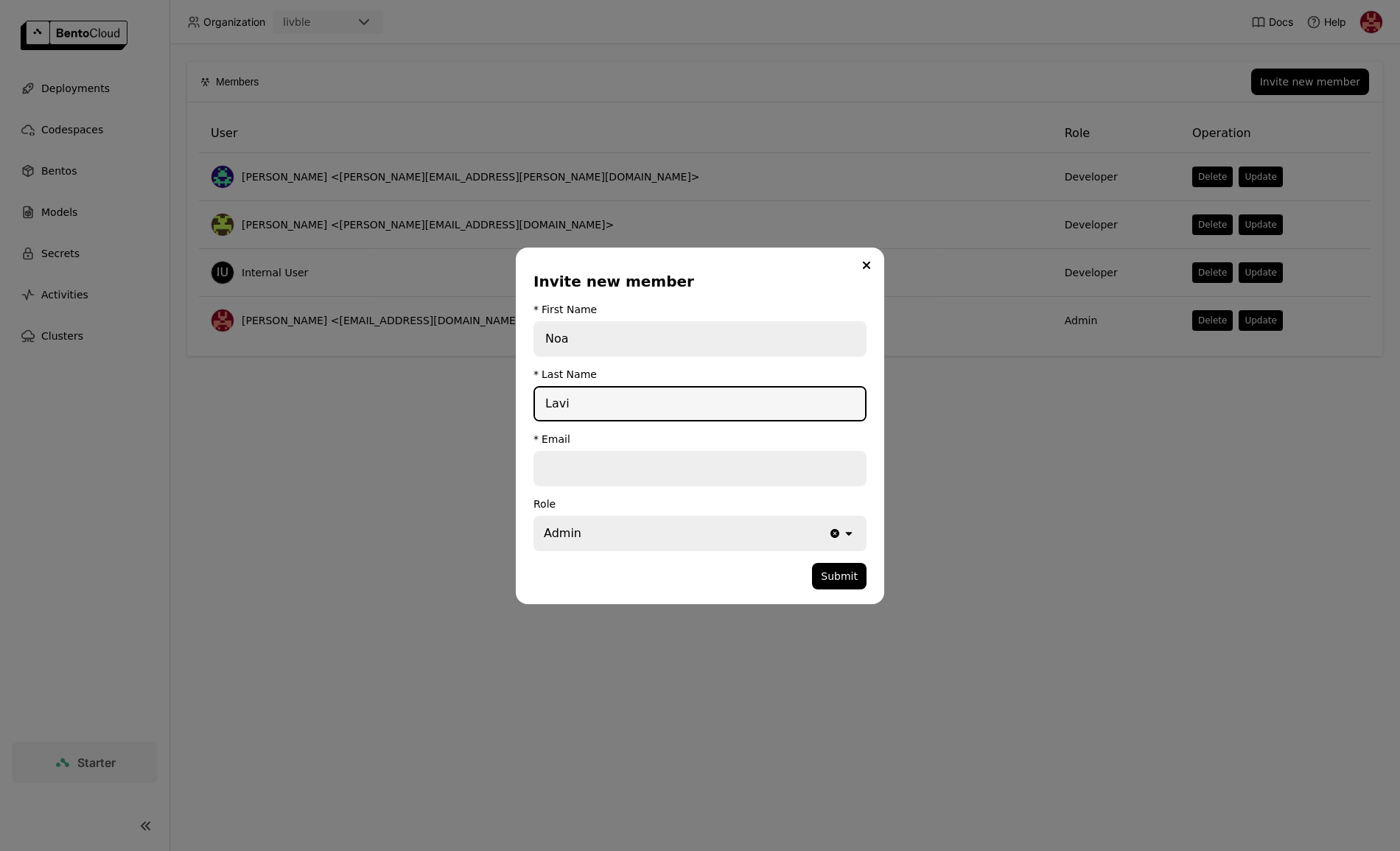
type input "Lavi"
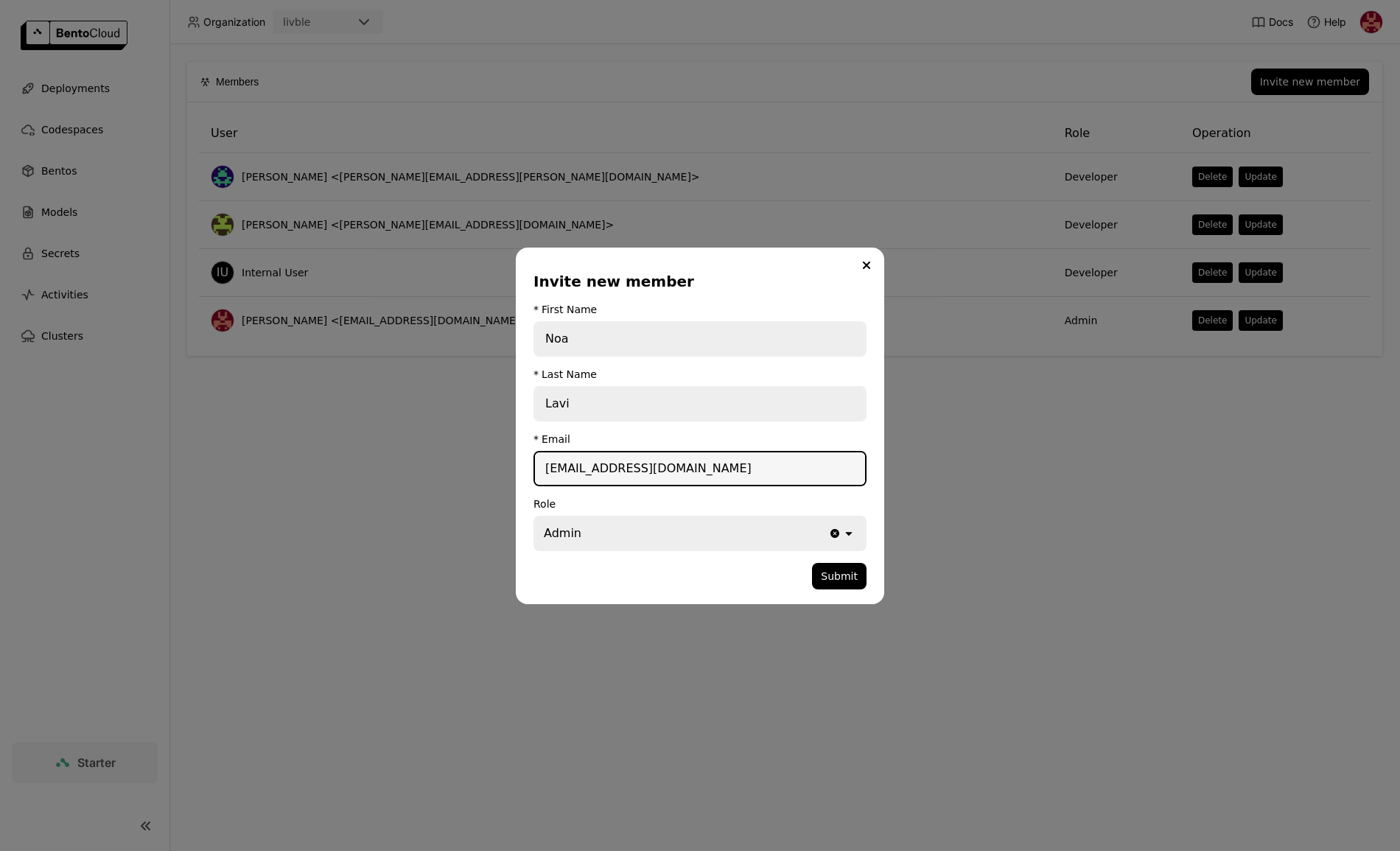
type input "[EMAIL_ADDRESS][DOMAIN_NAME]"
click at [595, 526] on div "Admin" at bounding box center [682, 533] width 293 height 32
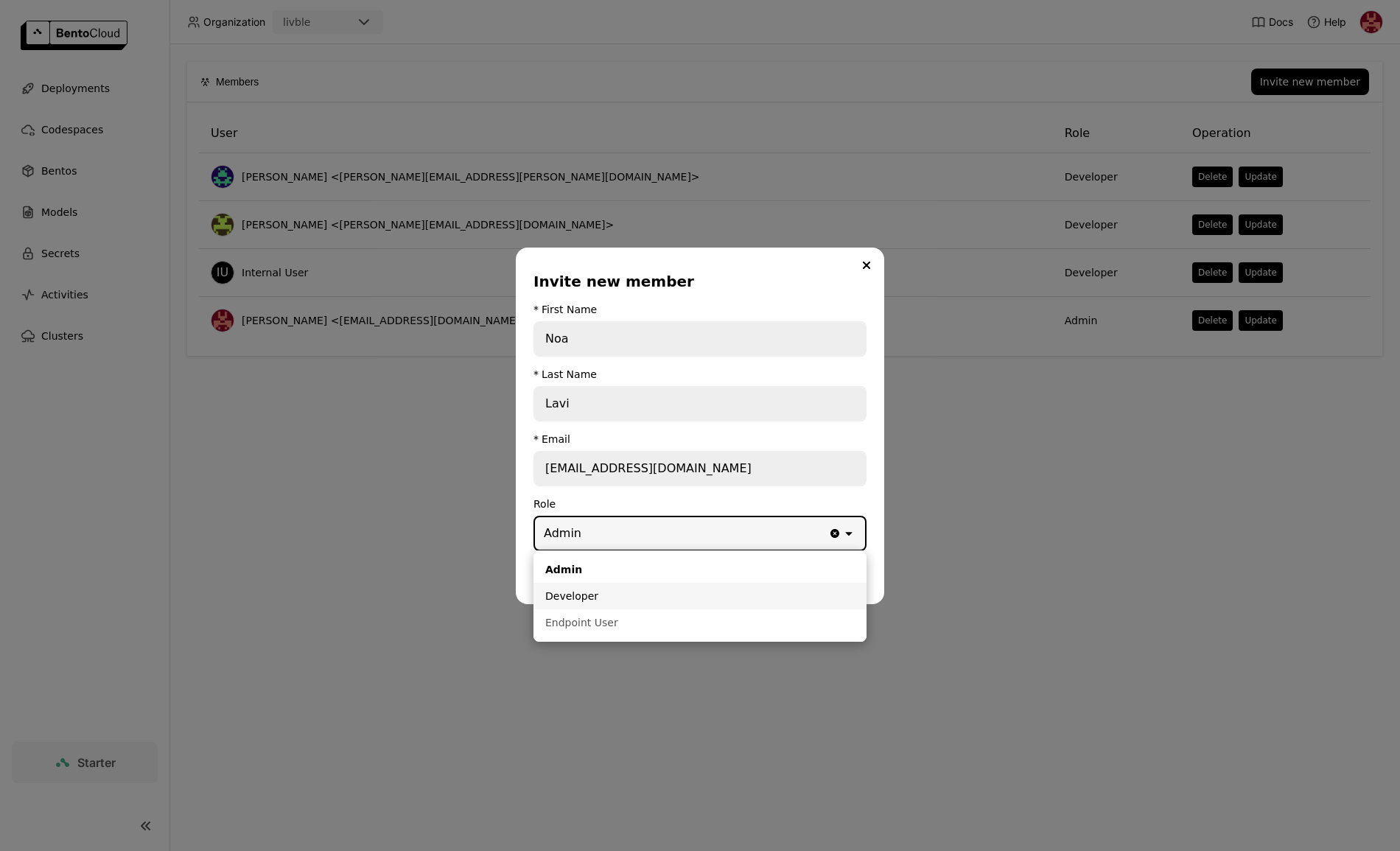
click at [611, 601] on div "Developer" at bounding box center [699, 596] width 309 height 14
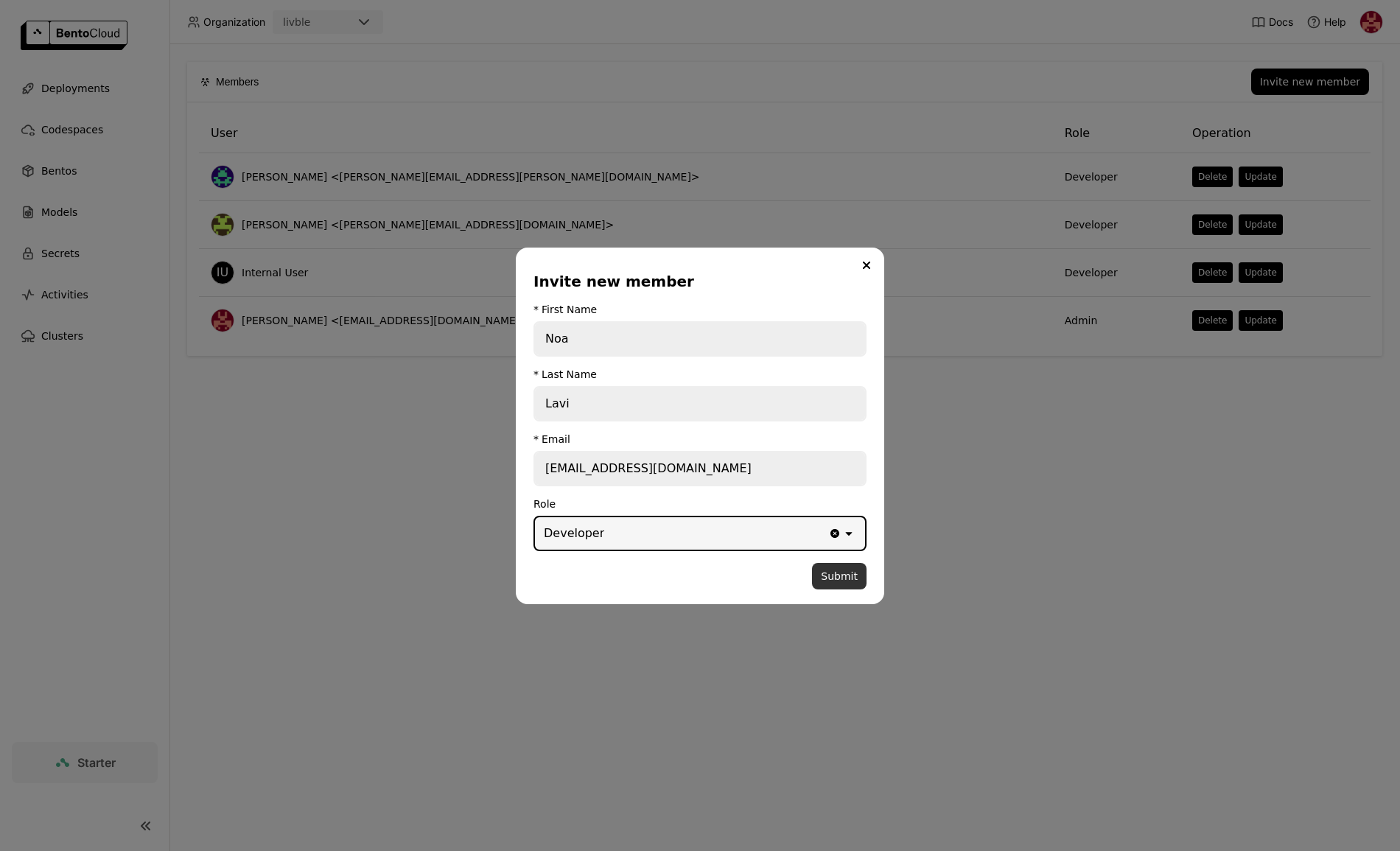
click at [844, 580] on button "Submit" at bounding box center [839, 576] width 54 height 26
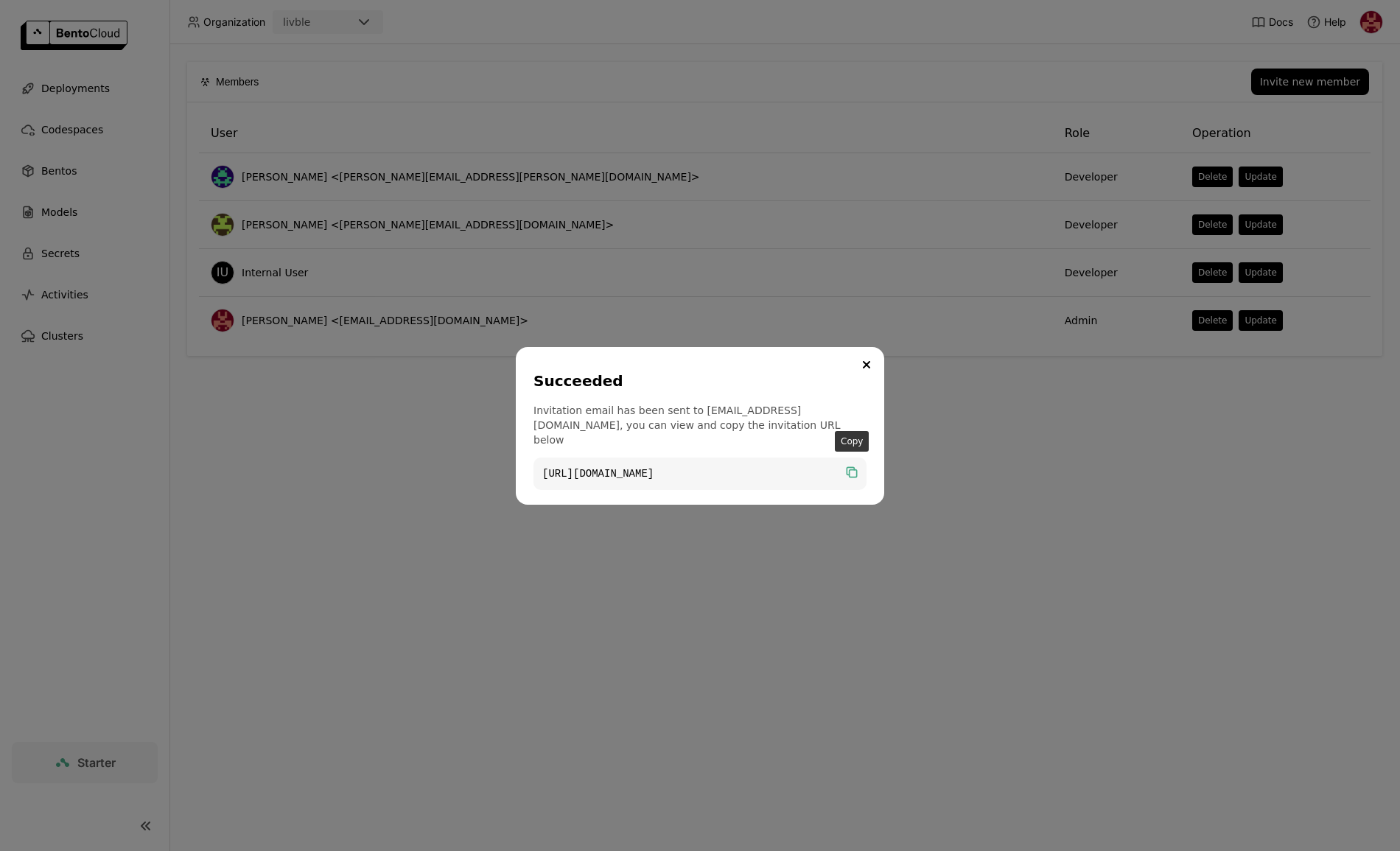
click at [858, 465] on icon "dialog" at bounding box center [851, 472] width 14 height 14
click at [867, 367] on icon "Close" at bounding box center [867, 365] width 6 height 6
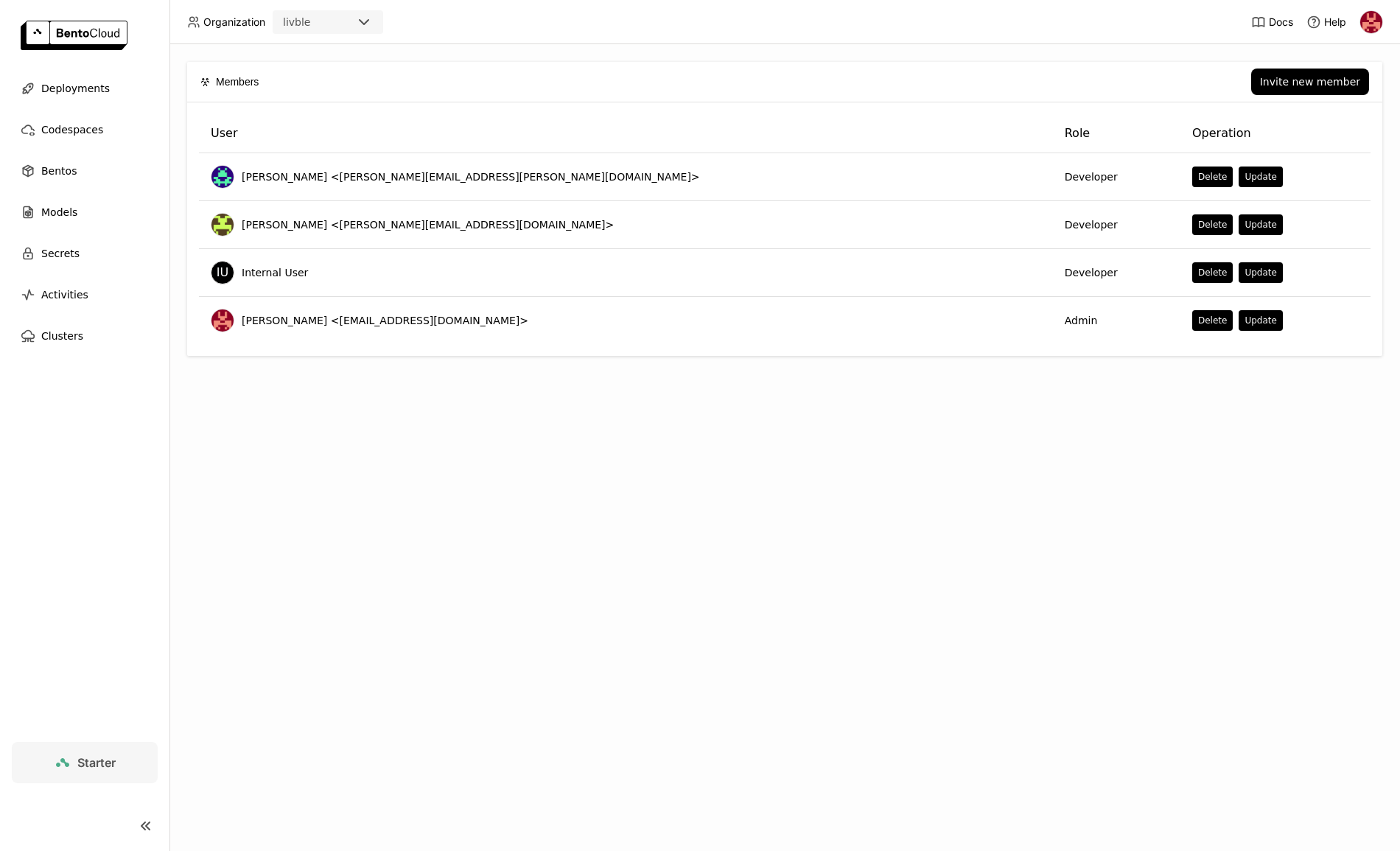
click at [660, 456] on div "Members Invite new member User Role Operation [PERSON_NAME] <[PERSON_NAME][EMAI…" at bounding box center [785, 447] width 1231 height 806
